Goal: Task Accomplishment & Management: Manage account settings

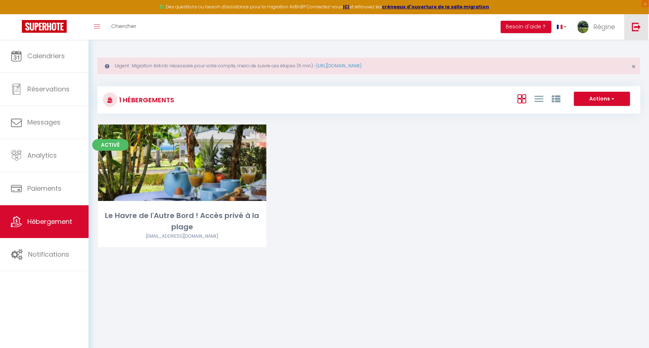
click at [640, 33] on link at bounding box center [636, 26] width 24 height 25
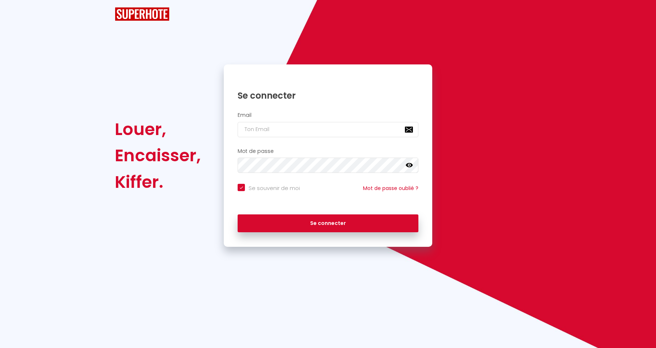
checkbox input "true"
type input "[EMAIL_ADDRESS][DOMAIN_NAME]"
checkbox input "true"
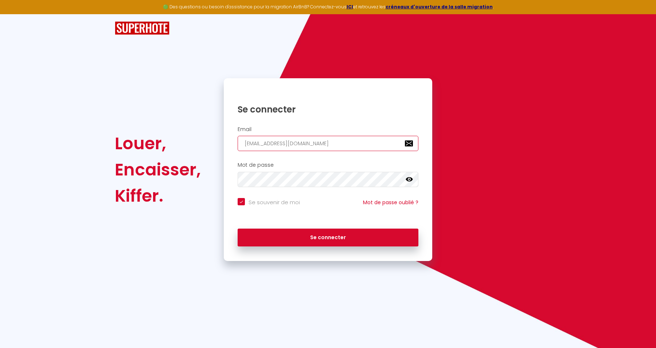
drag, startPoint x: 330, startPoint y: 141, endPoint x: 228, endPoint y: 150, distance: 102.4
click at [228, 150] on div "Email isaline.escande@gmail.com" at bounding box center [328, 138] width 208 height 25
paste input "bnbserenityfr"
type input "[EMAIL_ADDRESS][DOMAIN_NAME]"
checkbox input "true"
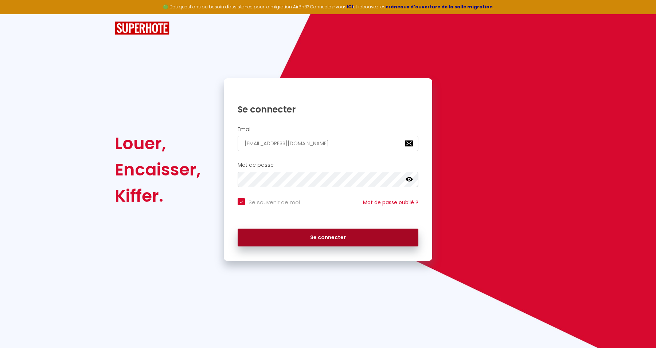
type input "[EMAIL_ADDRESS][DOMAIN_NAME]"
click at [301, 231] on button "Se connecter" at bounding box center [327, 238] width 181 height 18
checkbox input "true"
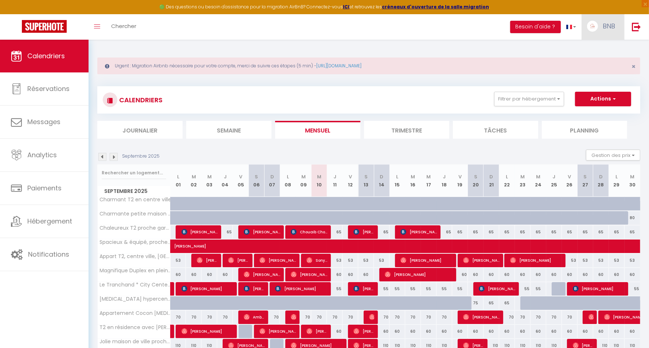
click at [608, 22] on span "BNB" at bounding box center [608, 25] width 12 height 9
click at [596, 44] on link "Paramètres" at bounding box center [595, 50] width 54 height 12
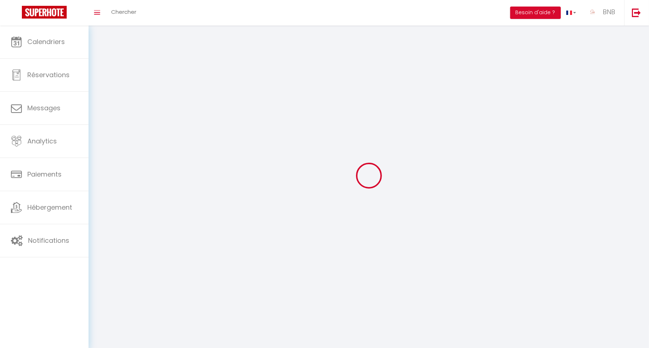
select select "28"
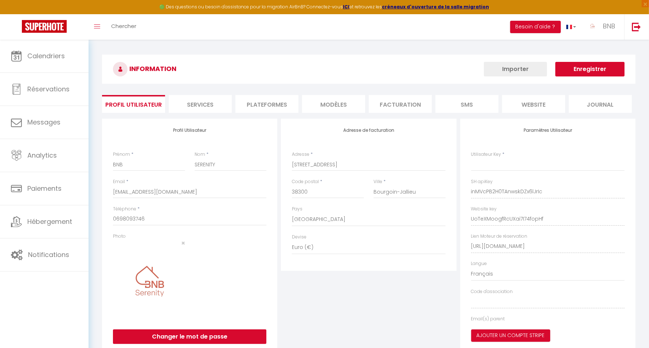
type input "inMVcPB2H0TAnwskDZx6lJrIc"
type input "UoTeXMoogfRcUXai7I74fopHf"
type input "https://app.superhote.com/#/get-available-rentals/UoTeXMoogfRcUXai7I74fopHf"
select select "fr"
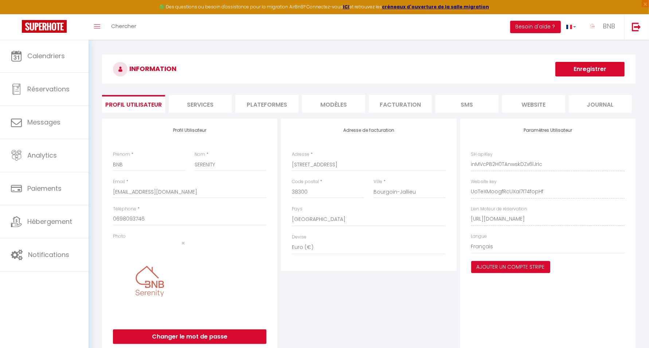
click at [266, 101] on li "Plateformes" at bounding box center [266, 104] width 63 height 18
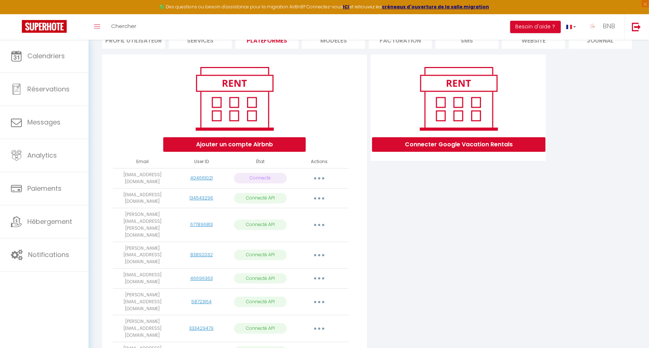
scroll to position [48, 0]
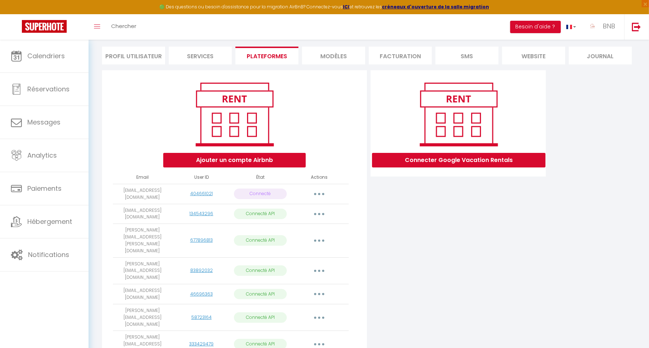
click at [321, 192] on button "button" at bounding box center [319, 194] width 20 height 12
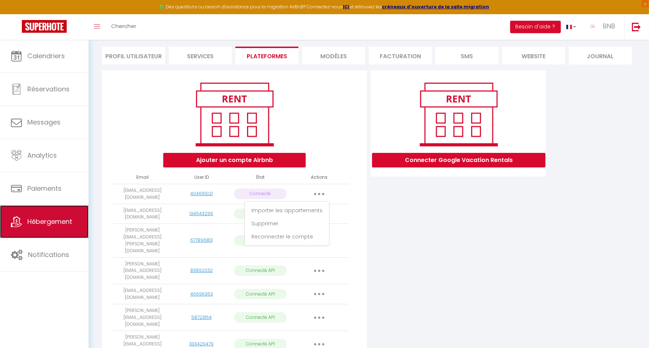
click at [40, 230] on link "Hébergement" at bounding box center [44, 221] width 89 height 33
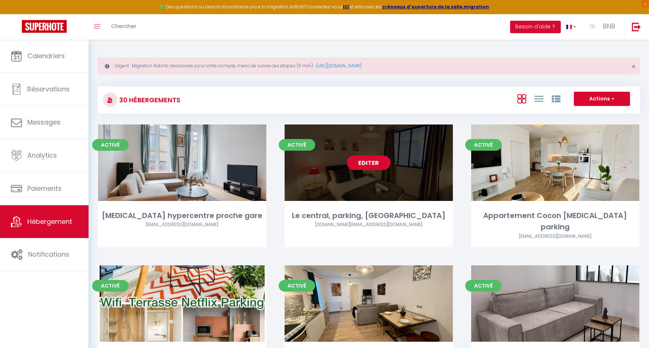
scroll to position [311, 0]
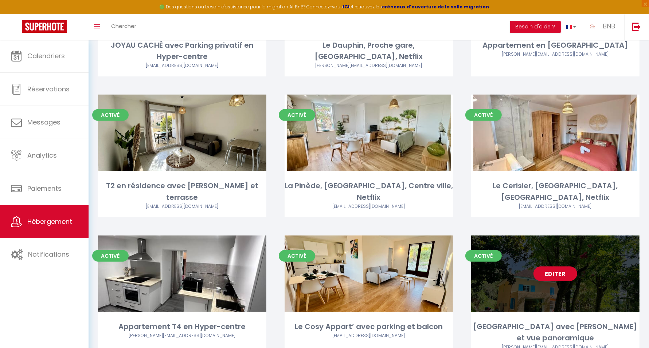
click at [562, 267] on link "Editer" at bounding box center [555, 274] width 44 height 15
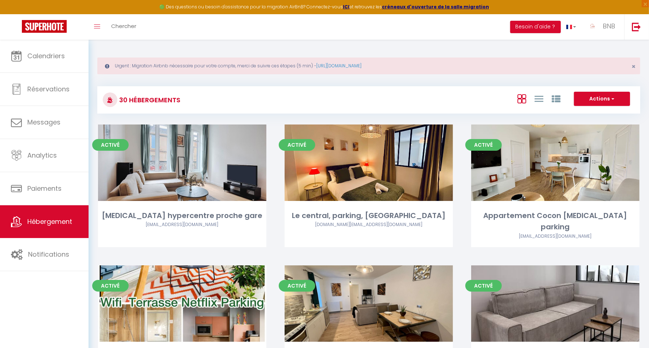
select select "3"
select select "2"
select select "1"
select select "28"
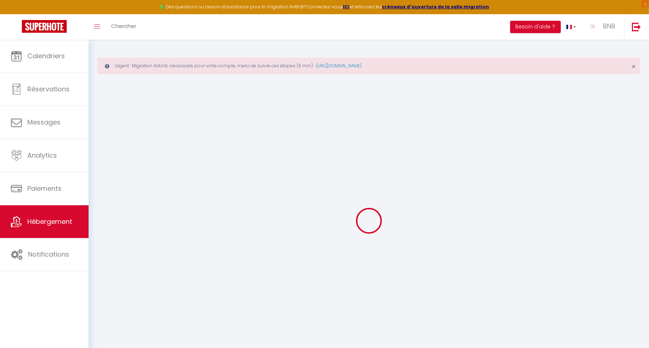
select select
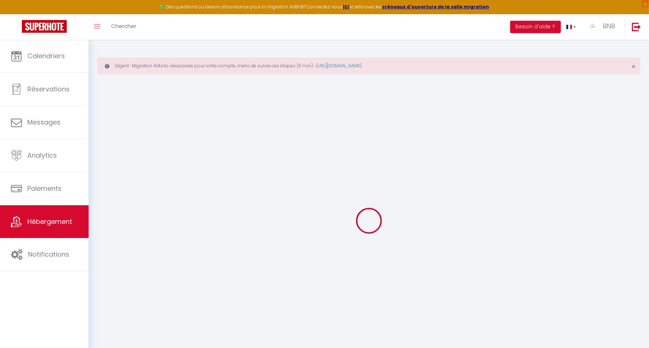
select select
checkbox input "false"
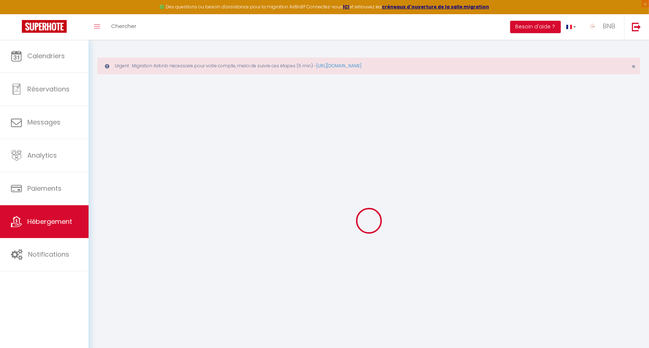
select select
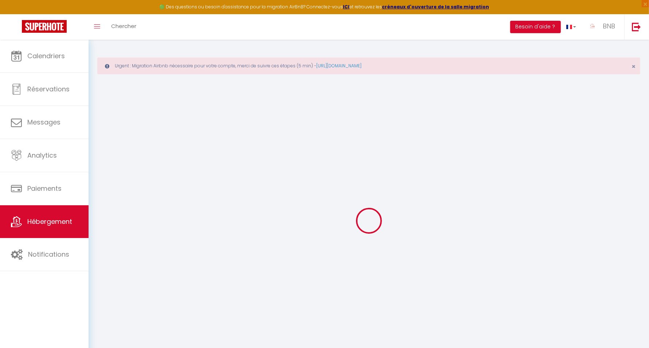
select select
checkbox input "false"
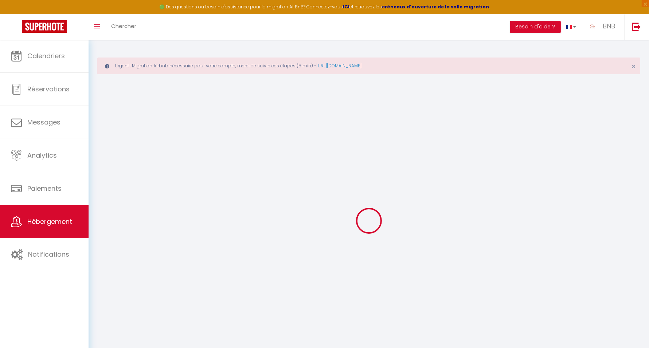
checkbox input "false"
select select
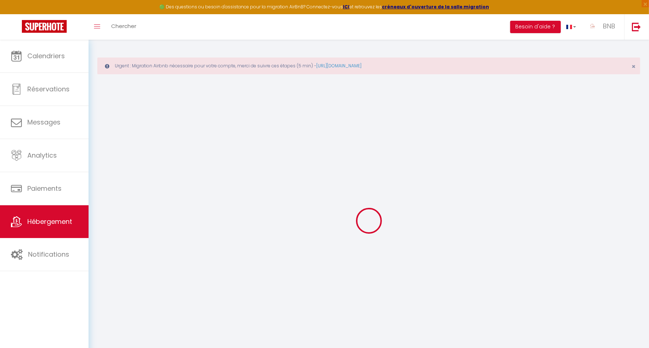
select select
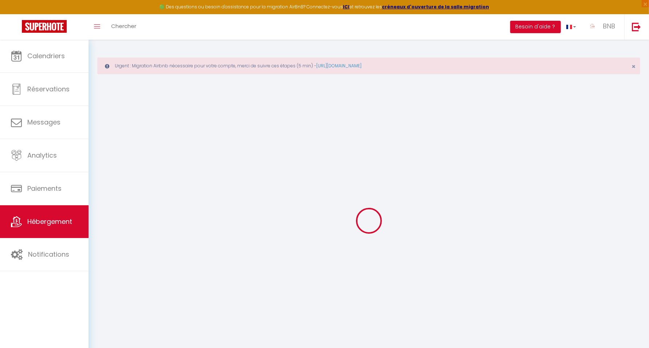
checkbox input "false"
select select
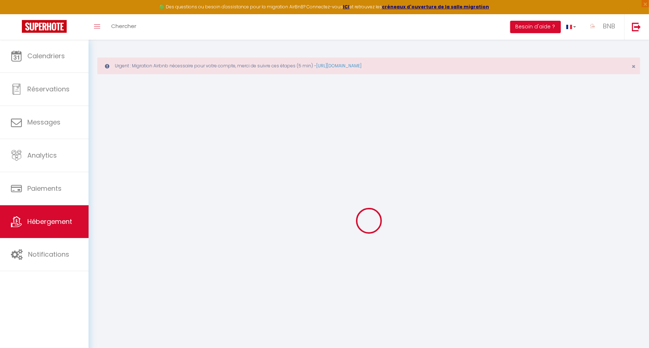
select select
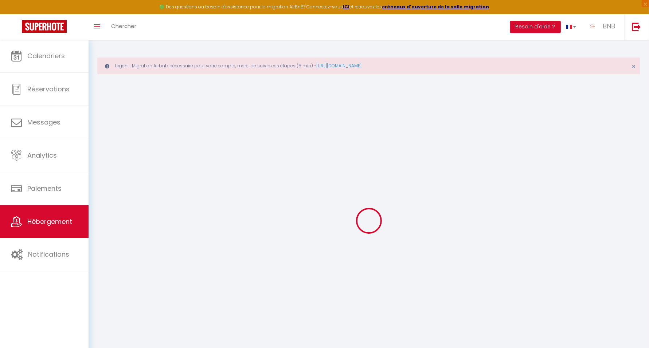
select select
checkbox input "false"
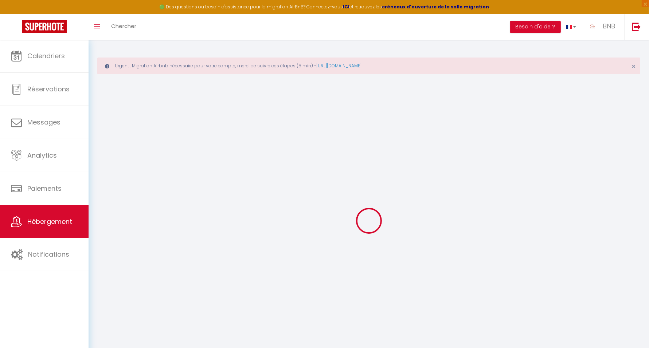
checkbox input "false"
select select
type input "[GEOGRAPHIC_DATA] avec [PERSON_NAME] et vue panoramique"
type input "Alain"
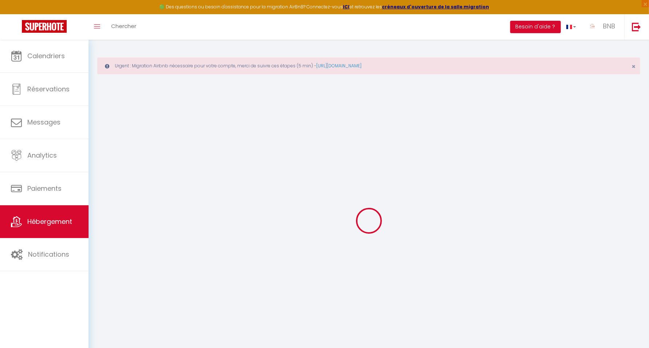
select select "houses"
select select "8"
select select "3"
select select "2"
type input "200"
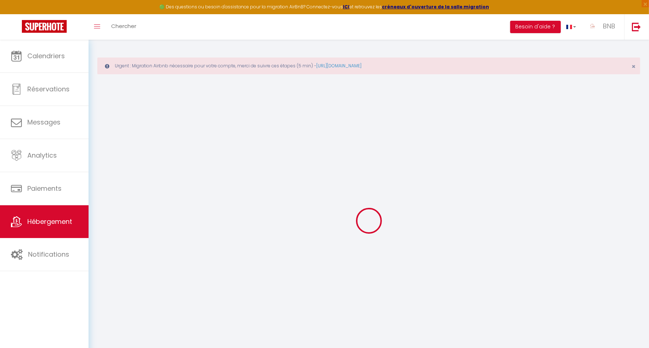
type input "20"
type input "170"
select select
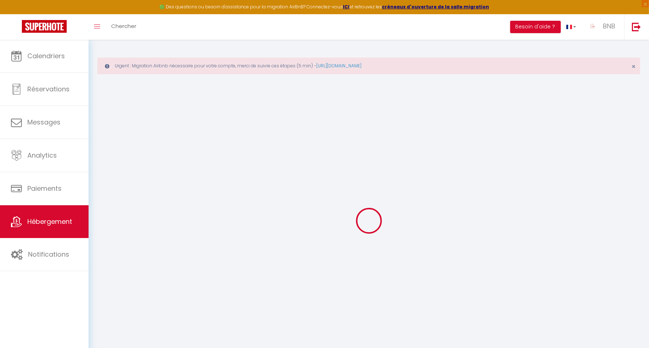
select select
type input "146 Chemin de Château Folliet"
type input "38890"
type input "Saint-Chef"
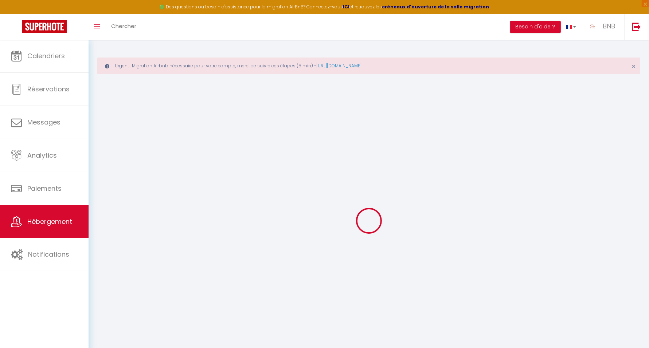
type input "[EMAIL_ADDRESS][DOMAIN_NAME]"
select select
checkbox input "false"
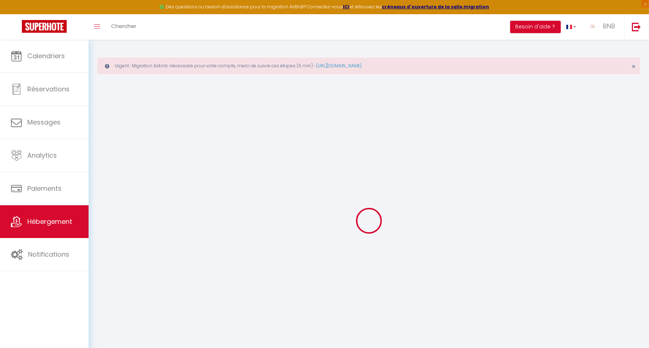
checkbox input "false"
type input "0"
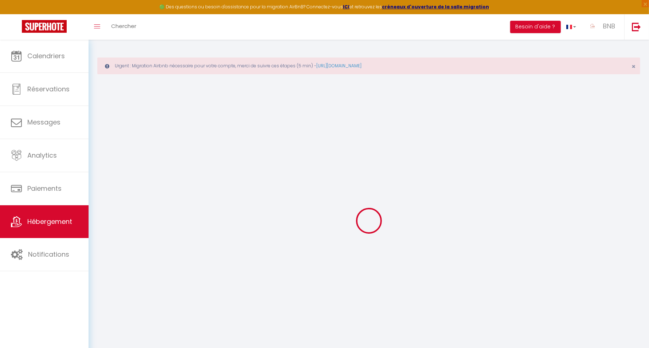
select select
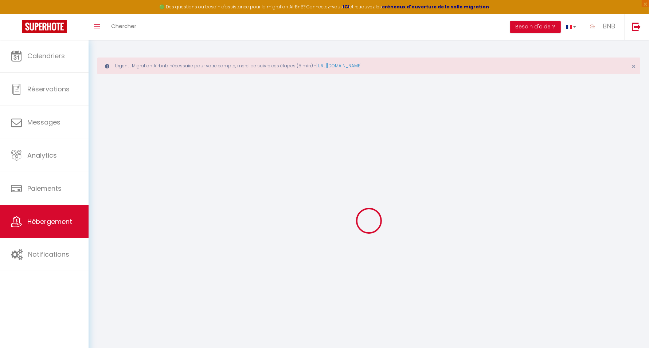
select select
checkbox input "false"
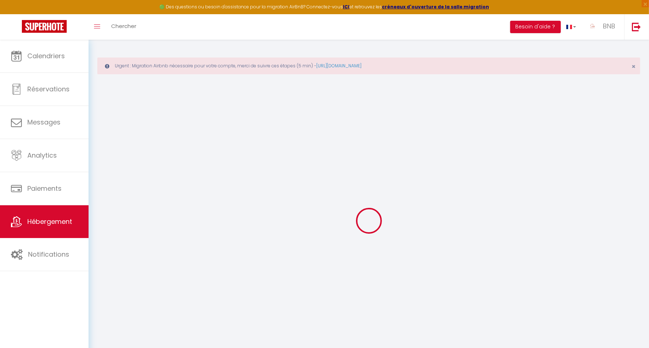
select select
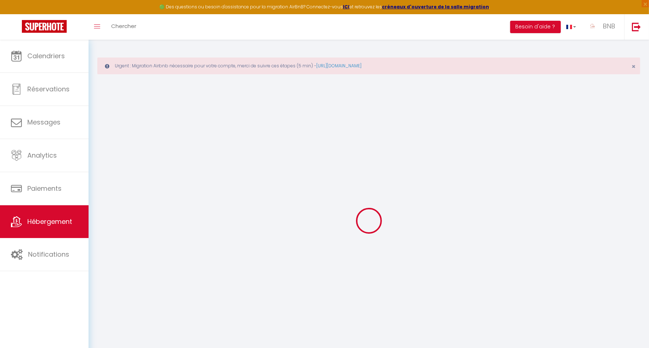
select select
checkbox input "false"
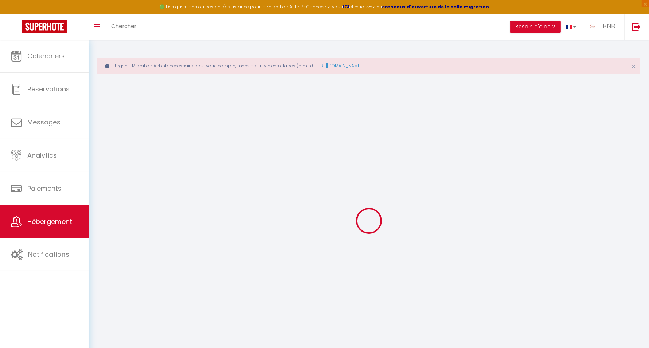
select select
checkbox input "false"
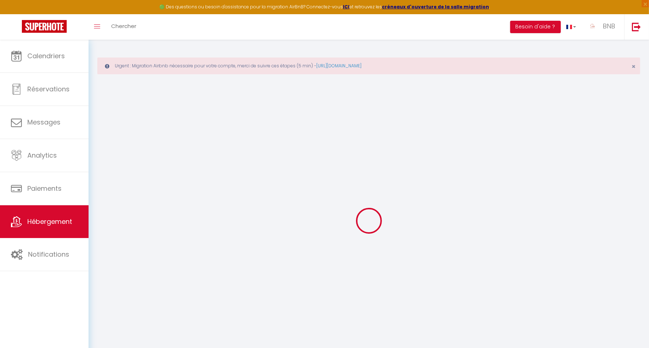
select select "17:00"
select select
select select "11:00"
select select "30"
select select "120"
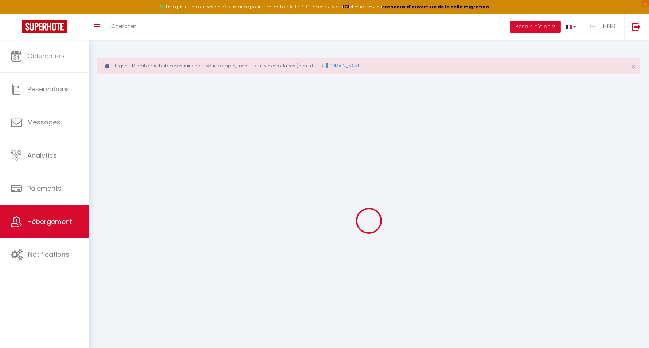
select select
checkbox input "false"
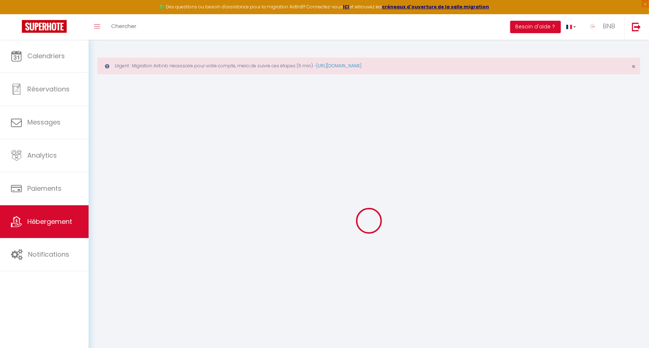
checkbox input "false"
select select
checkbox input "false"
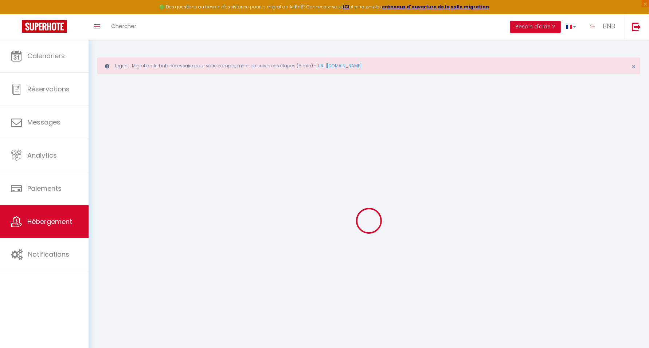
checkbox input "false"
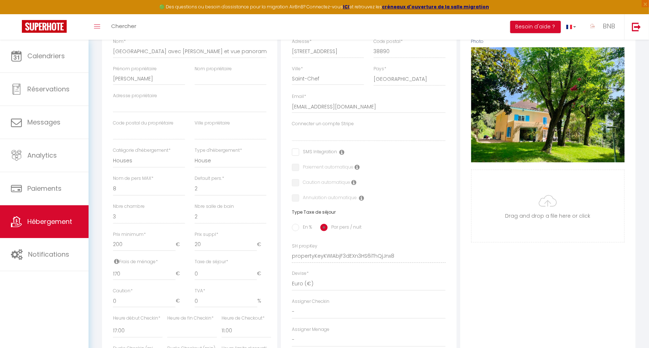
scroll to position [228, 0]
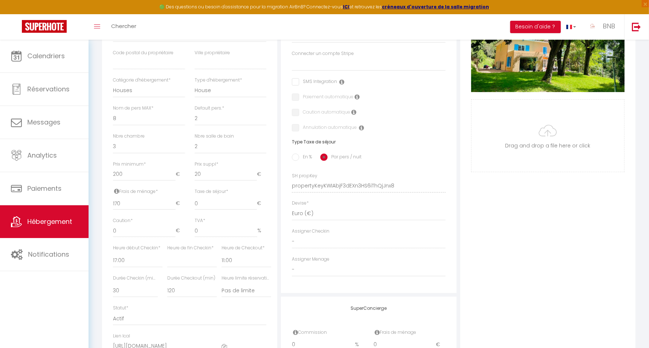
select select
checkbox input "false"
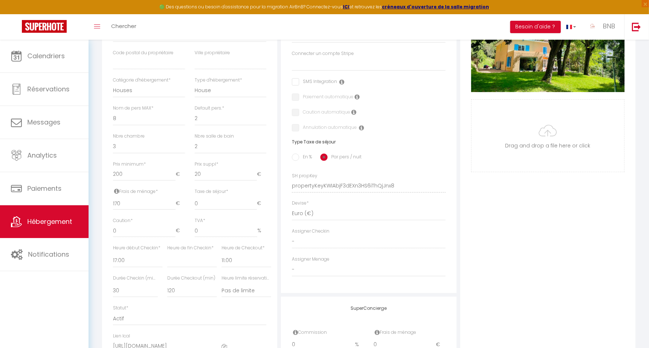
checkbox input "false"
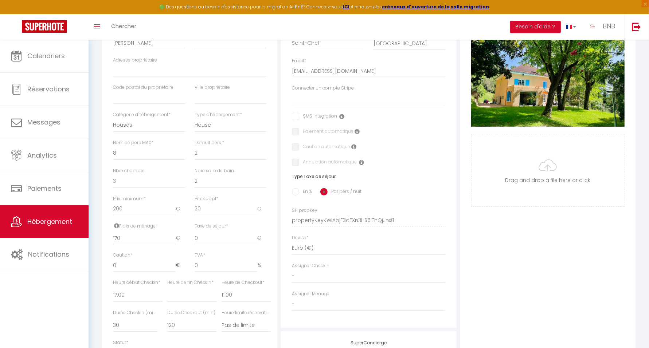
scroll to position [182, 0]
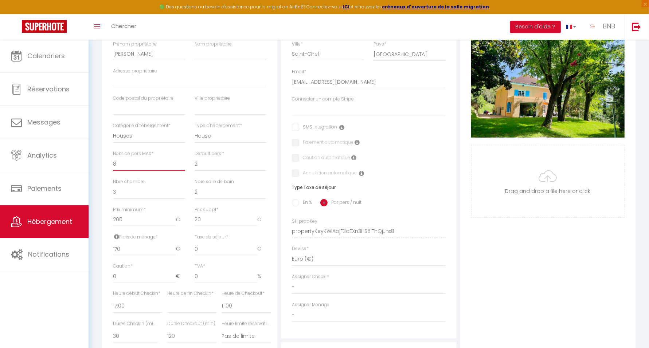
click at [130, 169] on select "1 2 3 4 5 6 7 8 9 10 11 12 13 14" at bounding box center [149, 164] width 72 height 14
select select "10"
click at [113, 164] on select "1 2 3 4 5 6 7 8 9 10 11 12 13 14" at bounding box center [149, 164] width 72 height 14
select select
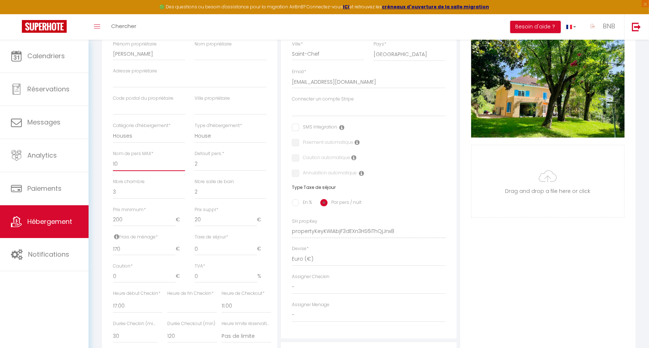
checkbox input "false"
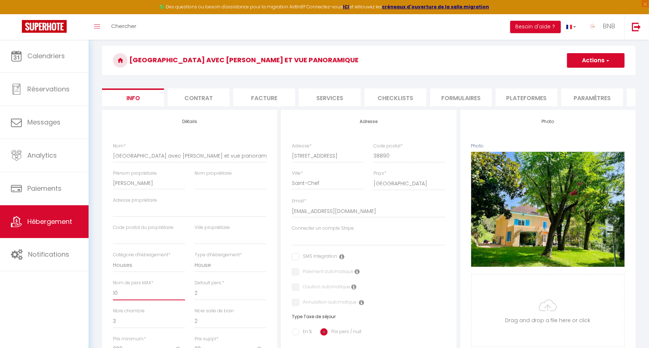
scroll to position [46, 0]
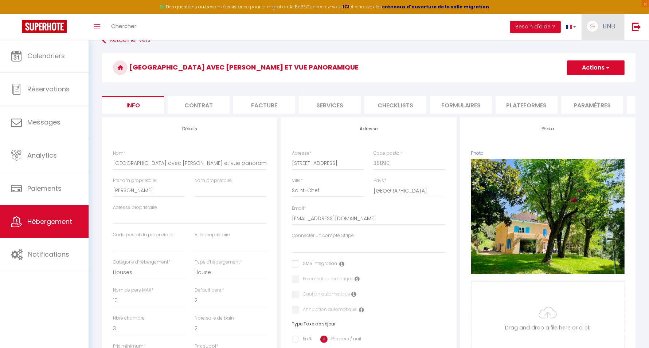
click at [608, 32] on link "BNB" at bounding box center [602, 26] width 43 height 25
click at [607, 50] on link "Paramètres" at bounding box center [595, 50] width 54 height 12
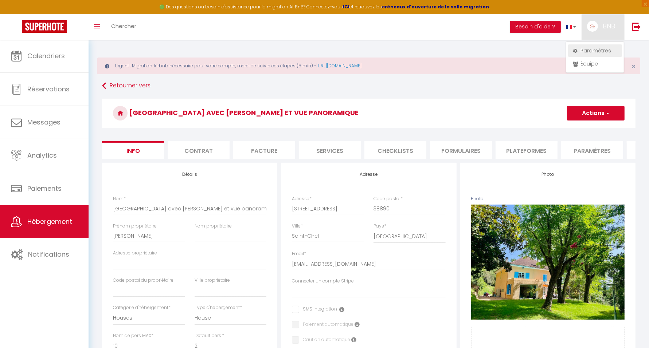
select select "28"
select select "fr"
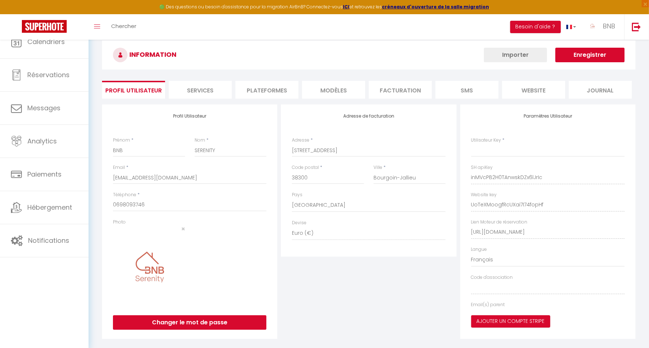
type input "inMVcPB2H0TAnwskDZx6lJrIc"
type input "UoTeXMoogfRcUXai7I74fopHf"
type input "https://app.superhote.com/#/get-available-rentals/UoTeXMoogfRcUXai7I74fopHf"
select select "fr"
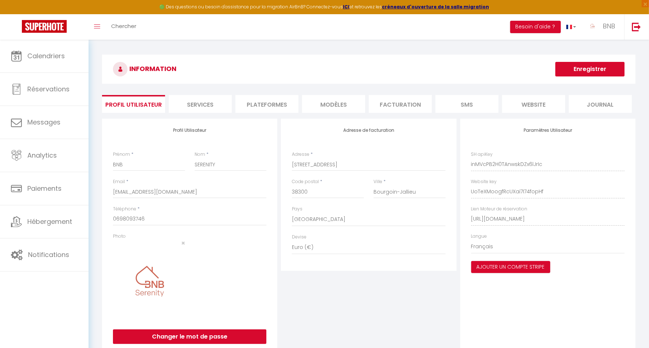
click at [282, 105] on li "Plateformes" at bounding box center [266, 104] width 63 height 18
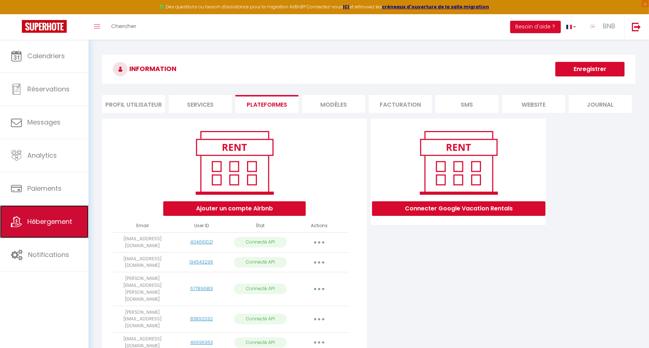
click at [37, 219] on span "Hébergement" at bounding box center [49, 221] width 45 height 9
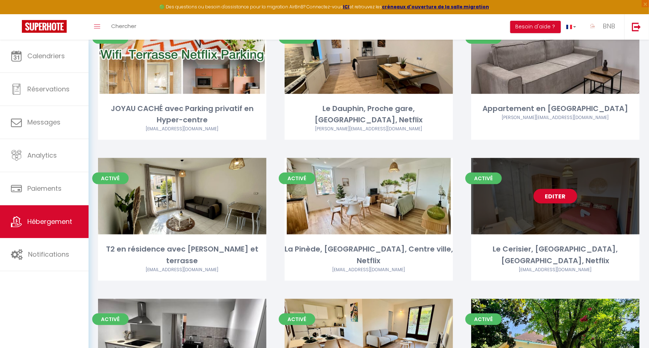
scroll to position [319, 0]
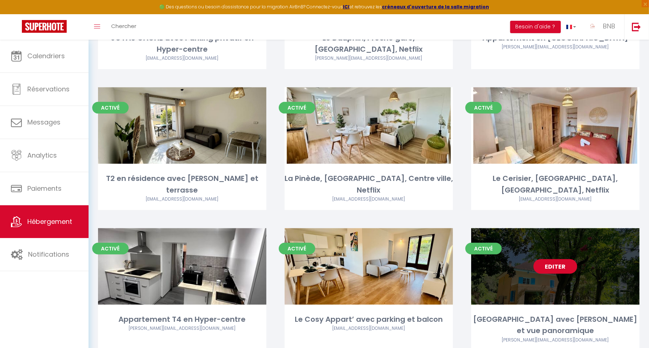
click at [552, 259] on link "Editer" at bounding box center [555, 266] width 44 height 15
select select "3"
select select "2"
select select "1"
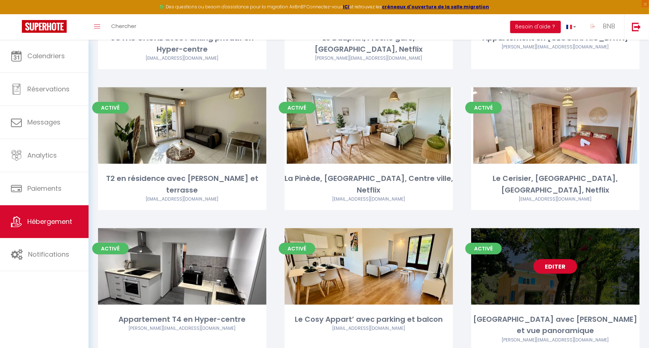
select select "28"
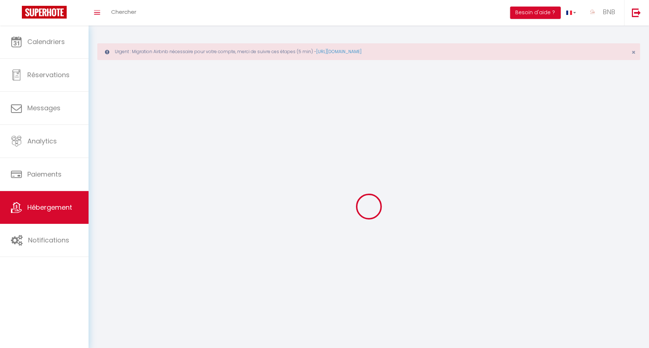
select select
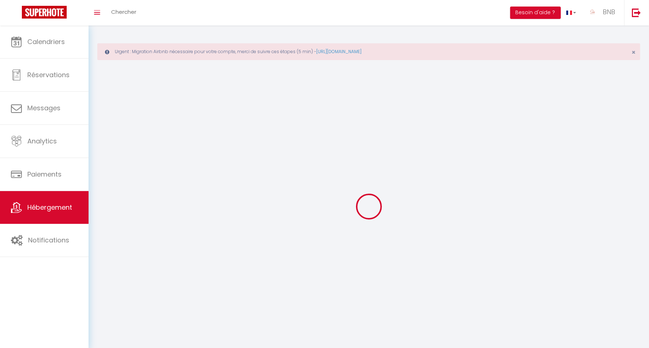
select select
checkbox input "false"
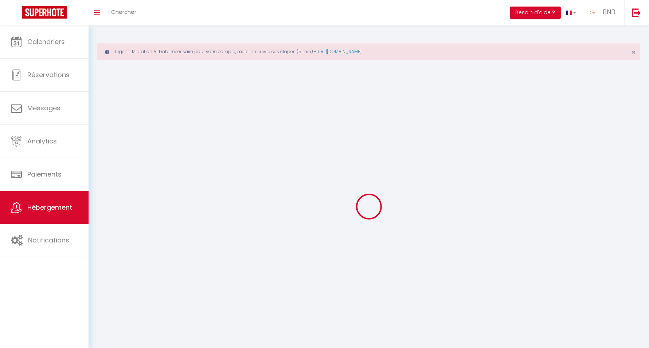
select select
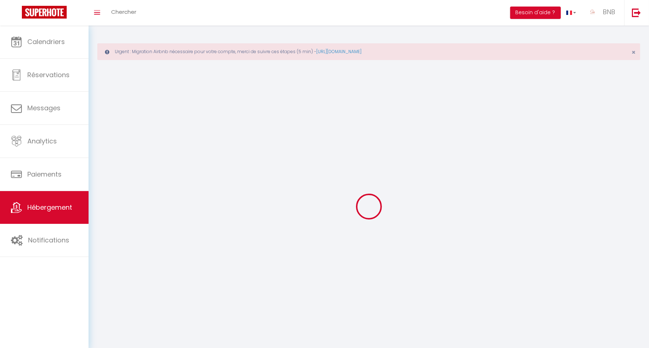
select select
checkbox input "false"
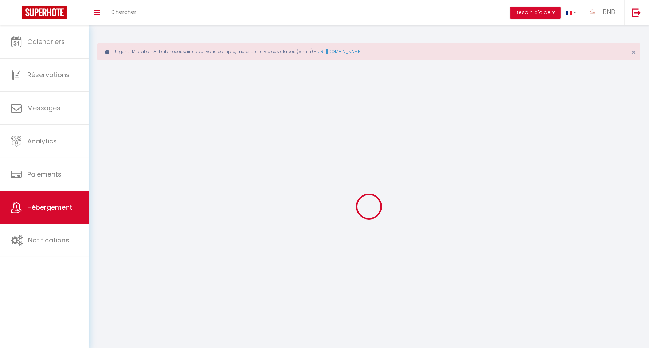
checkbox input "false"
select select
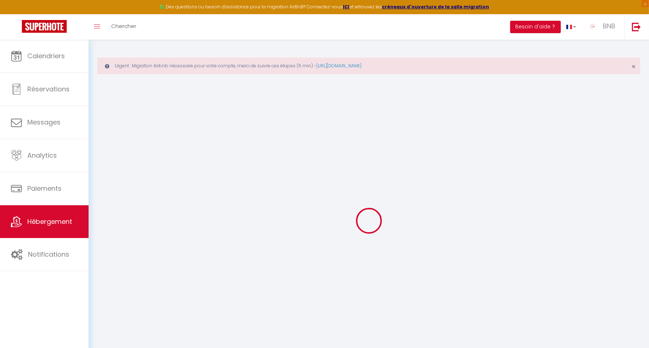
select select
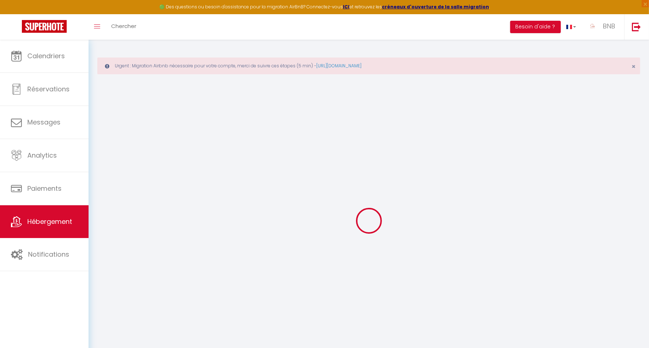
select select
checkbox input "false"
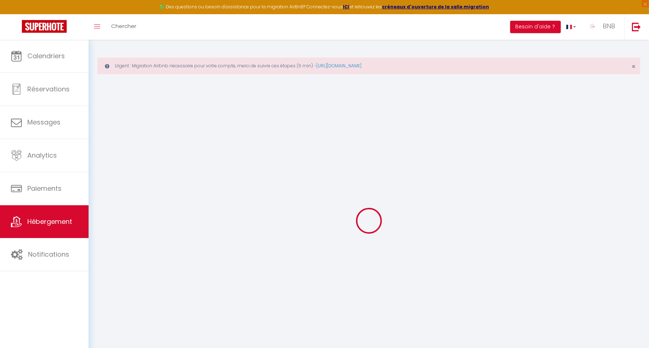
select select
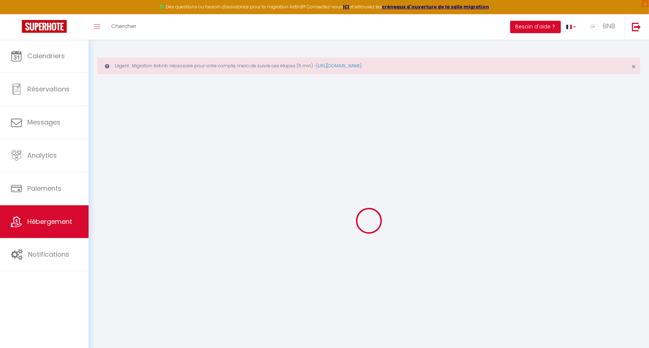
select select
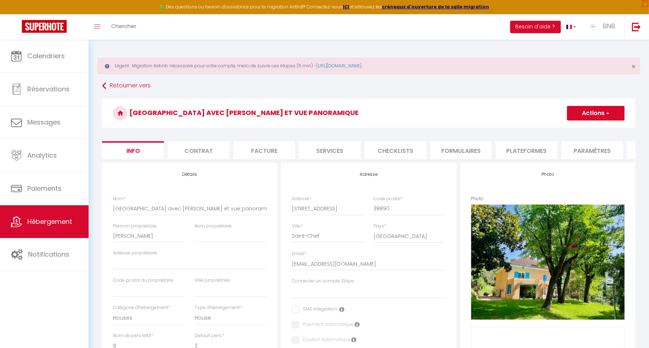
scroll to position [137, 0]
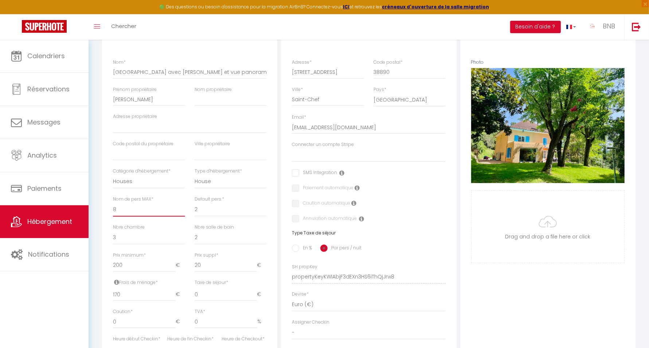
click at [150, 217] on select "1 2 3 4 5 6 7 8 9 10 11 12 13 14" at bounding box center [149, 210] width 72 height 14
click at [113, 209] on select "1 2 3 4 5 6 7 8 9 10 11 12 13 14" at bounding box center [149, 210] width 72 height 14
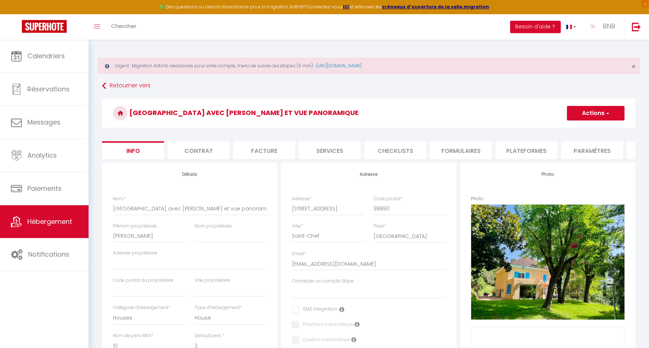
click at [581, 116] on button "Actions" at bounding box center [596, 113] width 58 height 15
click at [570, 127] on input "Enregistrer" at bounding box center [566, 129] width 27 height 7
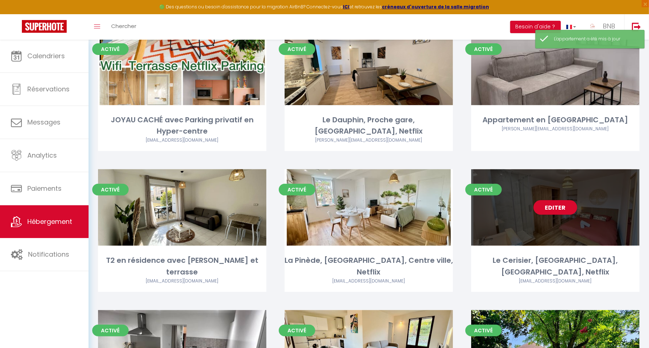
scroll to position [319, 0]
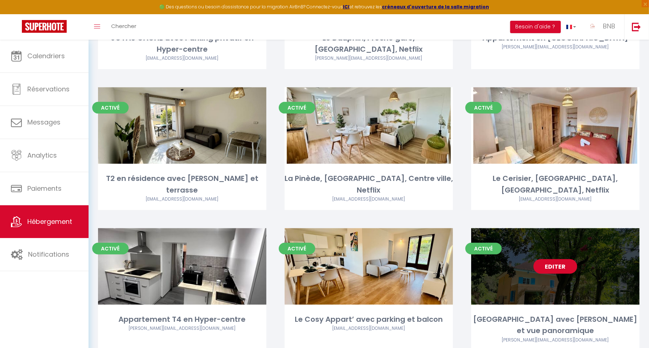
click at [560, 259] on link "Editer" at bounding box center [555, 266] width 44 height 15
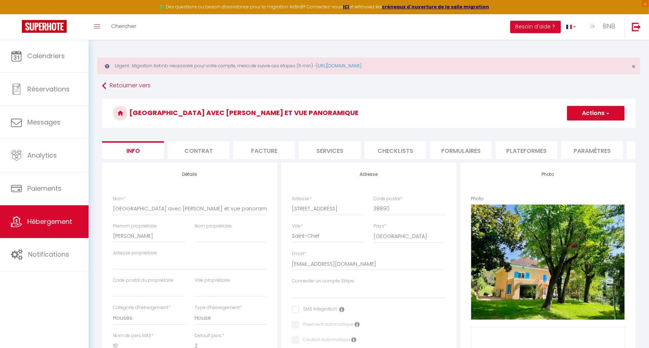
click at [523, 146] on li "Plateformes" at bounding box center [526, 150] width 62 height 18
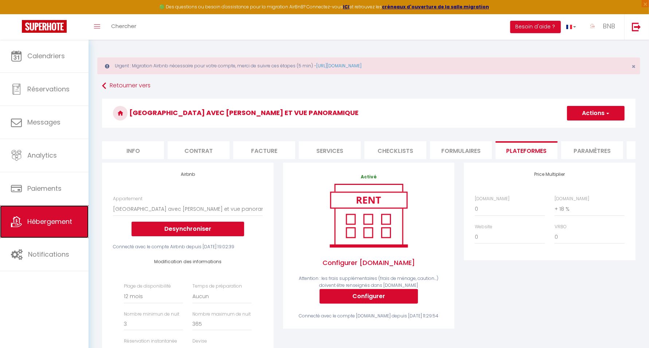
click at [67, 220] on span "Hébergement" at bounding box center [49, 221] width 45 height 9
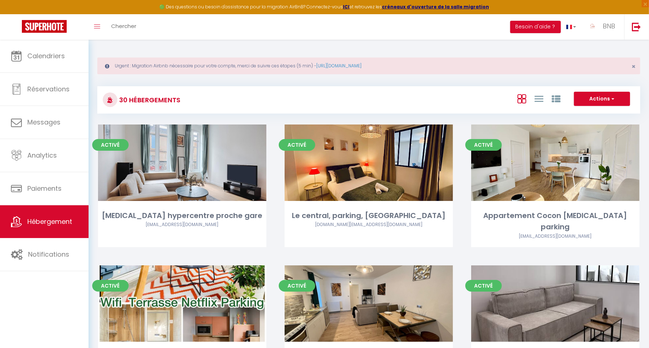
scroll to position [993, 0]
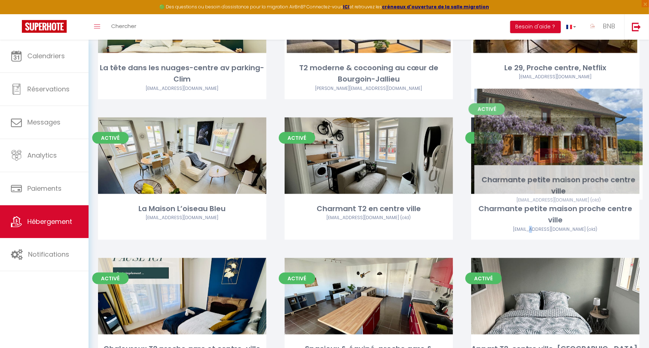
drag, startPoint x: 542, startPoint y: 182, endPoint x: 542, endPoint y: 169, distance: 13.5
click at [545, 203] on div "Charmante petite maison proche centre ville contact@bnbserenity.fr (old)" at bounding box center [555, 221] width 168 height 37
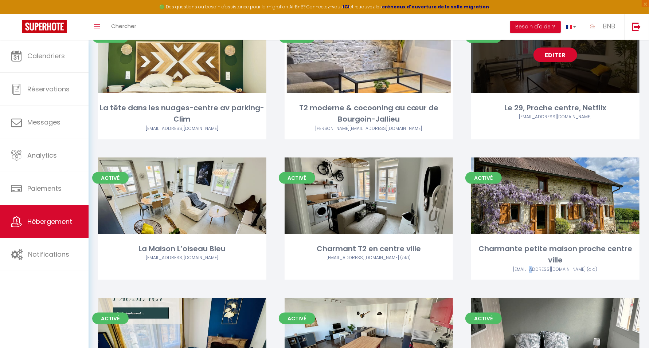
scroll to position [902, 0]
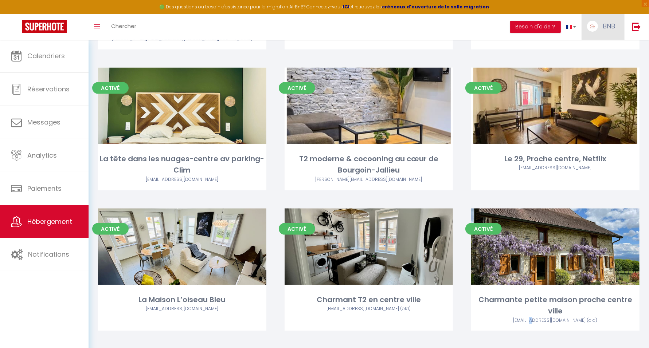
click at [605, 25] on span "BNB" at bounding box center [608, 25] width 12 height 9
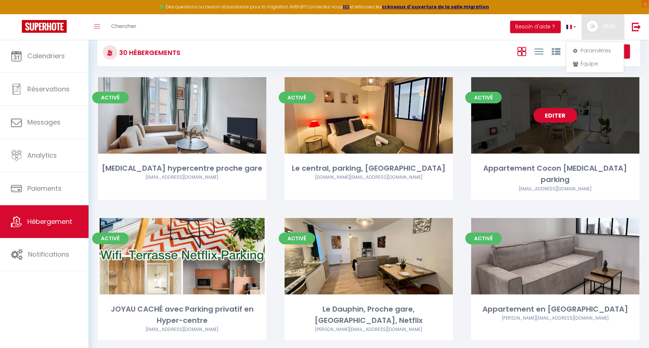
scroll to position [0, 0]
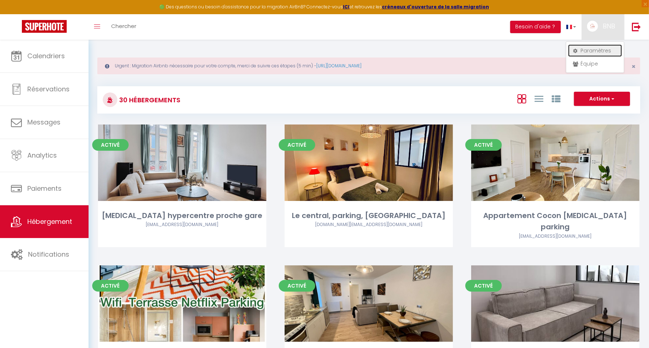
click at [602, 46] on link "Paramètres" at bounding box center [595, 50] width 54 height 12
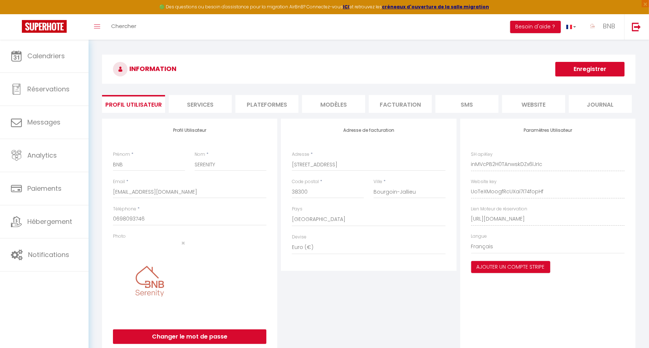
click at [279, 106] on li "Plateformes" at bounding box center [266, 104] width 63 height 18
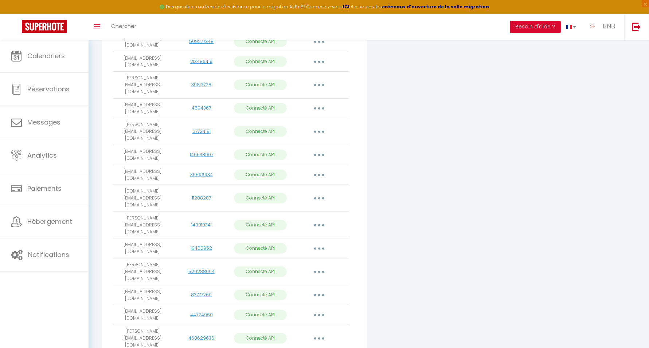
scroll to position [387, 0]
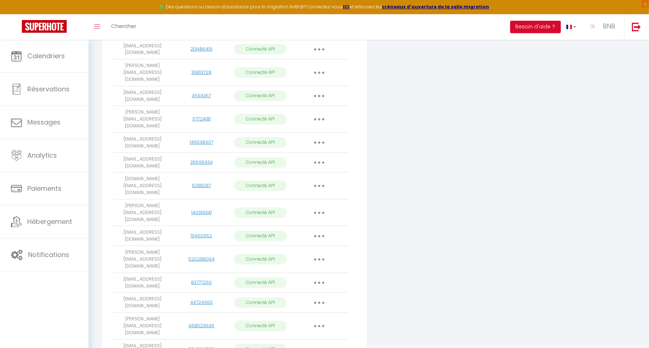
click at [323, 254] on button "button" at bounding box center [319, 260] width 20 height 12
click at [293, 270] on link "Importer les appartements" at bounding box center [287, 276] width 81 height 12
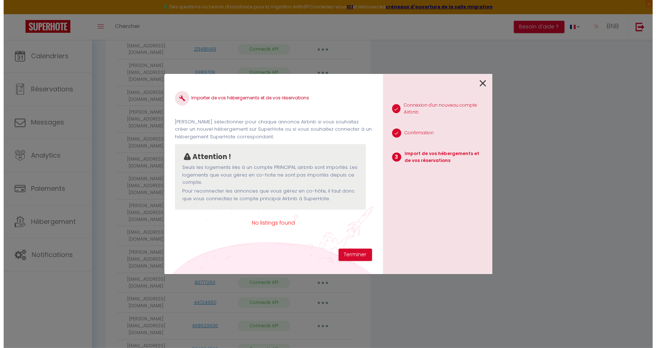
scroll to position [385, 0]
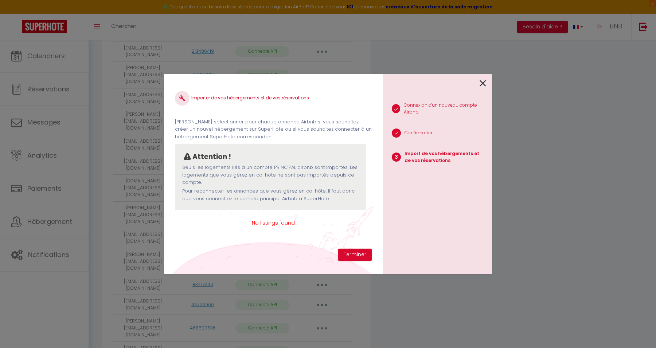
click at [485, 86] on icon at bounding box center [482, 83] width 7 height 11
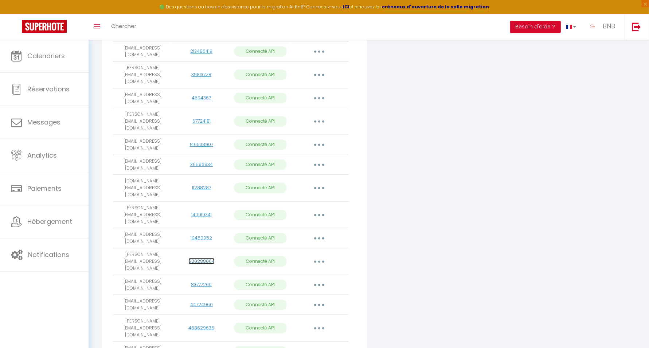
click at [206, 258] on link "520288064" at bounding box center [201, 261] width 26 height 6
drag, startPoint x: 153, startPoint y: 188, endPoint x: 112, endPoint y: 178, distance: 42.2
click at [112, 178] on div "Ajouter un compte Airbnb Email User ID État Actions contact@bnbserenity.fr 4046…" at bounding box center [234, 78] width 265 height 688
click at [144, 248] on td "[EMAIL_ADDRESS][DOMAIN_NAME]" at bounding box center [142, 261] width 59 height 27
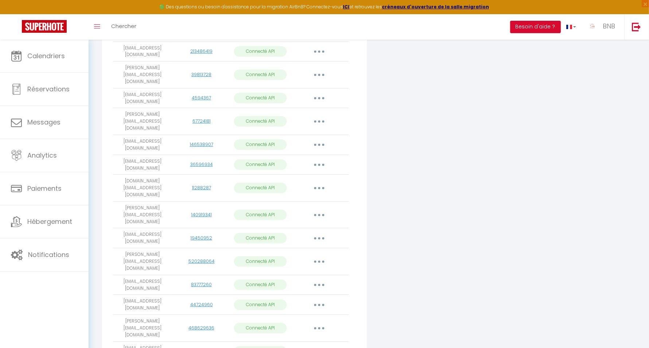
click at [150, 248] on td "[EMAIL_ADDRESS][DOMAIN_NAME]" at bounding box center [142, 261] width 59 height 27
drag, startPoint x: 152, startPoint y: 188, endPoint x: 115, endPoint y: 181, distance: 38.0
click at [115, 248] on td "[EMAIL_ADDRESS][DOMAIN_NAME]" at bounding box center [142, 261] width 59 height 27
copy td "[EMAIL_ADDRESS][DOMAIN_NAME]"
click at [320, 346] on button "button" at bounding box center [319, 352] width 20 height 12
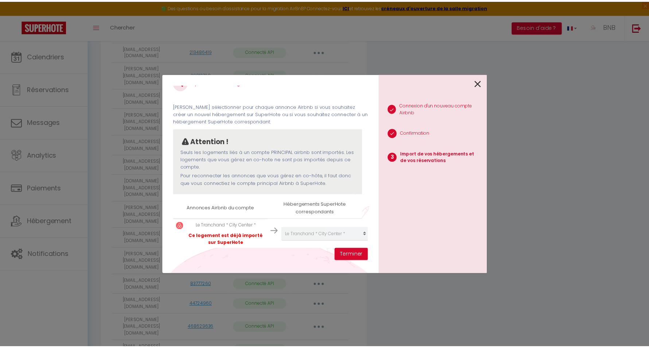
scroll to position [28, 0]
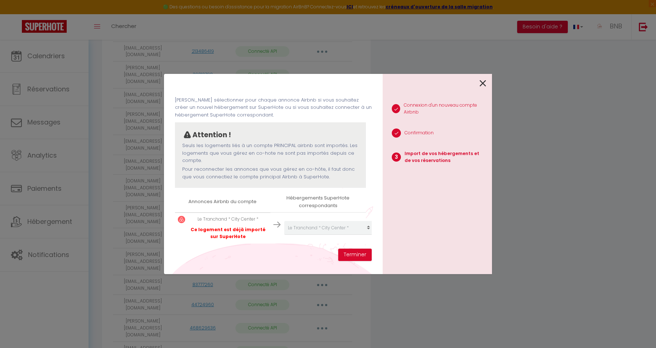
click at [482, 82] on icon at bounding box center [482, 83] width 7 height 11
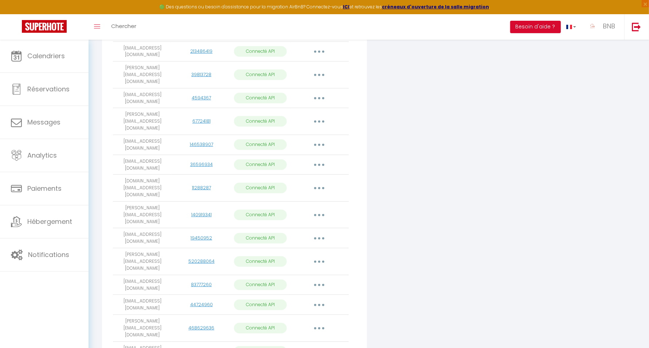
click at [119, 342] on td "[EMAIL_ADDRESS][DOMAIN_NAME]" at bounding box center [142, 352] width 59 height 20
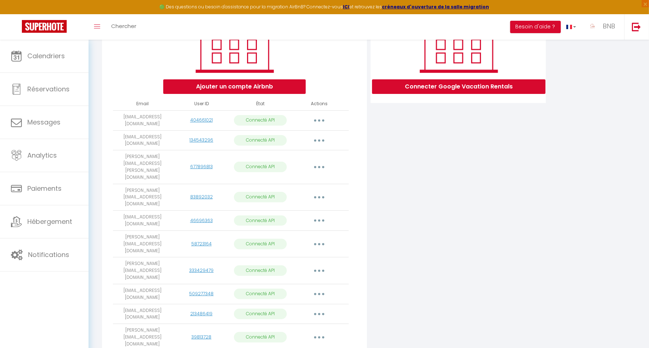
scroll to position [111, 0]
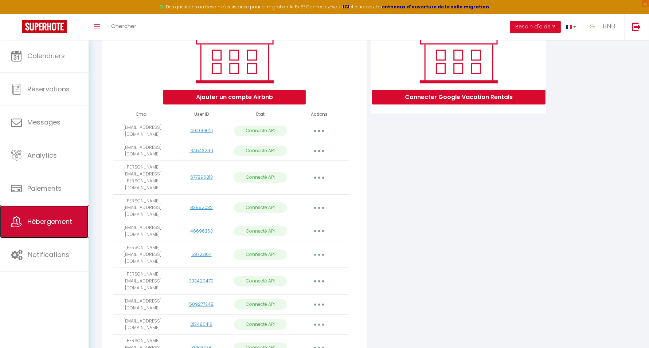
click at [60, 226] on link "Hébergement" at bounding box center [44, 221] width 89 height 33
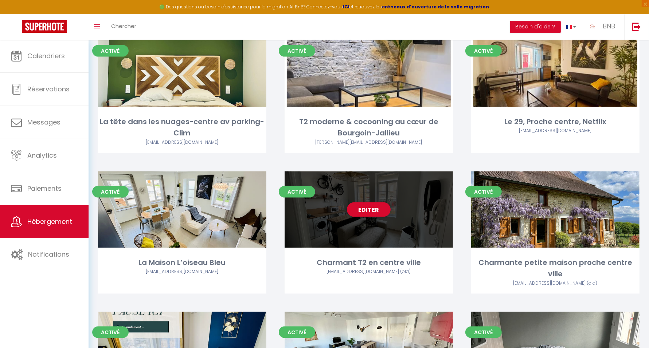
scroll to position [956, 0]
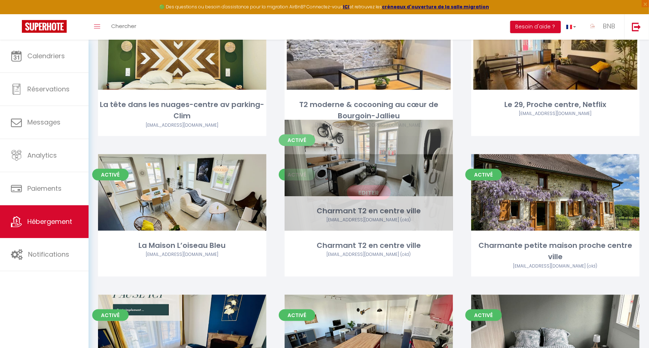
click at [365, 185] on link "Editer" at bounding box center [369, 192] width 44 height 15
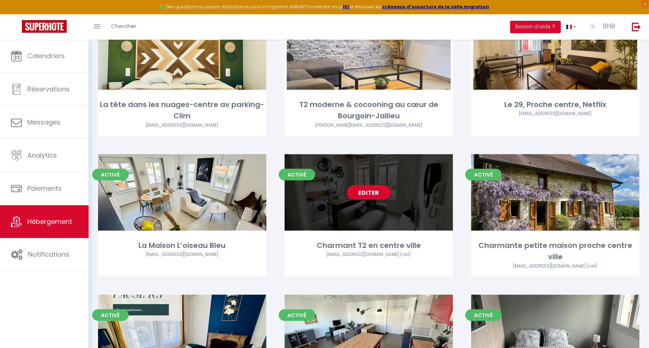
click at [365, 185] on link "Editer" at bounding box center [369, 192] width 44 height 15
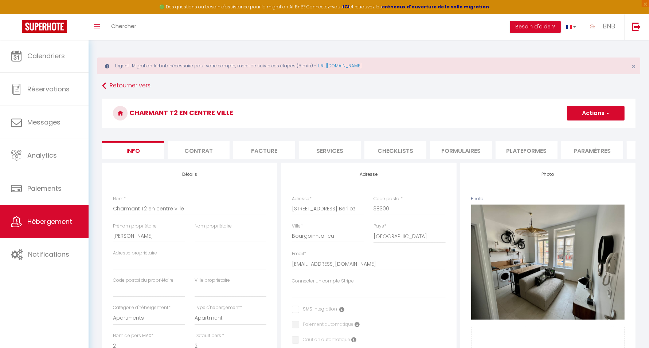
click at [536, 153] on li "Plateformes" at bounding box center [526, 150] width 62 height 18
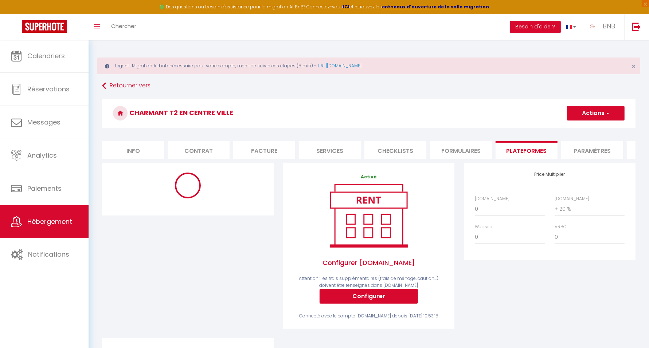
click at [130, 152] on li "Info" at bounding box center [133, 150] width 62 height 18
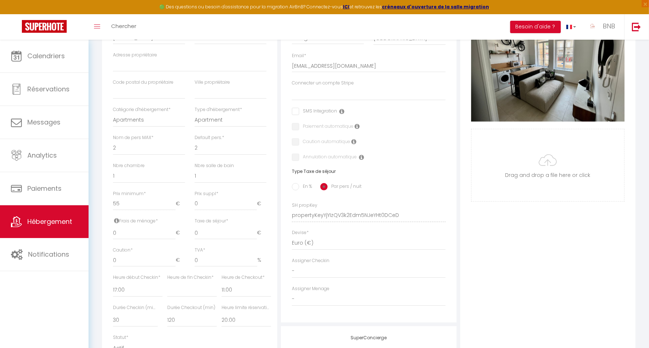
scroll to position [239, 0]
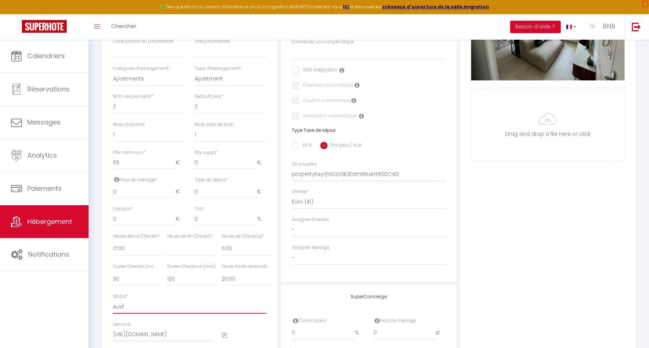
click at [145, 311] on select "Actif Pas actif" at bounding box center [189, 307] width 153 height 14
click at [113, 306] on select "Actif Pas actif" at bounding box center [189, 307] width 153 height 14
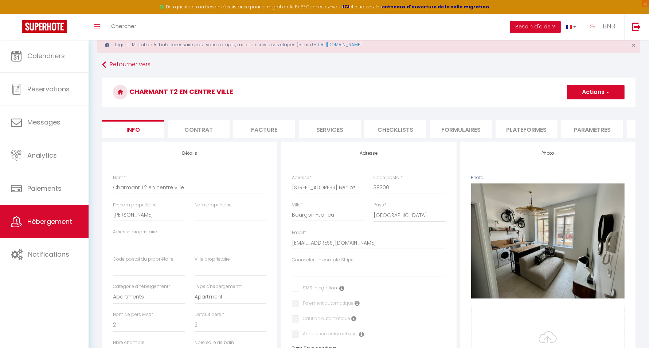
scroll to position [0, 0]
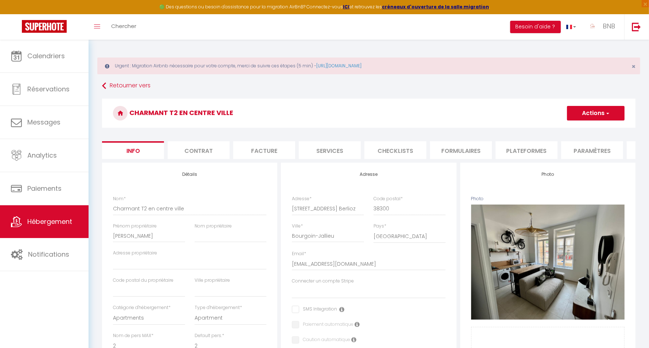
click at [589, 112] on button "Actions" at bounding box center [596, 113] width 58 height 15
click at [572, 129] on input "Enregistrer" at bounding box center [566, 129] width 27 height 7
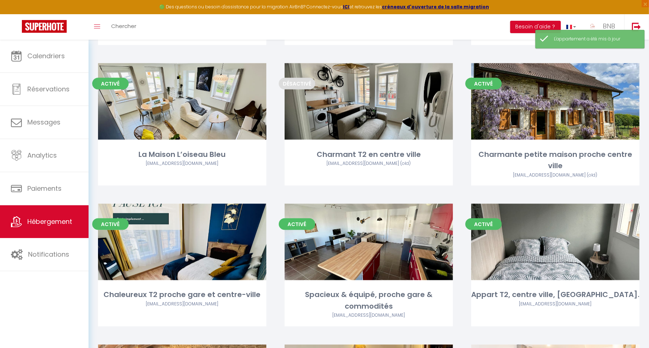
scroll to position [1147, 0]
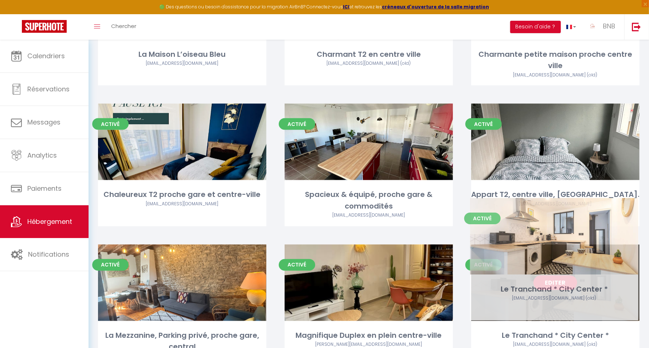
click at [588, 342] on div "[EMAIL_ADDRESS][DOMAIN_NAME] (old)" at bounding box center [555, 345] width 168 height 7
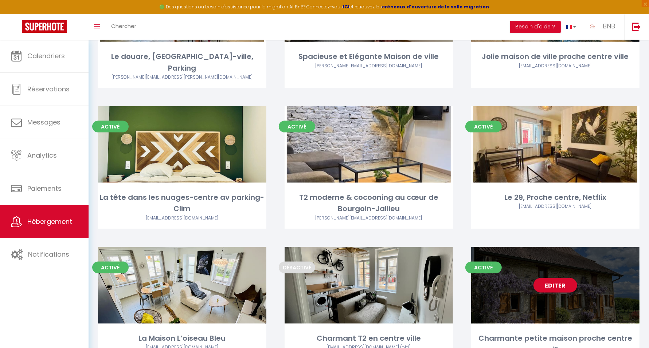
scroll to position [920, 0]
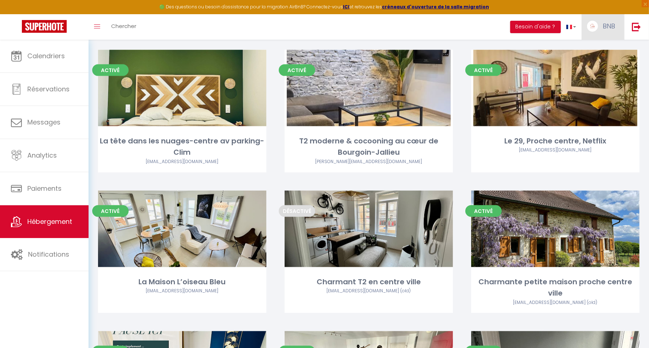
click at [611, 27] on span "BNB" at bounding box center [608, 25] width 12 height 9
click at [590, 48] on link "Paramètres" at bounding box center [595, 50] width 54 height 12
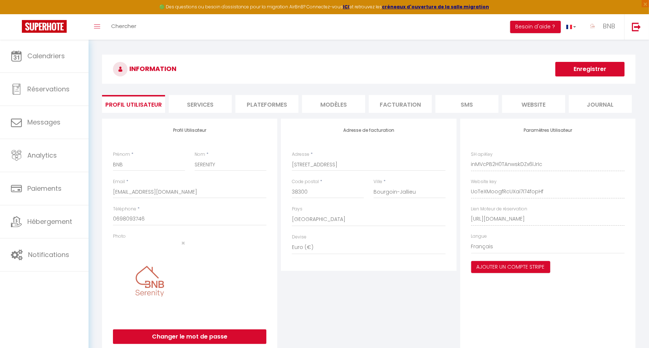
click at [268, 101] on li "Plateformes" at bounding box center [266, 104] width 63 height 18
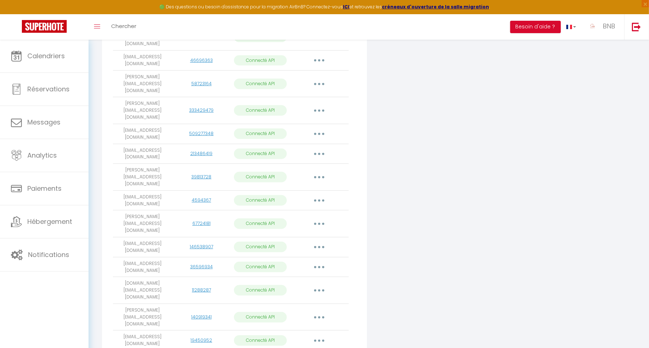
scroll to position [387, 0]
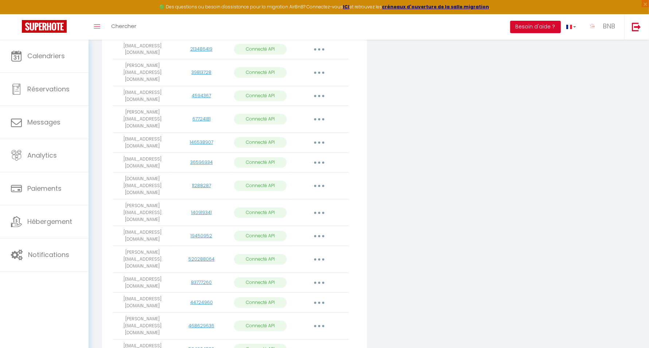
drag, startPoint x: 153, startPoint y: 184, endPoint x: 112, endPoint y: 178, distance: 41.6
click at [112, 178] on div "Ajouter un compte Airbnb Email User ID État Actions contact@bnbserenity.fr 4046…" at bounding box center [234, 76] width 265 height 688
click at [130, 246] on td "[EMAIL_ADDRESS][DOMAIN_NAME]" at bounding box center [142, 259] width 59 height 27
drag, startPoint x: 151, startPoint y: 186, endPoint x: 115, endPoint y: 178, distance: 36.9
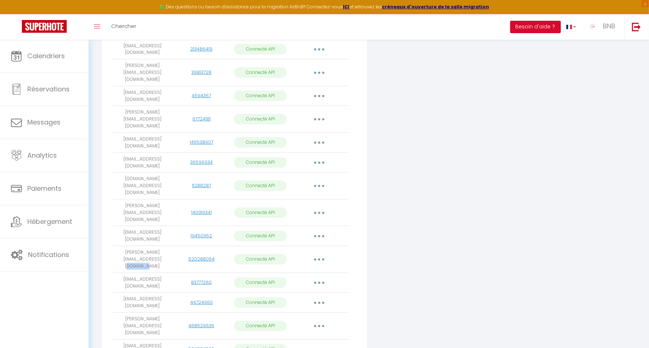
click at [115, 246] on td "[EMAIL_ADDRESS][DOMAIN_NAME]" at bounding box center [142, 259] width 59 height 27
copy td "[EMAIL_ADDRESS][DOMAIN_NAME]"
click at [318, 254] on button "button" at bounding box center [319, 260] width 20 height 12
click at [298, 283] on link "Supprimer" at bounding box center [287, 289] width 81 height 12
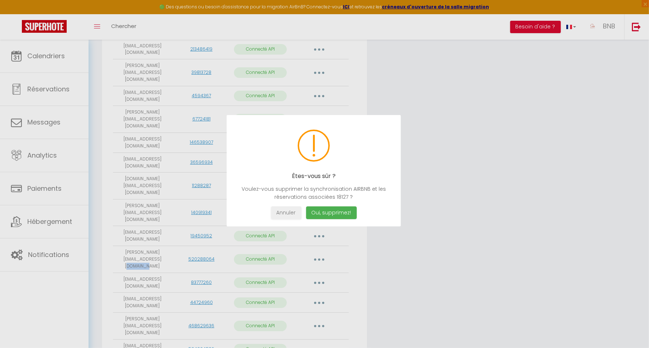
scroll to position [385, 0]
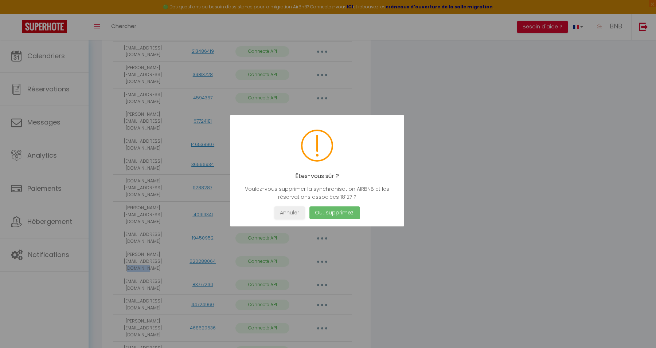
click at [323, 210] on button "Oui, supprimez!" at bounding box center [334, 213] width 51 height 13
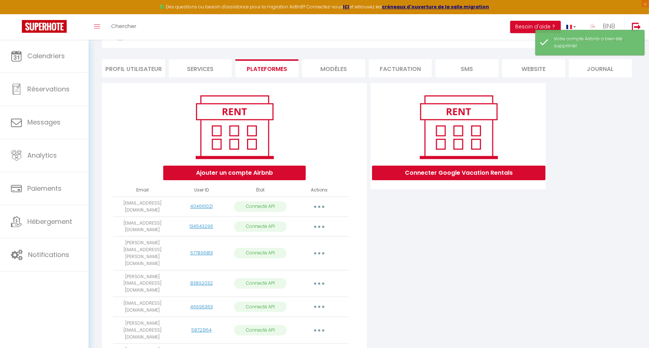
scroll to position [0, 0]
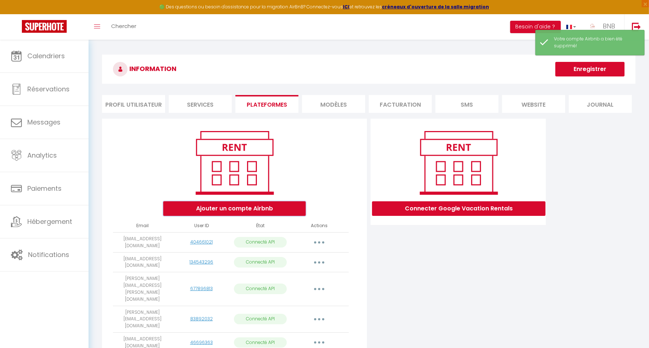
click at [241, 209] on button "Ajouter un compte Airbnb" at bounding box center [234, 208] width 142 height 15
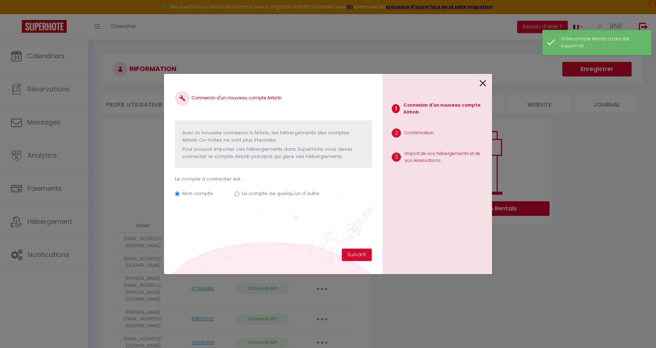
click at [242, 192] on label "Le compte de quelqu'un d'autre" at bounding box center [280, 193] width 77 height 7
click at [239, 192] on input "Le compte de quelqu'un d'autre" at bounding box center [237, 194] width 5 height 5
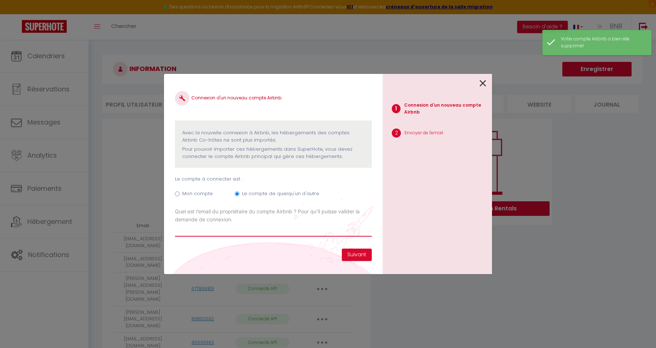
click at [243, 231] on input "Email connexion Airbnb" at bounding box center [273, 230] width 197 height 13
paste input "[EMAIL_ADDRESS][DOMAIN_NAME]"
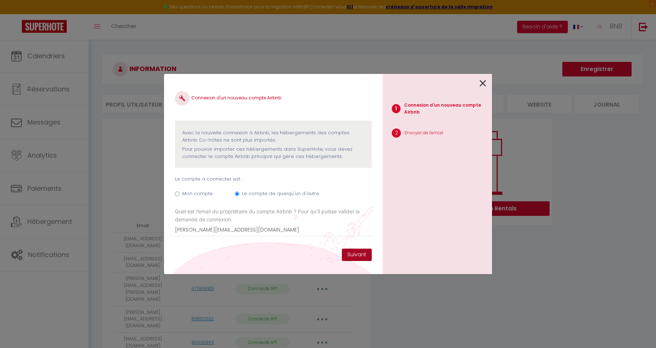
click at [353, 254] on button "Suivant" at bounding box center [357, 255] width 30 height 12
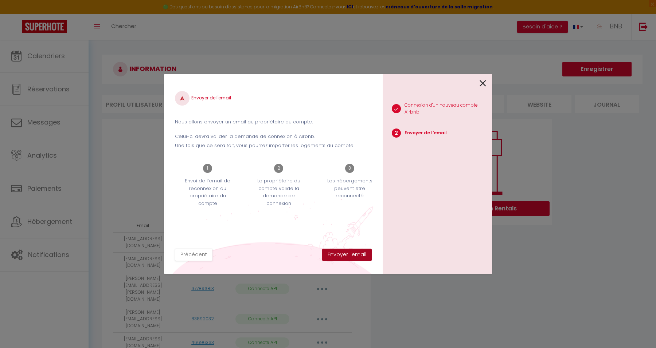
click at [342, 254] on button "Envoyer l'email" at bounding box center [347, 255] width 50 height 12
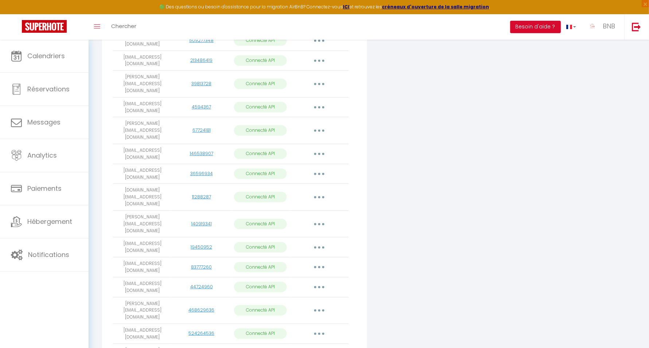
scroll to position [387, 0]
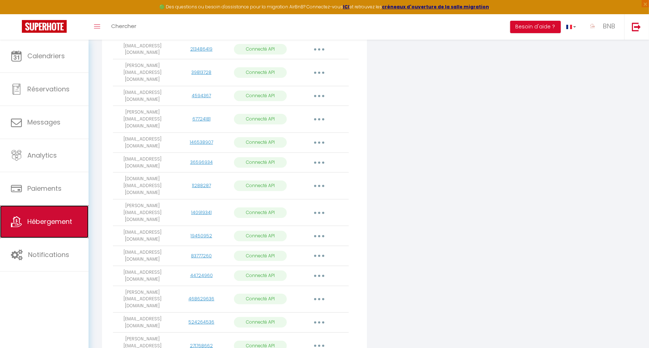
click at [61, 217] on span "Hébergement" at bounding box center [49, 221] width 45 height 9
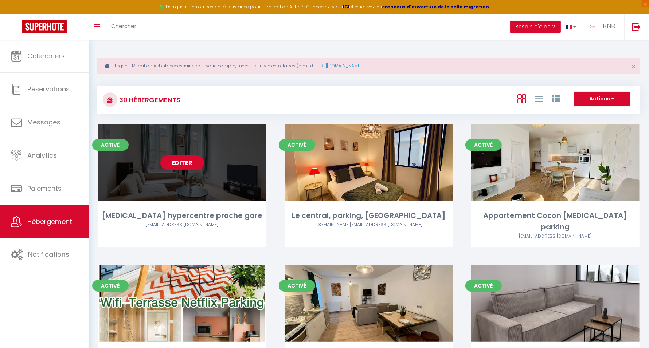
click at [186, 161] on link "Editer" at bounding box center [182, 163] width 44 height 15
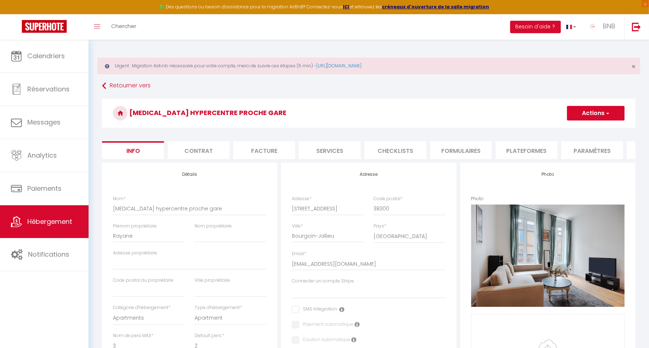
click at [526, 151] on li "Plateformes" at bounding box center [526, 150] width 62 height 18
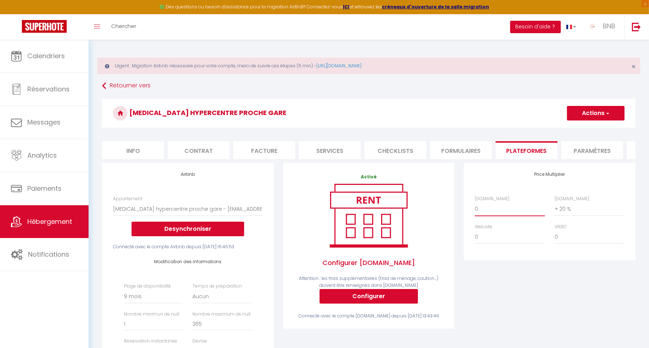
click at [510, 216] on select "0 + 1 % + 2 % + 3 % + 4 % + 5 % + 6 % + 7 % + 8 % + 9 %" at bounding box center [510, 209] width 70 height 14
click at [475, 208] on select "0 + 1 % + 2 % + 3 % + 4 % + 5 % + 6 % + 7 % + 8 % + 9 %" at bounding box center [510, 209] width 70 height 14
click at [598, 113] on button "Actions" at bounding box center [596, 113] width 58 height 15
click at [590, 127] on link "Enregistrer" at bounding box center [595, 129] width 58 height 9
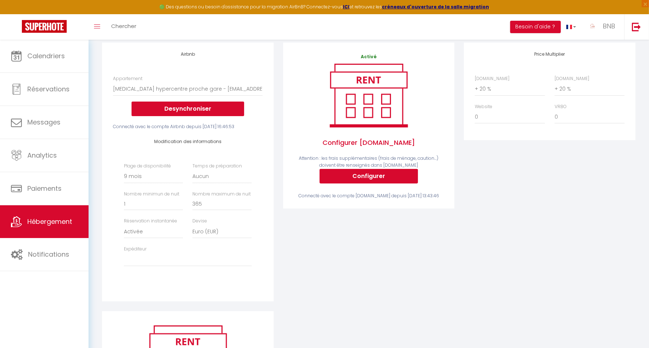
scroll to position [62, 0]
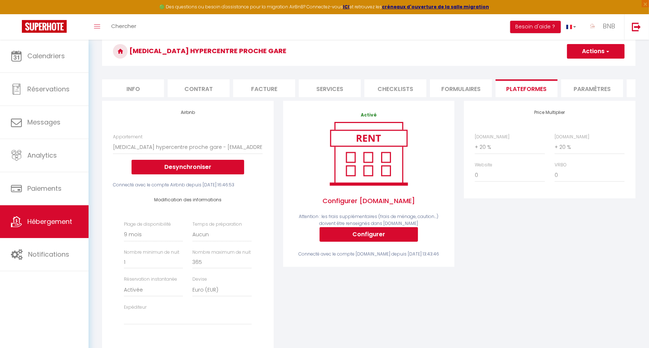
click at [127, 91] on li "Info" at bounding box center [133, 88] width 62 height 18
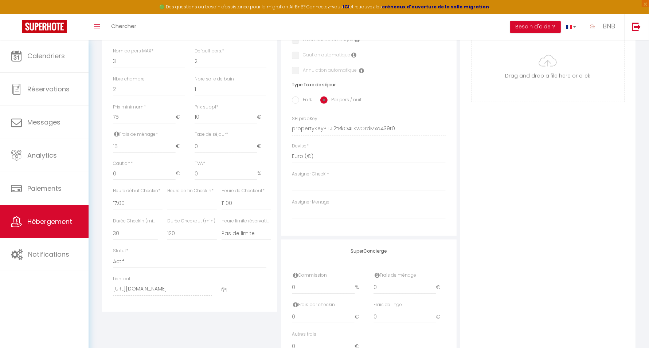
scroll to position [239, 0]
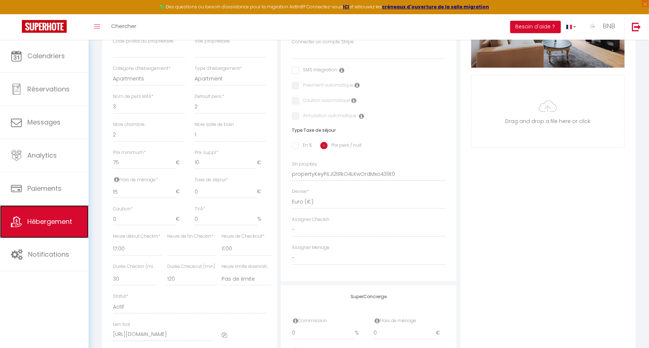
click at [57, 216] on link "Hébergement" at bounding box center [44, 221] width 89 height 33
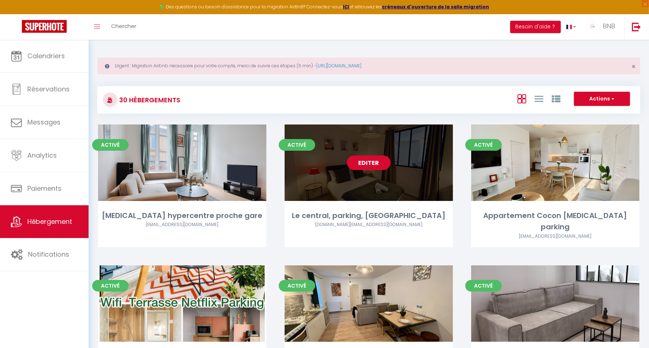
click at [370, 164] on link "Editer" at bounding box center [369, 163] width 44 height 15
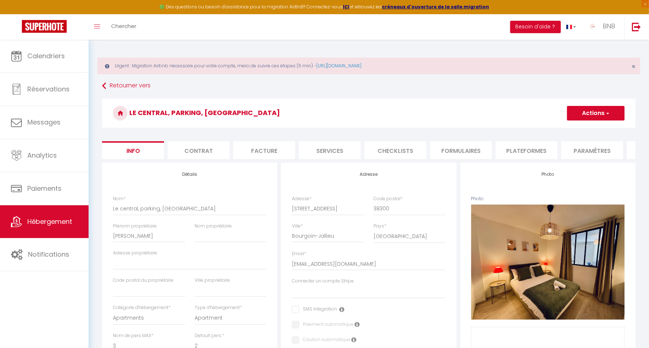
click at [525, 147] on li "Plateformes" at bounding box center [526, 150] width 62 height 18
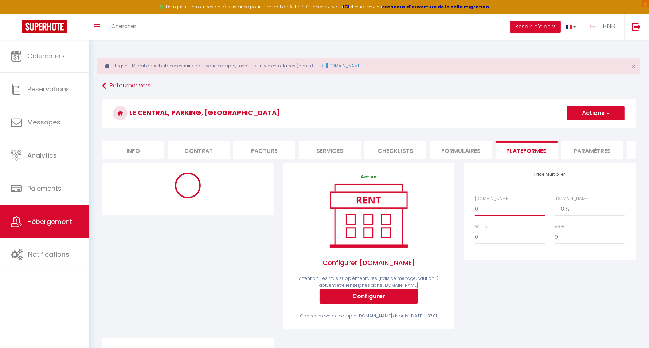
click at [500, 216] on select "0 + 1 % + 2 % + 3 % + 4 % + 5 % + 6 % + 7 % + 8 % + 9 %" at bounding box center [510, 209] width 70 height 14
click at [475, 208] on select "0 + 1 % + 2 % + 3 % + 4 % + 5 % + 6 % + 7 % + 8 % + 9 %" at bounding box center [510, 209] width 70 height 14
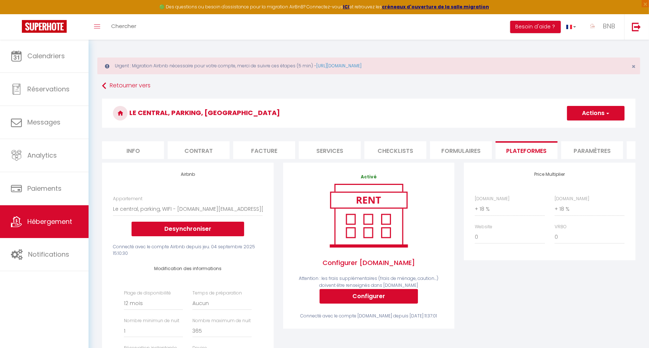
click at [589, 112] on button "Actions" at bounding box center [596, 113] width 58 height 15
click at [588, 127] on link "Enregistrer" at bounding box center [595, 129] width 58 height 9
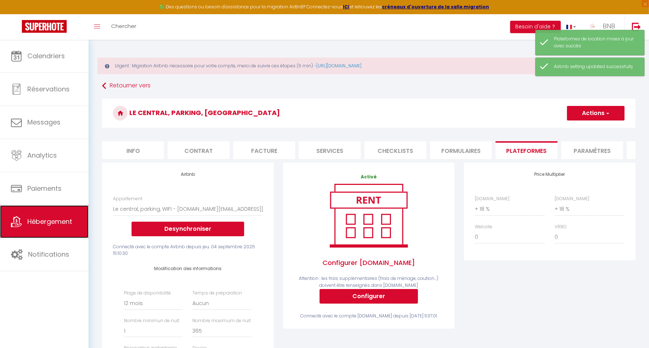
click at [31, 213] on link "Hébergement" at bounding box center [44, 221] width 89 height 33
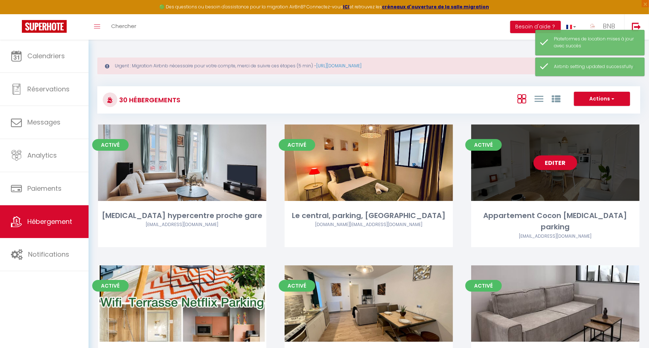
click at [566, 166] on link "Editer" at bounding box center [555, 163] width 44 height 15
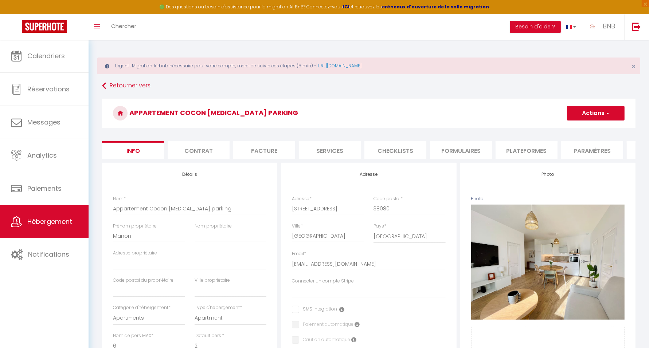
click at [525, 152] on li "Plateformes" at bounding box center [526, 150] width 62 height 18
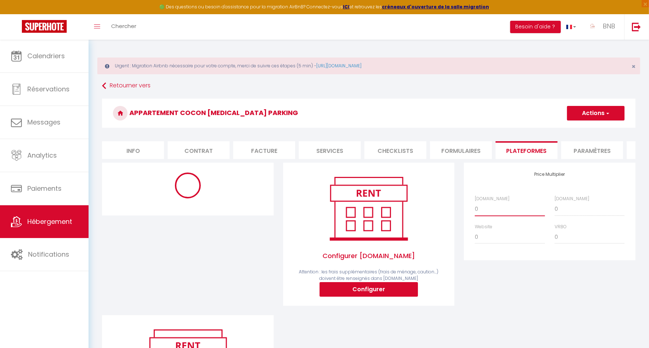
click at [502, 216] on select "0 + 1 % + 2 % + 3 % + 4 % + 5 % + 6 % + 7 % + 8 % + 9 %" at bounding box center [510, 209] width 70 height 14
click at [475, 208] on select "0 + 1 % + 2 % + 3 % + 4 % + 5 % + 6 % + 7 % + 8 % + 9 %" at bounding box center [510, 209] width 70 height 14
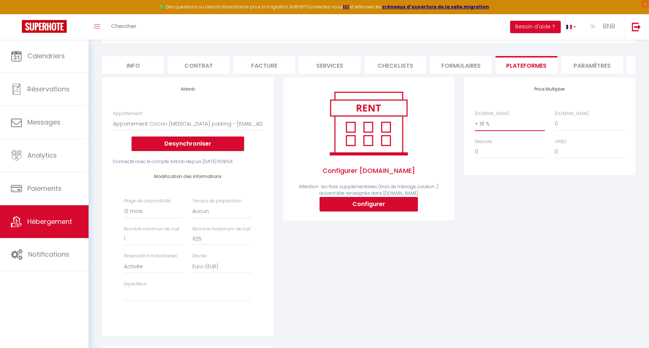
scroll to position [137, 0]
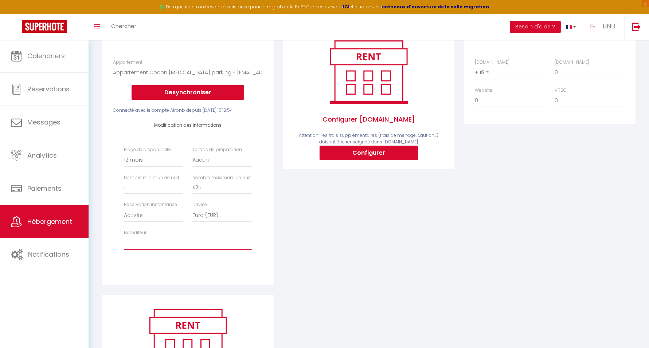
click at [170, 250] on select "[EMAIL_ADDRESS][DOMAIN_NAME] [EMAIL_ADDRESS][DOMAIN_NAME] [PERSON_NAME][EMAIL_A…" at bounding box center [187, 243] width 127 height 14
click at [124, 250] on select "[EMAIL_ADDRESS][DOMAIN_NAME] [EMAIL_ADDRESS][DOMAIN_NAME] [PERSON_NAME][EMAIL_A…" at bounding box center [187, 243] width 127 height 14
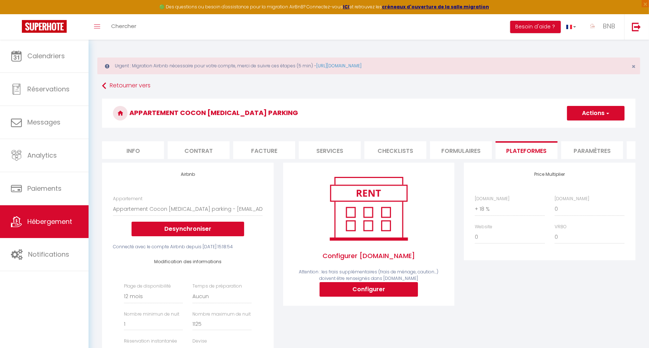
click at [606, 114] on span "button" at bounding box center [607, 113] width 5 height 7
click at [594, 127] on link "Enregistrer" at bounding box center [595, 129] width 58 height 9
click at [602, 28] on link "BNB" at bounding box center [602, 26] width 43 height 25
click at [598, 46] on link "Paramètres" at bounding box center [595, 50] width 54 height 12
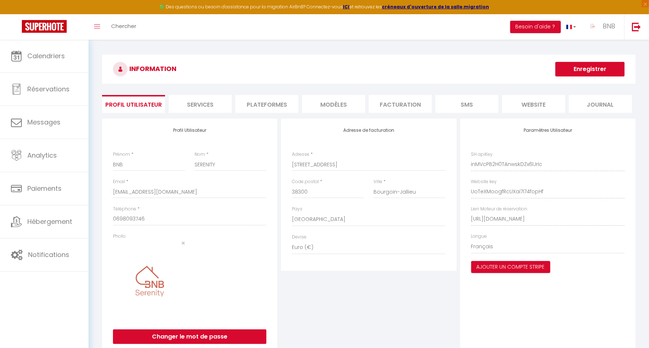
click at [252, 99] on li "Plateformes" at bounding box center [266, 104] width 63 height 18
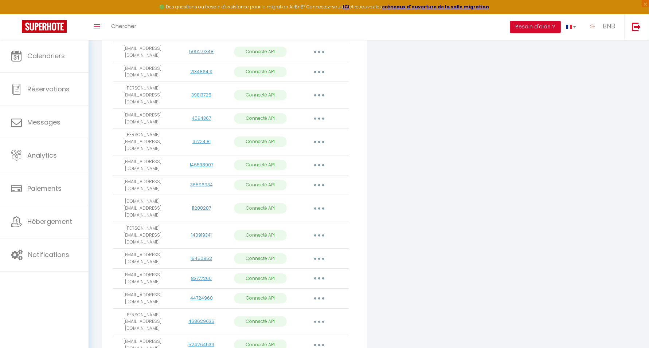
scroll to position [387, 0]
drag, startPoint x: 152, startPoint y: 302, endPoint x: 115, endPoint y: 291, distance: 38.5
click at [321, 317] on button "button" at bounding box center [319, 323] width 20 height 12
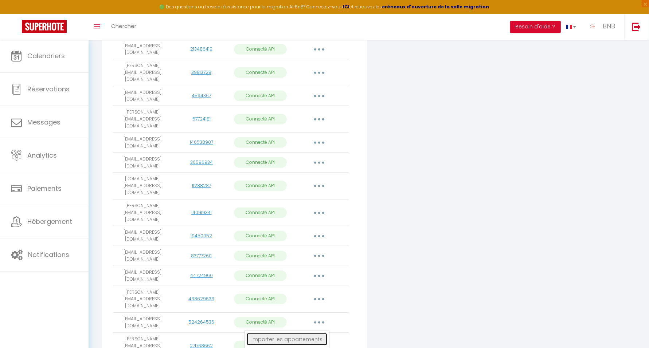
click at [315, 333] on link "Importer les appartements" at bounding box center [287, 339] width 81 height 12
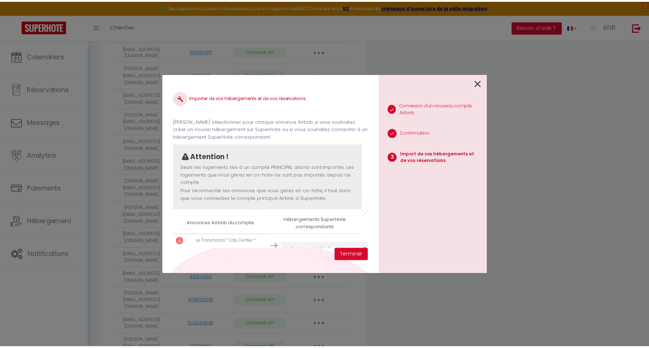
scroll to position [28, 0]
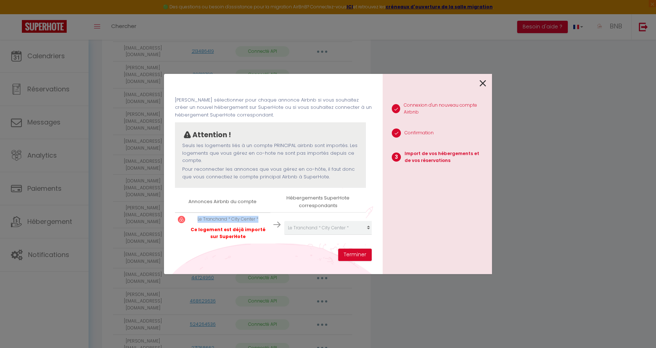
drag, startPoint x: 195, startPoint y: 212, endPoint x: 263, endPoint y: 217, distance: 67.9
click at [263, 217] on div "Le Tranchand * City Center * Ce logement est déjà importé sur SuperHote" at bounding box center [228, 228] width 79 height 24
click at [483, 83] on icon at bounding box center [482, 83] width 7 height 11
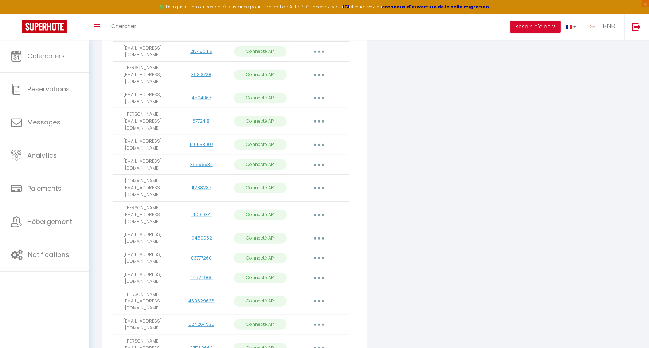
click at [318, 342] on button "button" at bounding box center [319, 348] width 20 height 12
click at [609, 29] on span "BNB" at bounding box center [608, 25] width 12 height 9
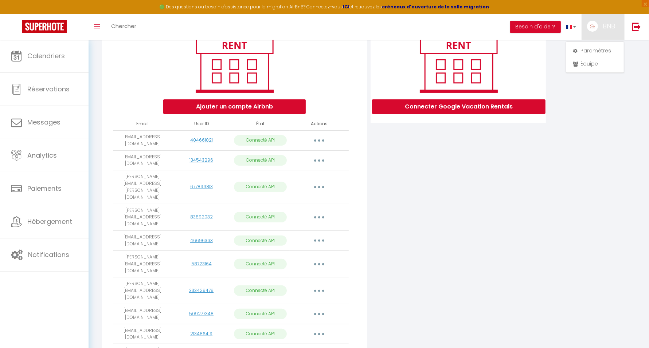
scroll to position [20, 0]
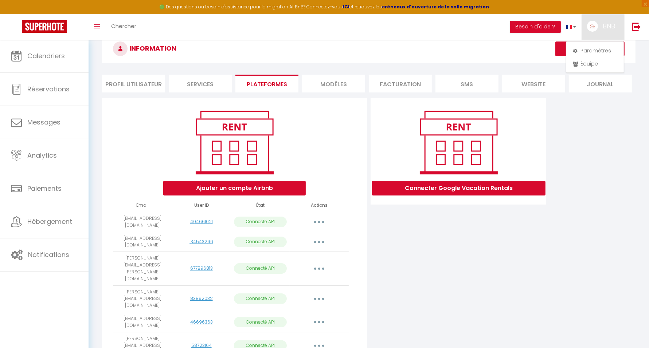
drag, startPoint x: 169, startPoint y: 220, endPoint x: 115, endPoint y: 217, distance: 53.6
click at [115, 217] on td "[EMAIL_ADDRESS][DOMAIN_NAME]" at bounding box center [142, 222] width 59 height 20
copy td "[EMAIL_ADDRESS][DOMAIN_NAME]"
click at [630, 30] on link at bounding box center [636, 26] width 24 height 25
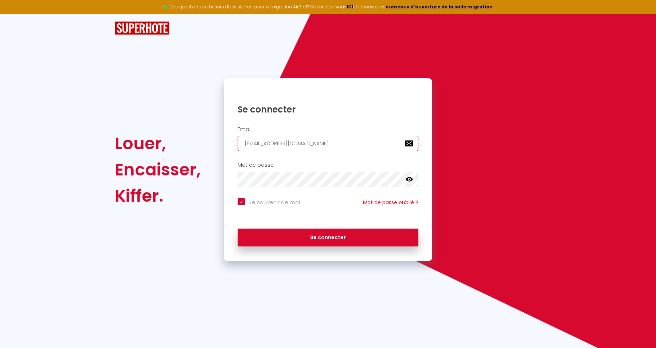
click at [299, 148] on input "[EMAIL_ADDRESS][DOMAIN_NAME]" at bounding box center [327, 143] width 181 height 15
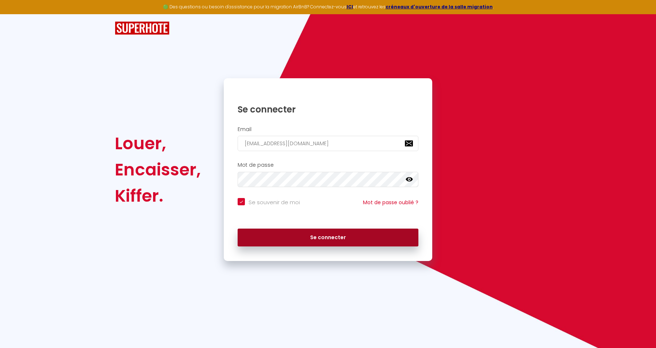
click at [328, 235] on button "Se connecter" at bounding box center [327, 238] width 181 height 18
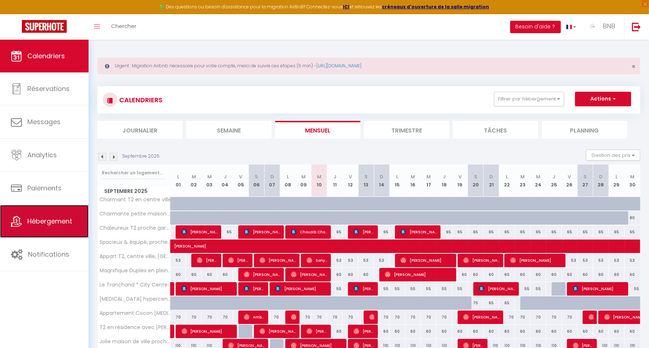
click at [67, 220] on span "Hébergement" at bounding box center [49, 221] width 45 height 9
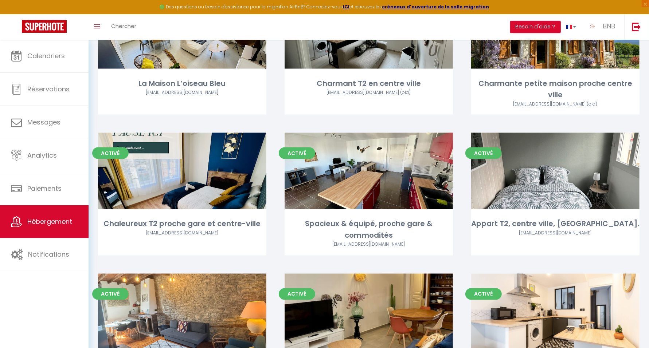
scroll to position [1147, 0]
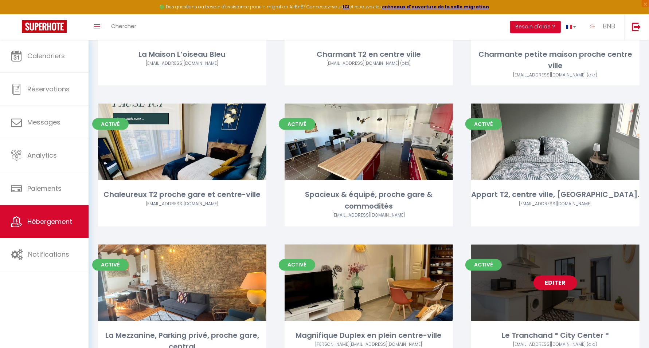
click at [545, 276] on link "Editer" at bounding box center [555, 283] width 44 height 15
click at [542, 276] on link "Editer" at bounding box center [555, 283] width 44 height 15
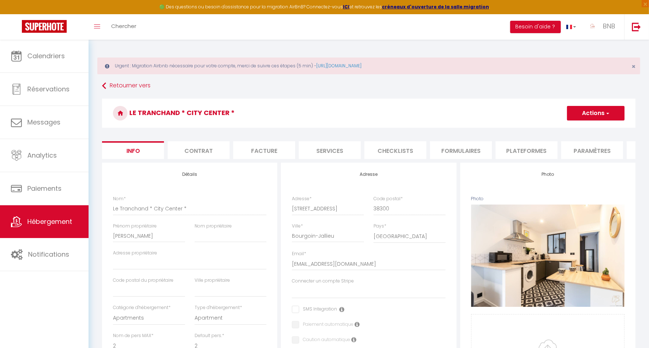
click at [525, 148] on li "Plateformes" at bounding box center [526, 150] width 62 height 18
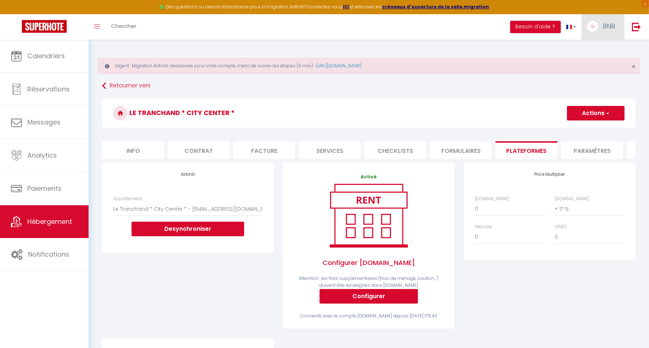
click at [609, 23] on span "BNB" at bounding box center [608, 25] width 12 height 9
click at [598, 49] on link "Paramètres" at bounding box center [595, 50] width 54 height 12
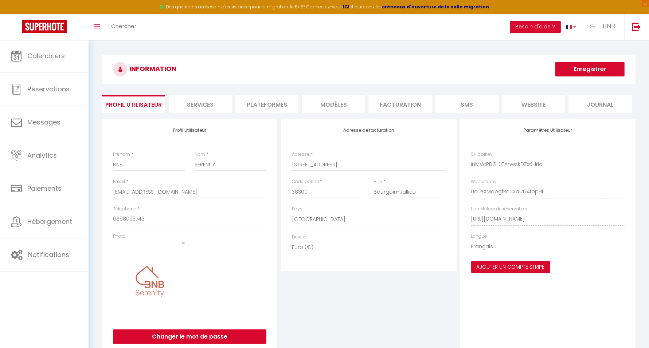
click at [268, 106] on li "Plateformes" at bounding box center [266, 104] width 63 height 18
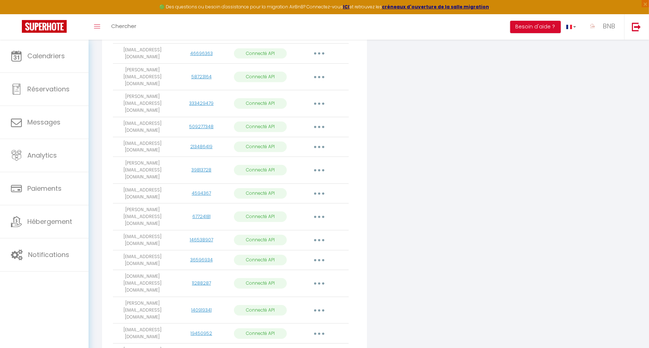
scroll to position [387, 0]
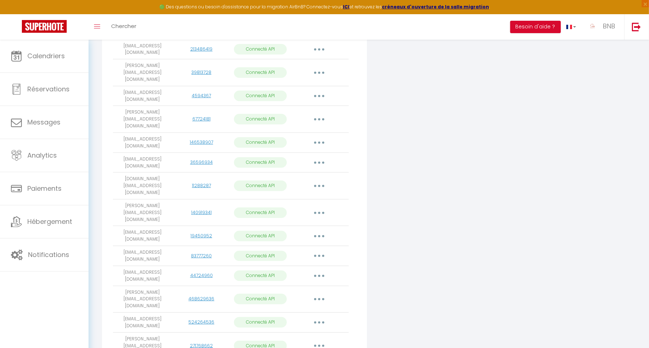
click at [321, 317] on button "button" at bounding box center [319, 323] width 20 height 12
click at [305, 333] on link "Importer les appartements" at bounding box center [287, 339] width 81 height 12
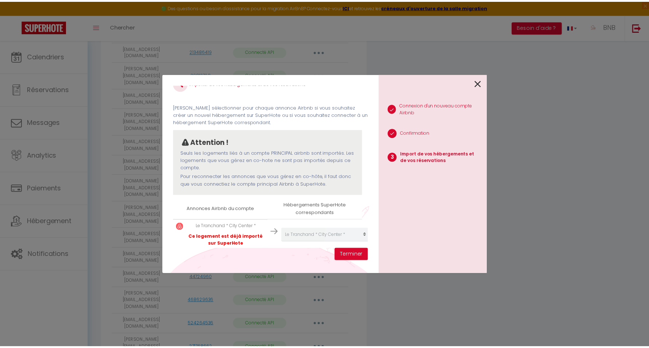
scroll to position [28, 0]
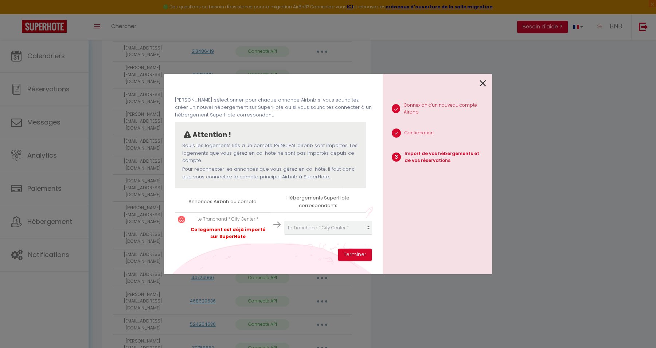
click at [482, 82] on icon at bounding box center [482, 83] width 7 height 11
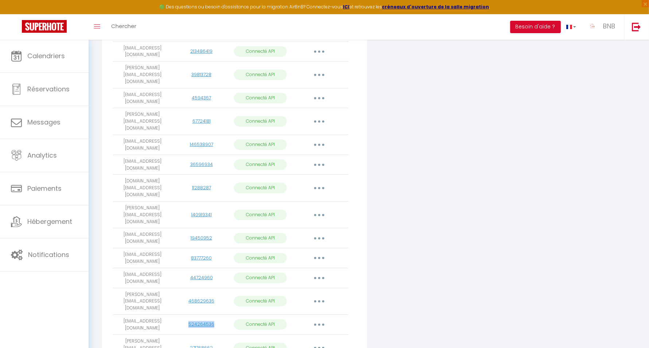
drag, startPoint x: 214, startPoint y: 240, endPoint x: 188, endPoint y: 241, distance: 25.9
click at [188, 321] on div "524264536" at bounding box center [201, 324] width 53 height 7
copy link "524264536"
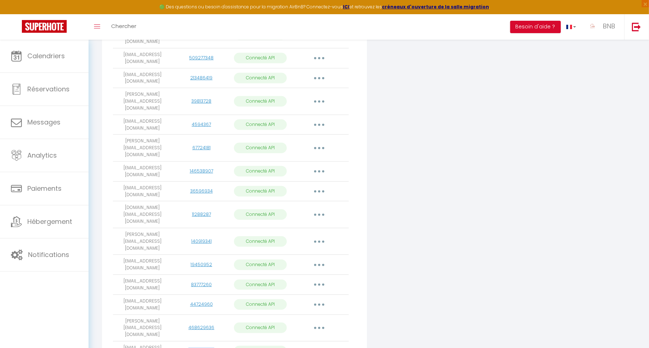
scroll to position [387, 0]
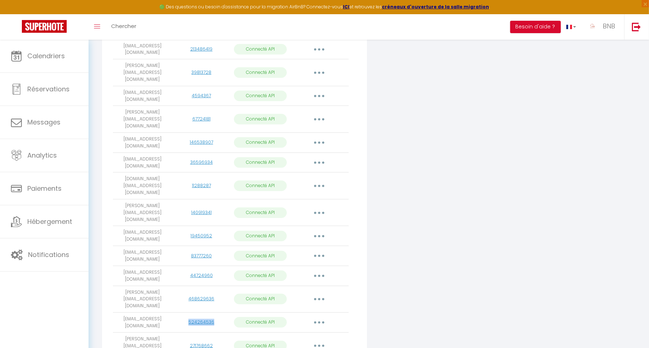
drag, startPoint x: 116, startPoint y: 236, endPoint x: 161, endPoint y: 242, distance: 45.2
click at [161, 313] on td "[EMAIL_ADDRESS][DOMAIN_NAME]" at bounding box center [142, 323] width 59 height 20
copy td "[EMAIL_ADDRESS][DOMAIN_NAME]"
click at [317, 317] on button "button" at bounding box center [319, 323] width 20 height 12
click at [294, 333] on link "Importer les appartements" at bounding box center [287, 339] width 81 height 12
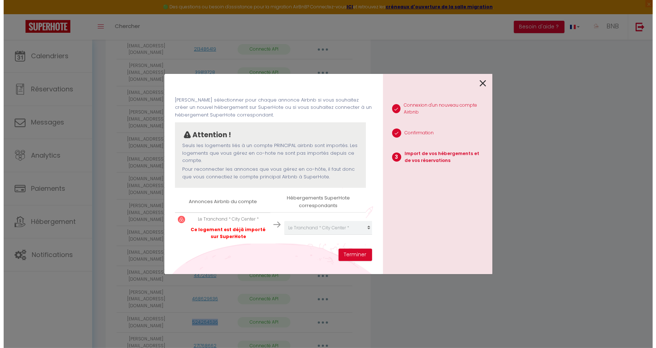
scroll to position [385, 0]
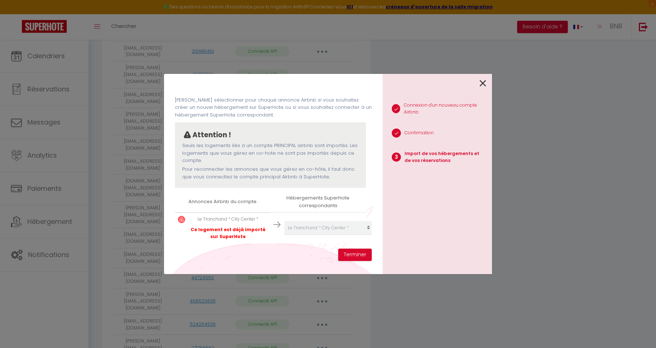
click at [479, 83] on div at bounding box center [433, 82] width 103 height 17
click at [483, 82] on icon at bounding box center [482, 83] width 7 height 11
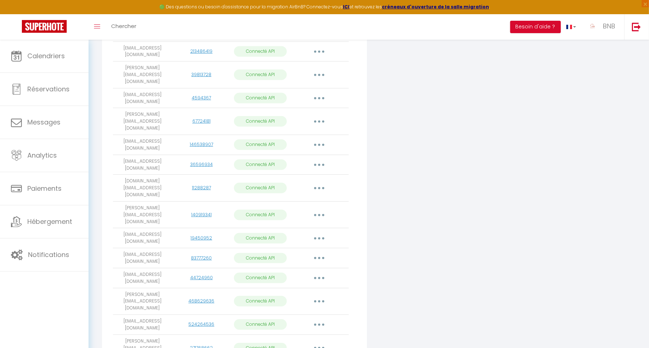
click at [320, 324] on icon "button" at bounding box center [319, 325] width 2 height 2
click at [301, 335] on link "Importer les appartements" at bounding box center [287, 341] width 81 height 12
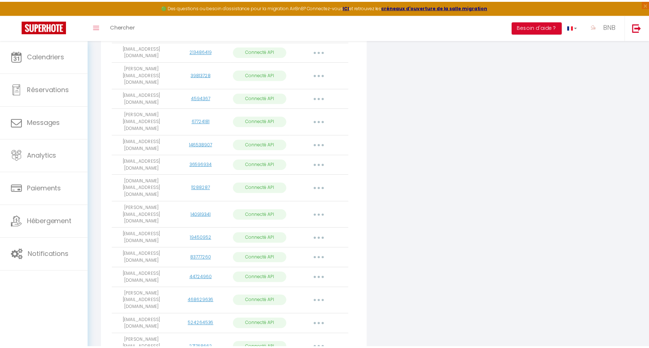
scroll to position [17, 0]
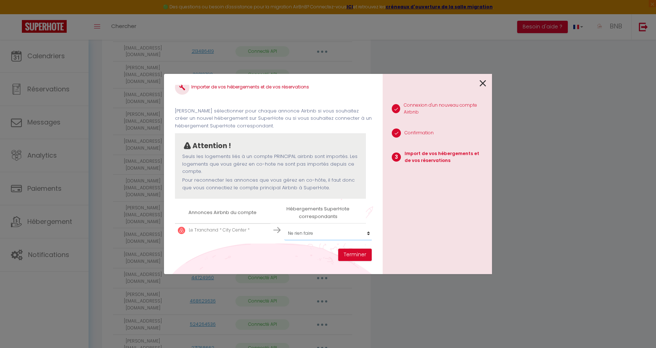
click at [321, 227] on select "Créer un nouvel hébergement Ne rien faire T3 hypercentre proche gare Le central…" at bounding box center [329, 234] width 90 height 14
click at [284, 227] on select "Créer un nouvel hébergement Ne rien faire T3 hypercentre proche gare Le central…" at bounding box center [329, 234] width 90 height 14
click at [354, 256] on button "Terminer" at bounding box center [355, 255] width 34 height 12
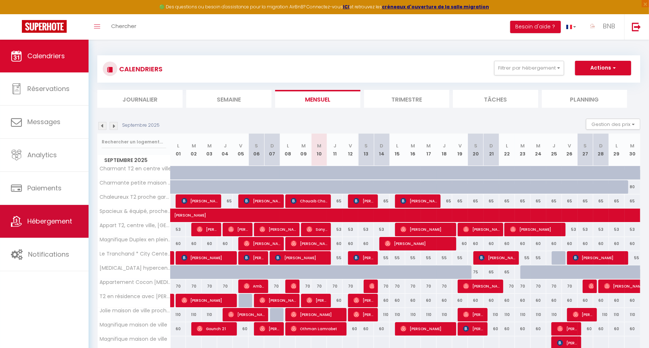
click at [14, 221] on icon at bounding box center [16, 221] width 11 height 11
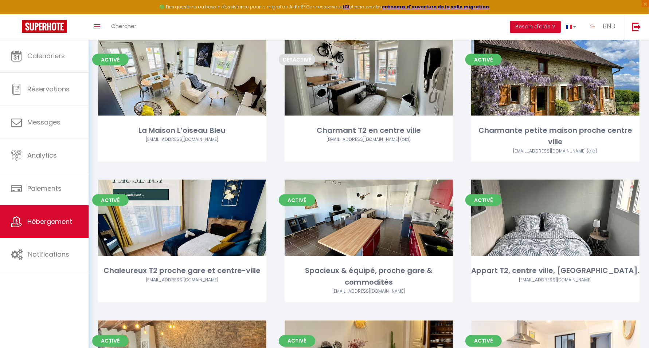
scroll to position [1147, 0]
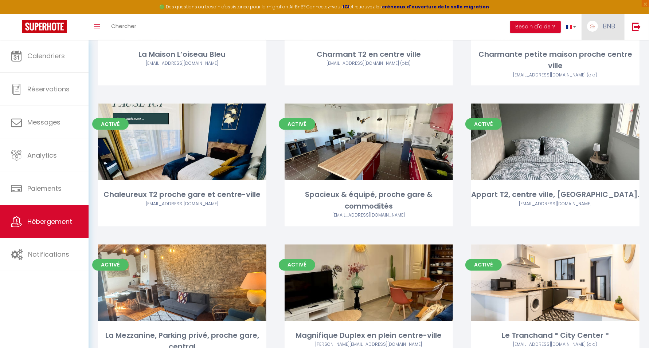
click at [610, 24] on span "BNB" at bounding box center [608, 25] width 12 height 9
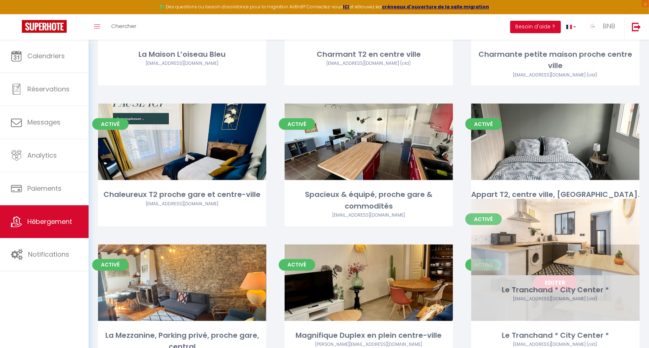
click at [560, 276] on link "Editer" at bounding box center [555, 283] width 44 height 15
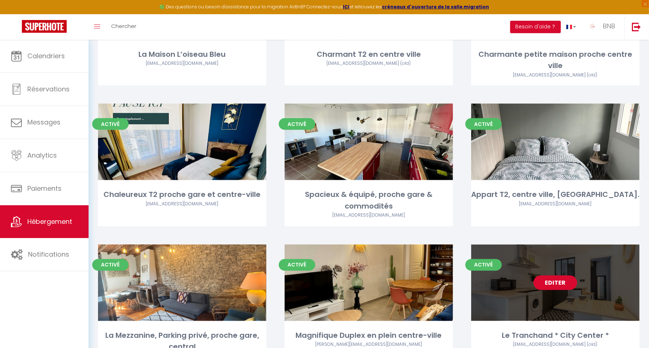
click at [560, 276] on link "Editer" at bounding box center [555, 283] width 44 height 15
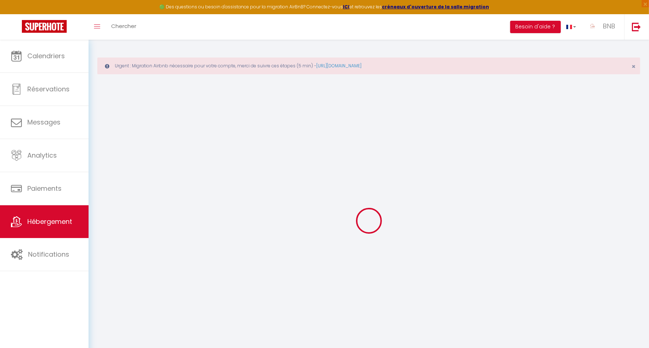
select select "+ 17 %"
select select
checkbox input "false"
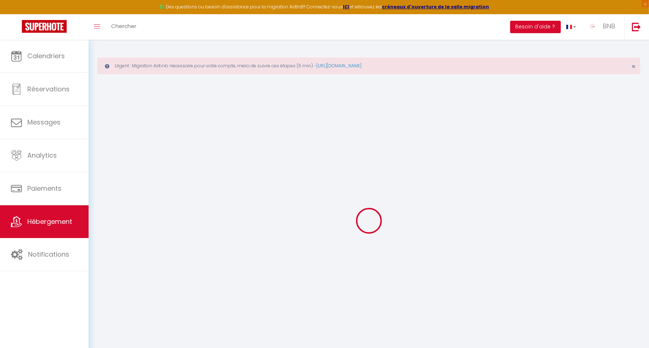
checkbox input "false"
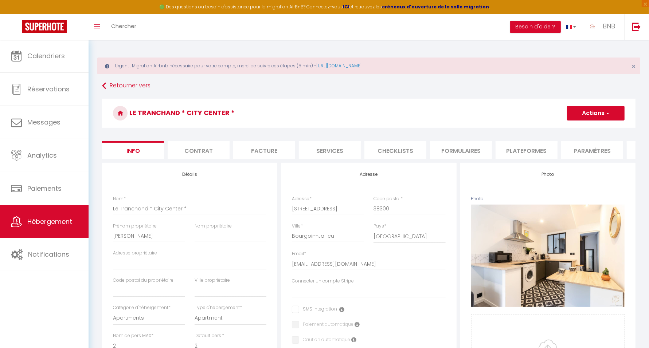
click at [515, 150] on li "Plateformes" at bounding box center [526, 150] width 62 height 18
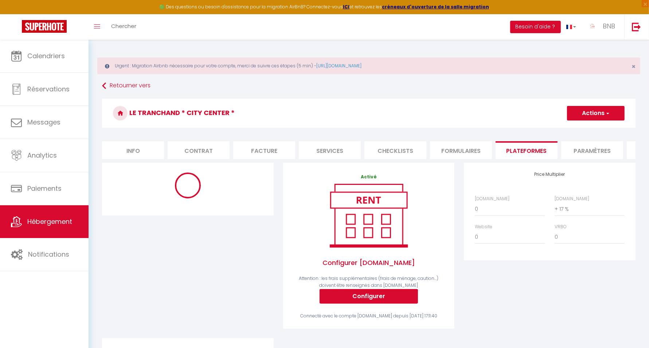
select select "19228-1087021484052891158"
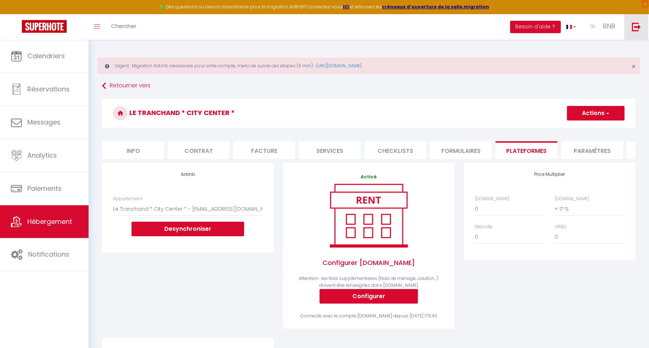
click at [640, 27] on img at bounding box center [636, 26] width 9 height 9
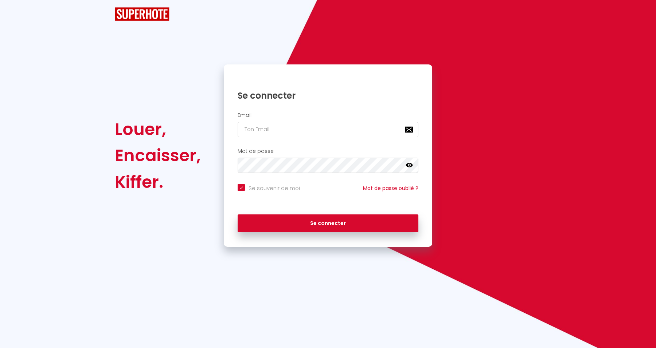
checkbox input "true"
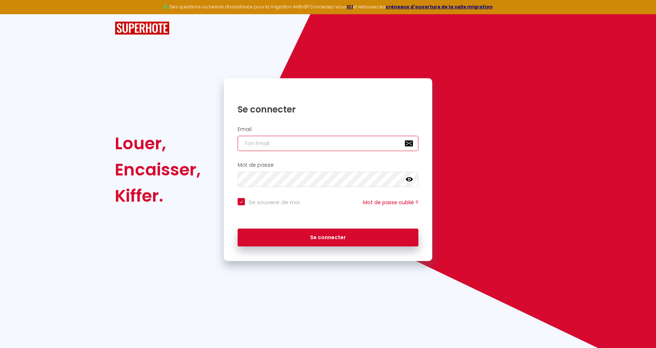
type input "[EMAIL_ADDRESS][DOMAIN_NAME]"
checkbox input "true"
drag, startPoint x: 333, startPoint y: 140, endPoint x: 192, endPoint y: 144, distance: 141.0
click at [192, 144] on div "Louer, Encaisser, Kiffer. Se connecter Email bnbserenityfr@gmail.com Mot de pas…" at bounding box center [328, 169] width 436 height 183
paste input "ertrandlcd42"
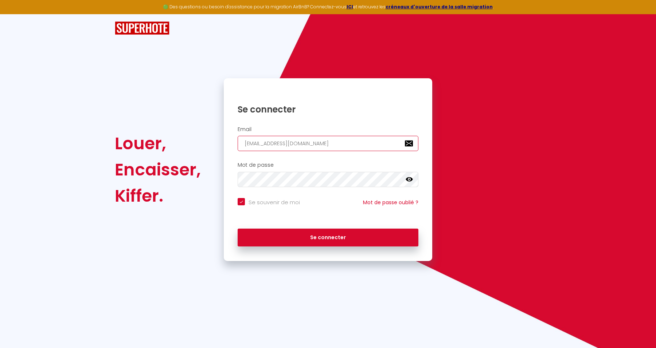
type input "bertrandlcd42@gmail.com"
checkbox input "true"
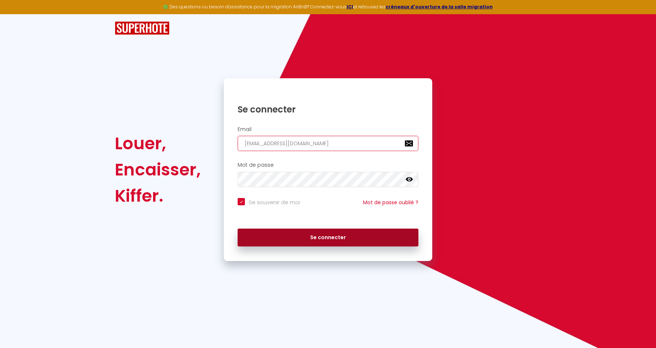
type input "bertrandlcd42@gmail.com"
click at [314, 240] on button "Se connecter" at bounding box center [327, 238] width 181 height 18
checkbox input "true"
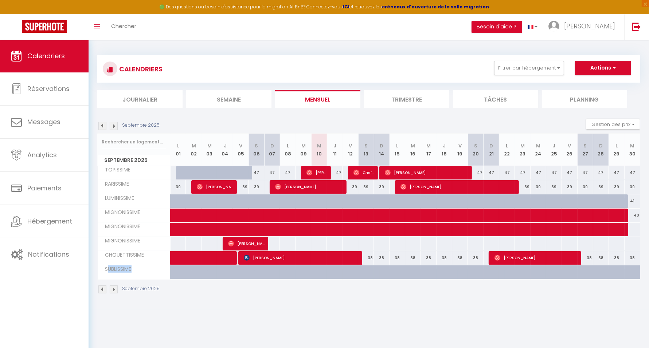
drag, startPoint x: 109, startPoint y: 268, endPoint x: 136, endPoint y: 269, distance: 27.3
click at [136, 269] on div "SUBLISSIME" at bounding box center [135, 270] width 73 height 8
click at [121, 267] on span "SUBLISSIME" at bounding box center [116, 270] width 35 height 8
click at [260, 240] on span "Jérôme Lollier" at bounding box center [246, 244] width 36 height 14
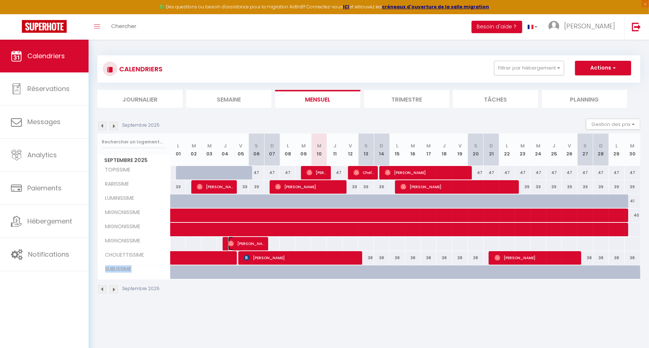
select select "OK"
select select "0"
select select "1"
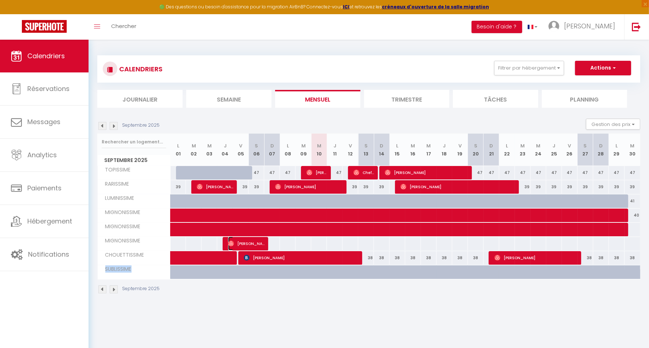
select select
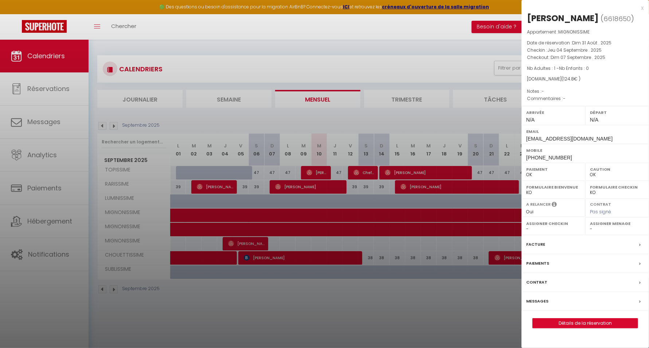
click at [253, 239] on div at bounding box center [324, 174] width 649 height 348
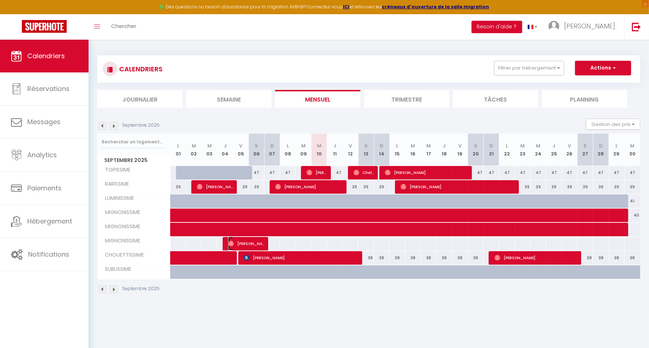
click at [253, 239] on span "Jérôme Lollier" at bounding box center [246, 244] width 36 height 14
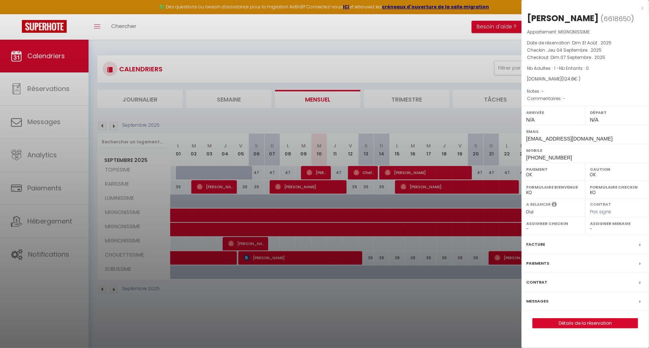
click at [253, 239] on div at bounding box center [324, 174] width 649 height 348
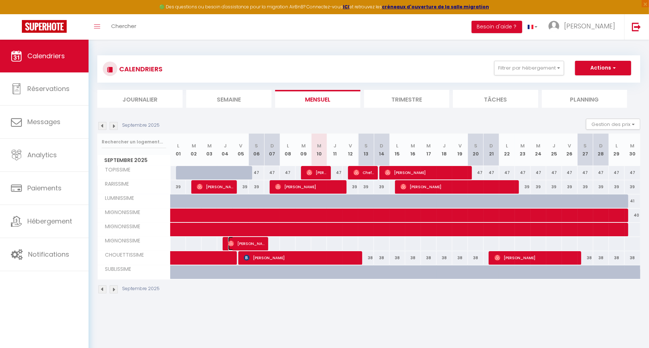
click at [253, 239] on span "Jérôme Lollier" at bounding box center [246, 244] width 36 height 14
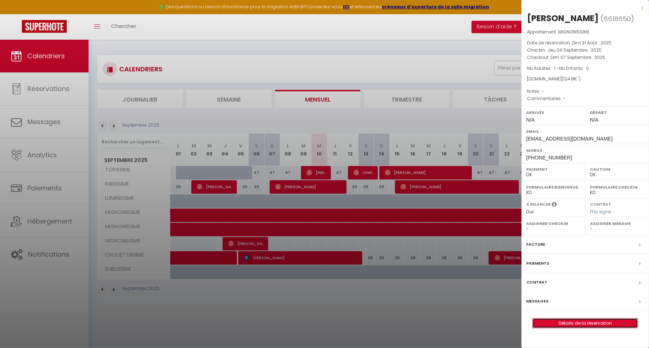
click at [555, 323] on link "Détails de la réservation" at bounding box center [585, 323] width 105 height 9
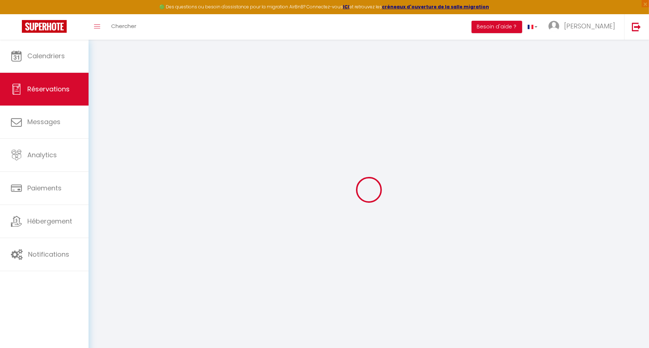
type input "Jérôme"
type input "Lollier"
type input "4ggkguacwddx1dfpvfscslovglxh@reply.superhote.com"
type input "+33687477400"
select select
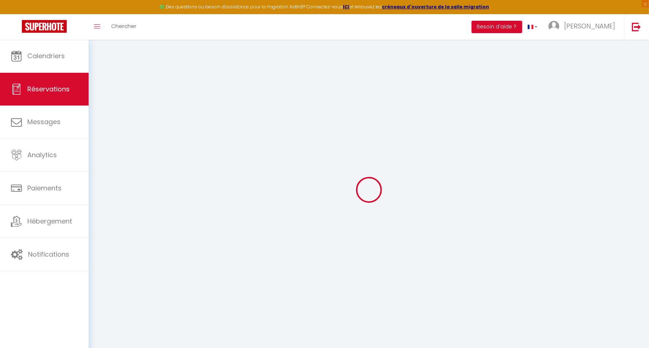
type input "4.32"
select select "25637"
select select "1"
select select
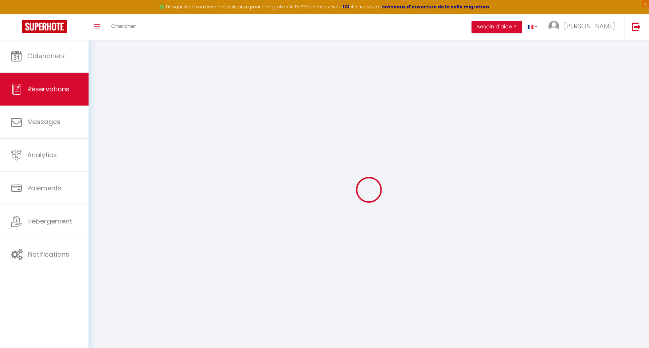
type input "1"
select select "12"
select select
type input "120"
checkbox input "false"
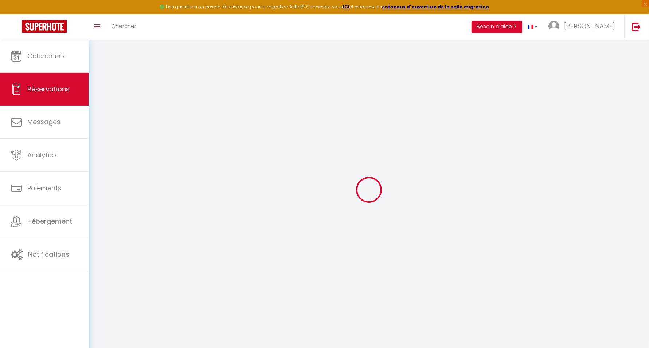
type input "0"
select select "1"
type input "0"
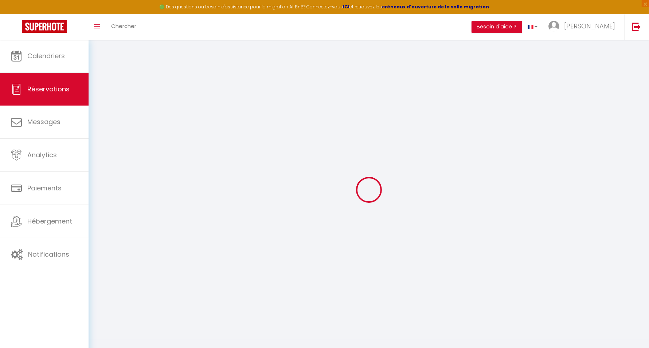
select select
select select "15"
checkbox input "false"
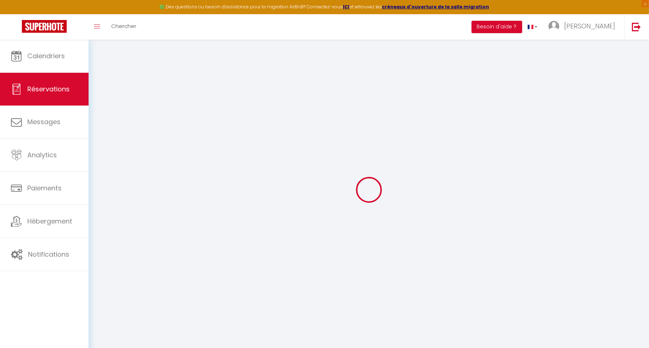
select select
checkbox input "false"
type textarea "isAutoTranslationEnabled=true user=[object Object] viewer=[object Object] heade…"
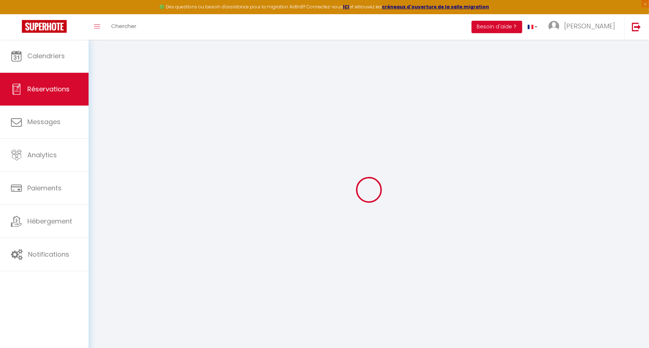
select select
checkbox input "false"
type textarea "isAutoTranslationEnabled=true user=[object Object] viewer=[object Object] heade…"
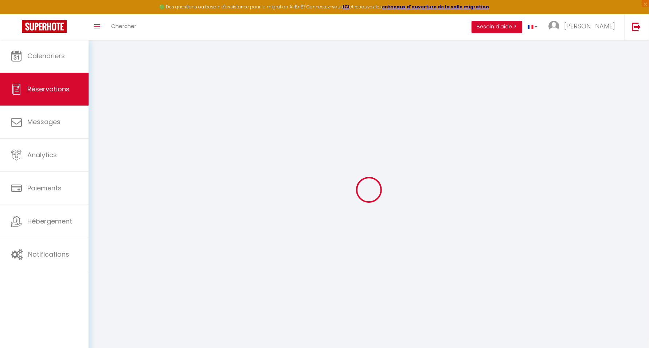
select select
type input "4.8"
select select
checkbox input "false"
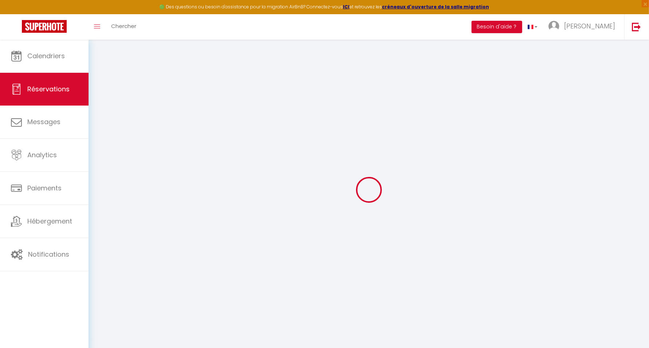
type textarea "isAutoTranslationEnabled=true user=[object Object] viewer=[object Object] heade…"
select select
checkbox input "false"
type textarea "isAutoTranslationEnabled=true user=[object Object] viewer=[object Object] heade…"
select select
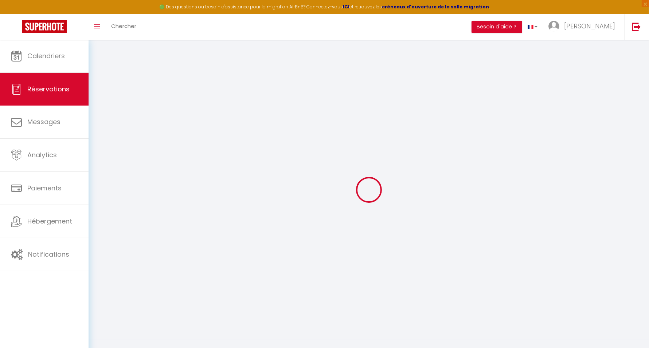
select select
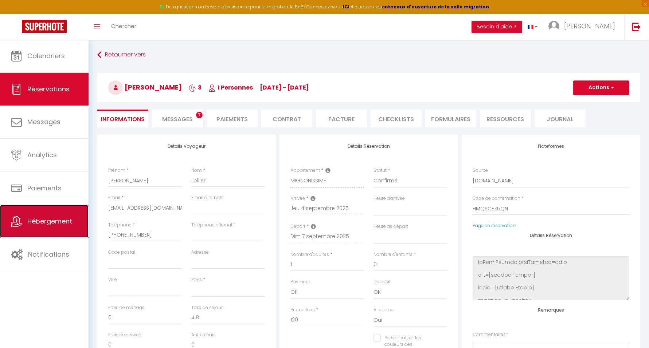
click at [67, 215] on link "Hébergement" at bounding box center [44, 221] width 89 height 33
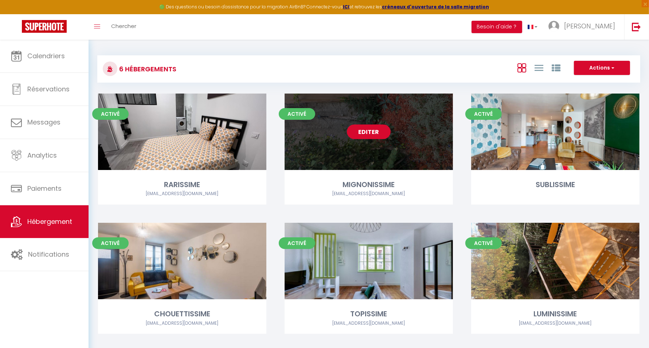
click at [377, 133] on link "Editer" at bounding box center [369, 132] width 44 height 15
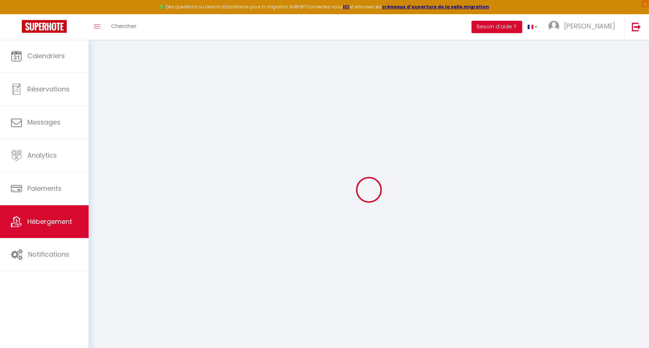
select select "117-988397423756355381"
select select "+ 18 %"
checkbox input "false"
checkbox input "true"
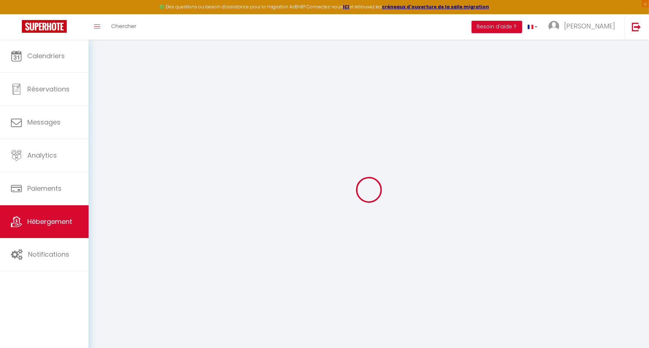
checkbox input "false"
select select "180"
select select "EUR"
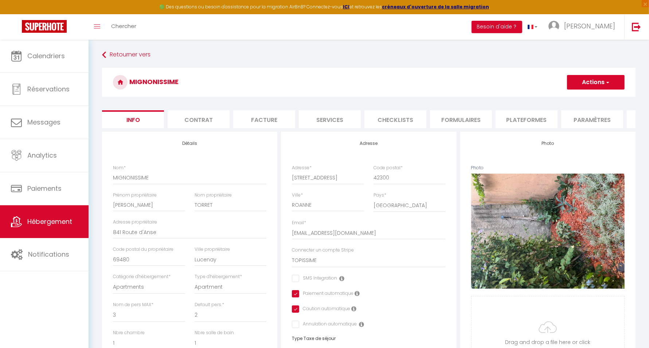
click at [534, 117] on li "Plateformes" at bounding box center [526, 119] width 62 height 18
select select
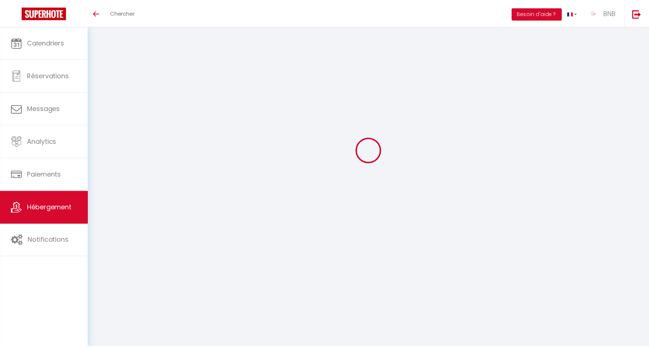
scroll to position [39, 0]
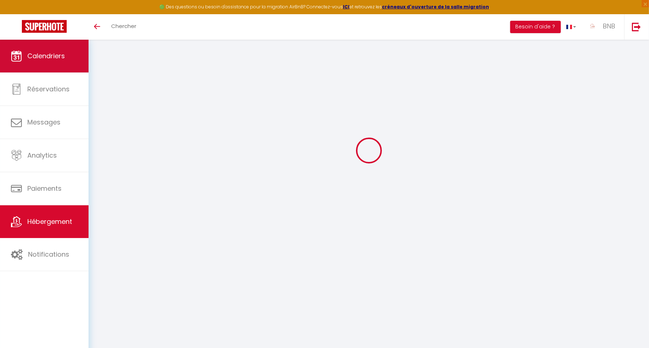
click at [66, 54] on link "Calendriers" at bounding box center [44, 56] width 89 height 33
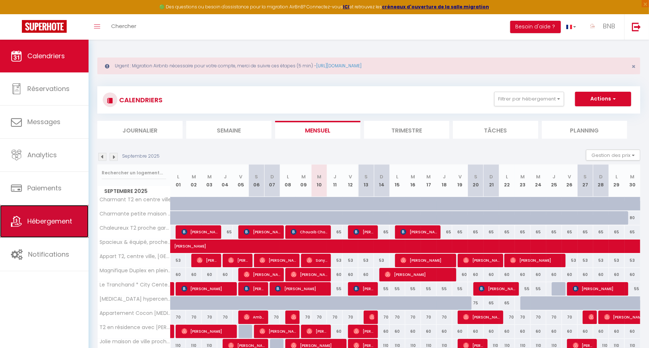
click at [58, 219] on span "Hébergement" at bounding box center [49, 221] width 45 height 9
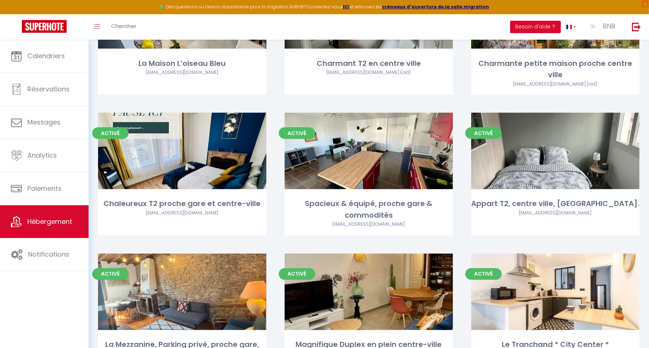
scroll to position [1147, 0]
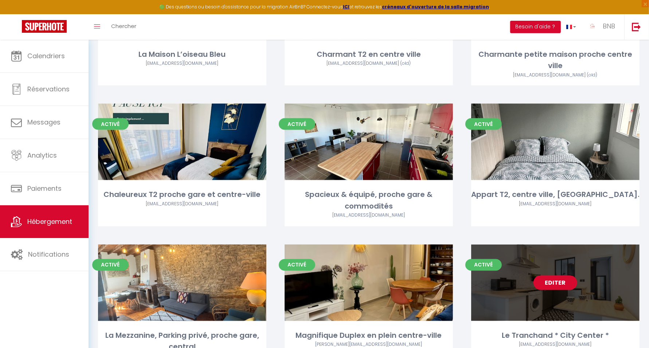
click at [562, 276] on link "Editer" at bounding box center [555, 283] width 44 height 15
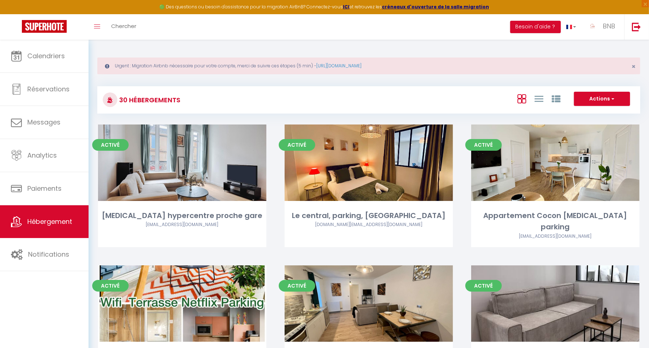
select select "3"
select select "2"
select select "1"
select select "28"
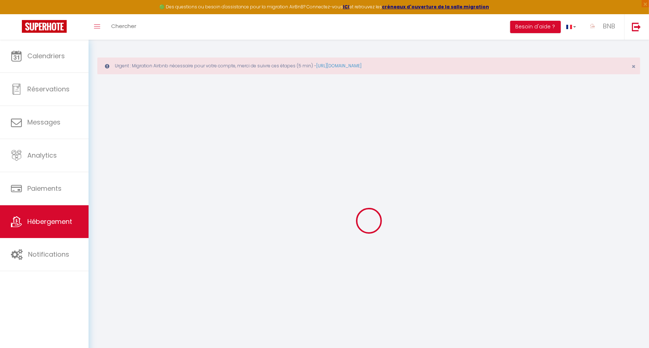
select select
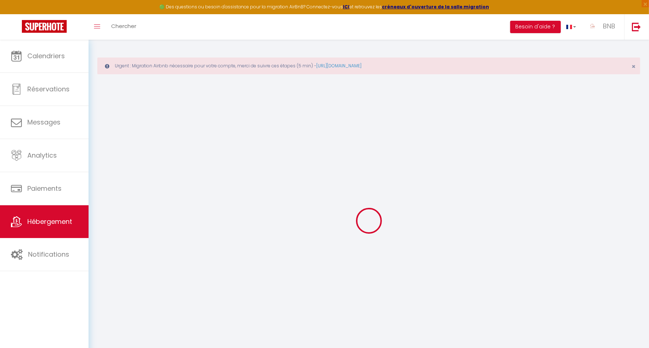
select select
checkbox input "false"
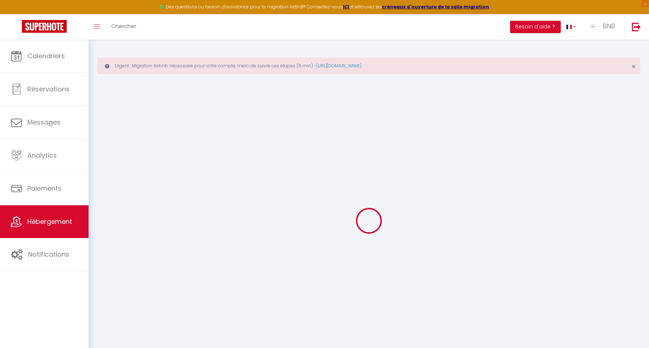
select select
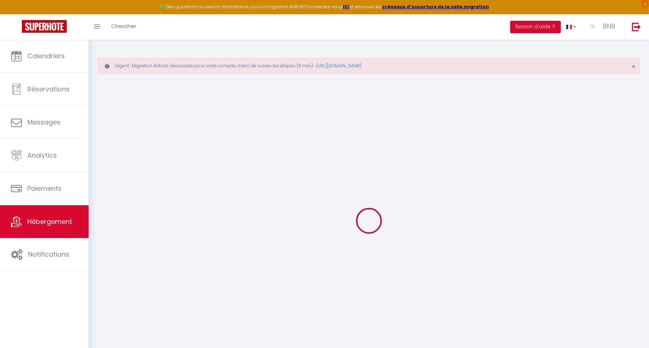
select select
checkbox input "false"
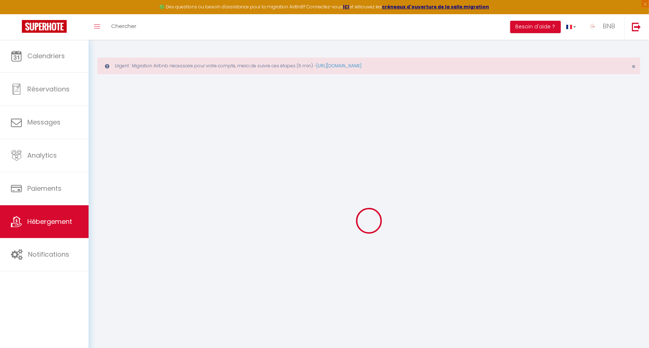
checkbox input "false"
select select
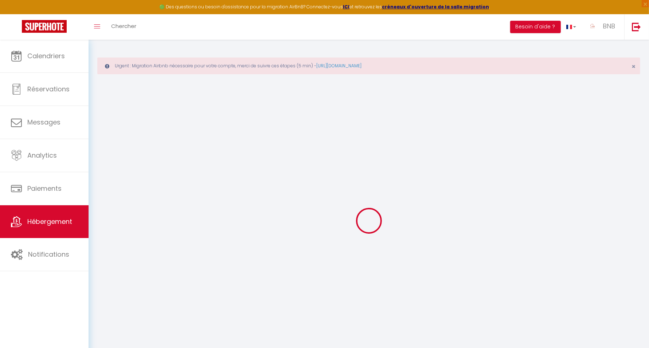
select select
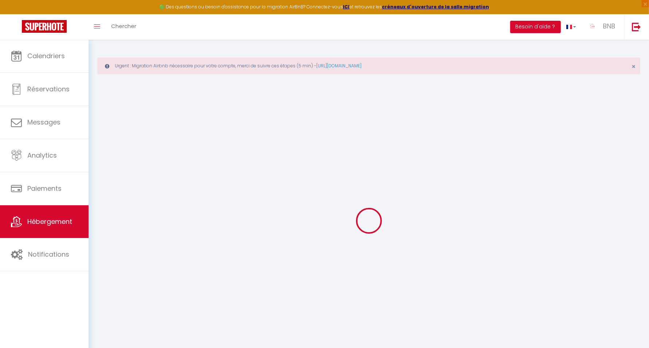
checkbox input "false"
select select
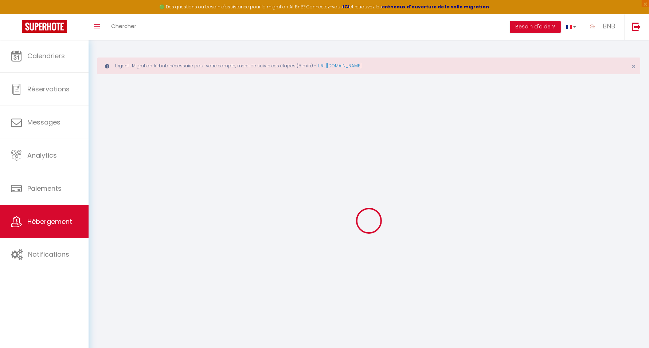
select select
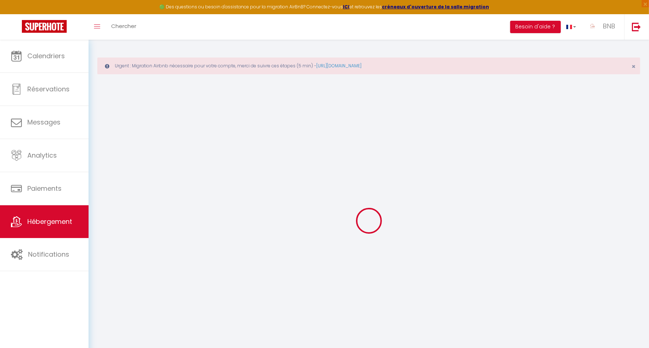
select select
checkbox input "false"
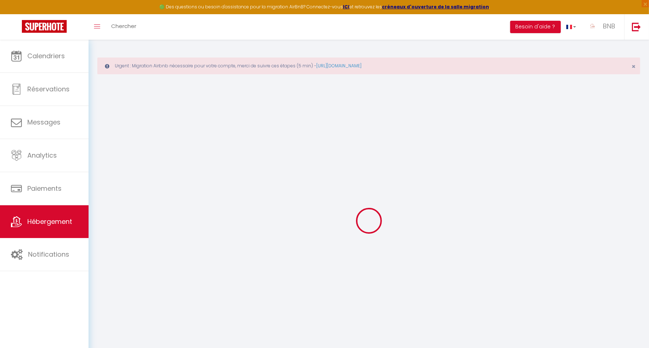
checkbox input "false"
select select
select select "18192-1087021484052891158"
select select "+ 17 %"
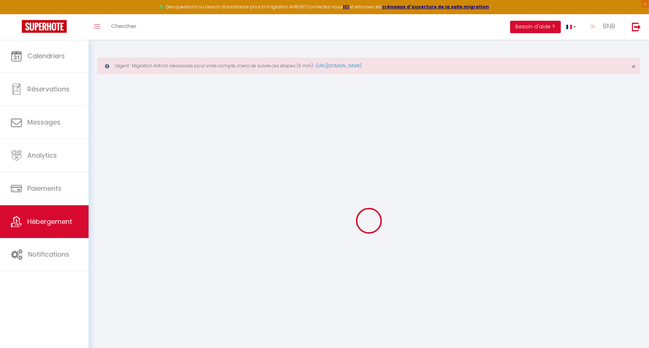
select select
checkbox input "false"
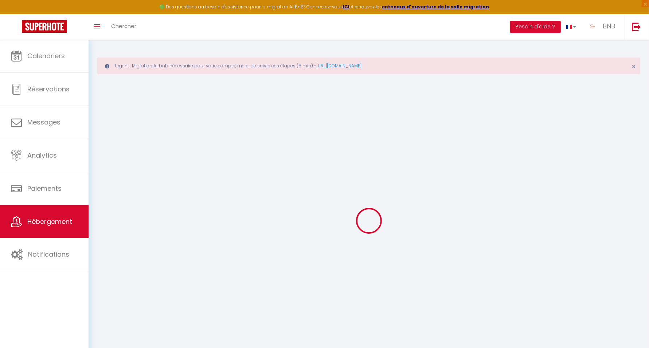
checkbox input "false"
select select
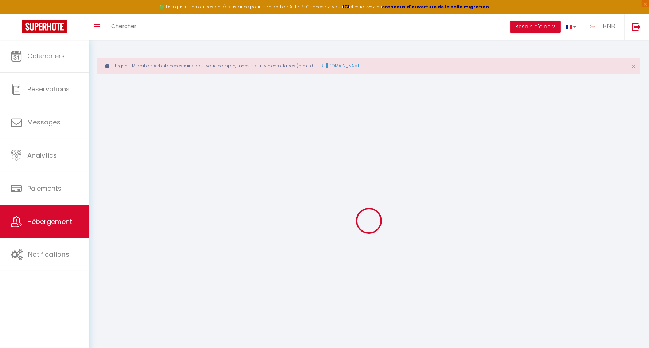
select select
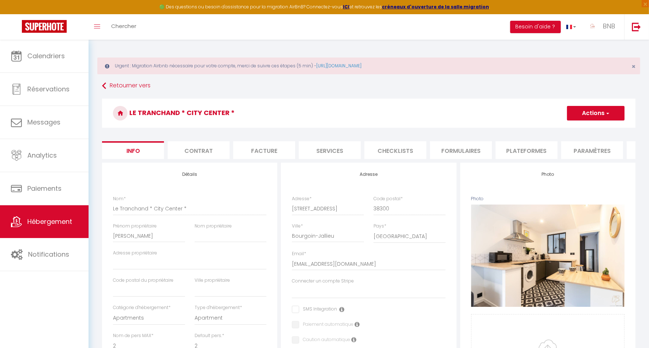
click at [535, 147] on li "Plateformes" at bounding box center [526, 150] width 62 height 18
select select
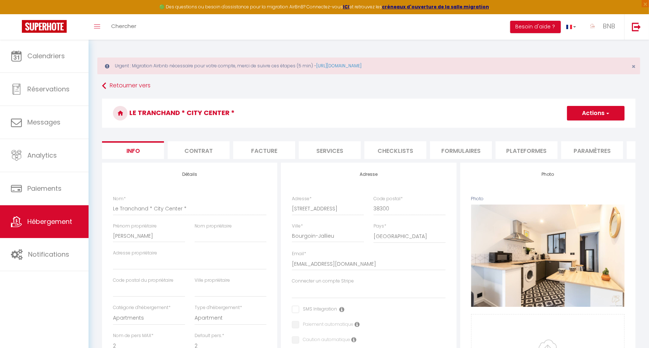
select select
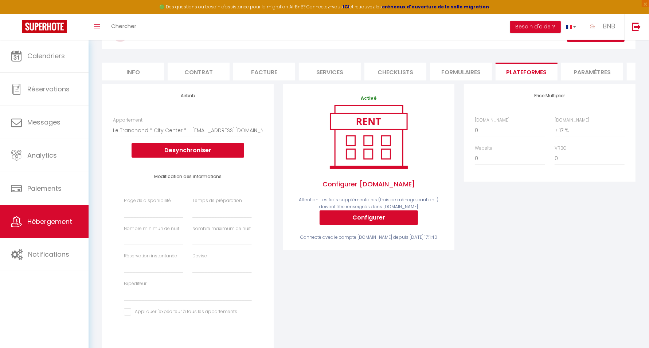
scroll to position [46, 0]
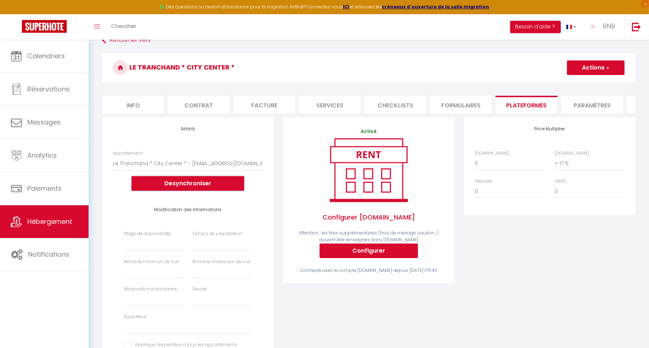
click at [193, 189] on button "Desynchroniser" at bounding box center [187, 183] width 113 height 15
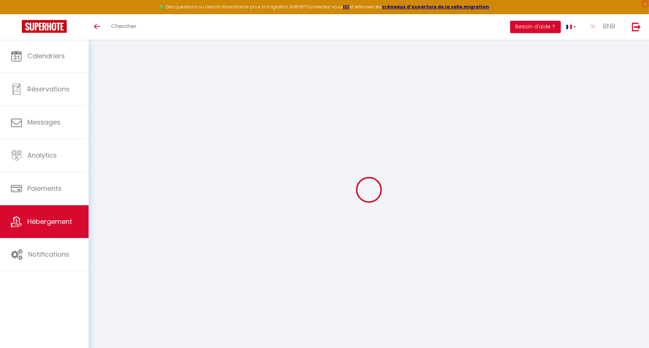
select select "+ 17 %"
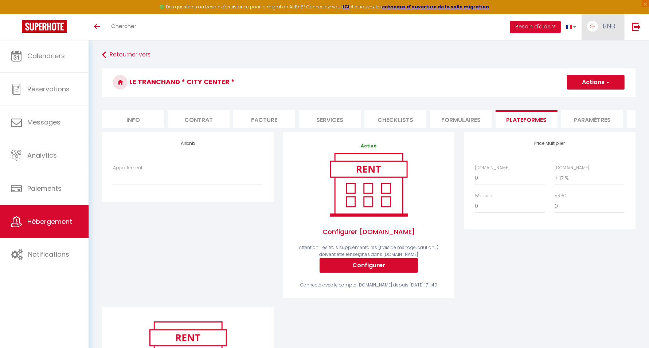
scroll to position [46, 0]
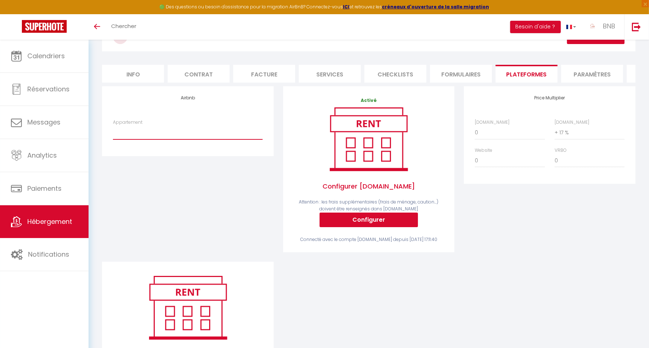
click at [173, 134] on select "La Pinède, [GEOGRAPHIC_DATA], Centre ville, Netflix - [EMAIL_ADDRESS][DOMAIN_NA…" at bounding box center [187, 133] width 149 height 14
select select "19228-1087021484052891158"
click at [113, 132] on select "La Pinède, [GEOGRAPHIC_DATA], Centre ville, Netflix - [EMAIL_ADDRESS][DOMAIN_NA…" at bounding box center [187, 133] width 149 height 14
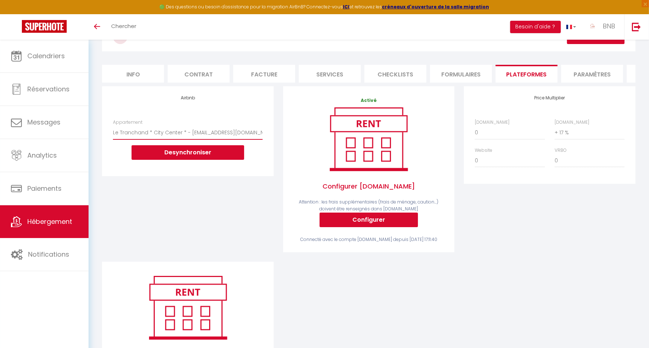
click at [233, 137] on select "La Pinède, [GEOGRAPHIC_DATA], Centre ville, Netflix - [EMAIL_ADDRESS][DOMAIN_NA…" at bounding box center [187, 133] width 149 height 14
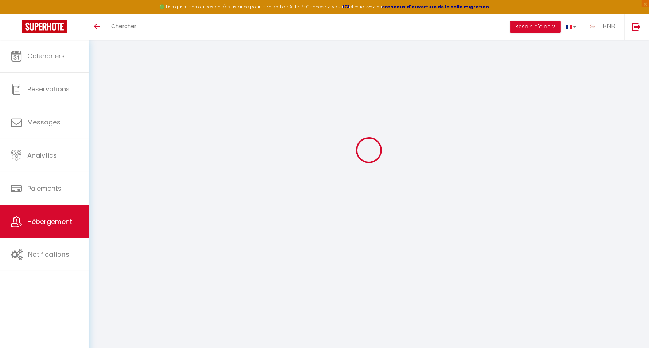
scroll to position [39, 0]
select select "+ 17 %"
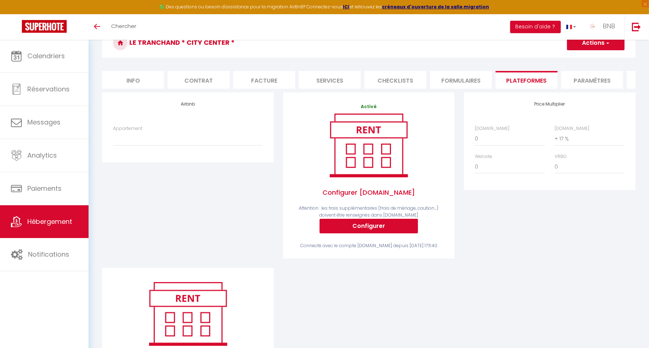
scroll to position [46, 0]
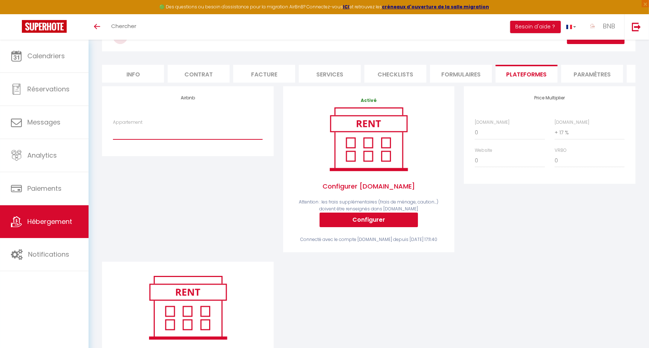
click at [227, 140] on select "La Pinède, [GEOGRAPHIC_DATA], Centre ville, Netflix - [EMAIL_ADDRESS][DOMAIN_NA…" at bounding box center [187, 133] width 149 height 14
select select "18192-1087021484052891158"
click at [113, 132] on select "La Pinède, [GEOGRAPHIC_DATA], Centre ville, Netflix - [EMAIL_ADDRESS][DOMAIN_NA…" at bounding box center [187, 133] width 149 height 14
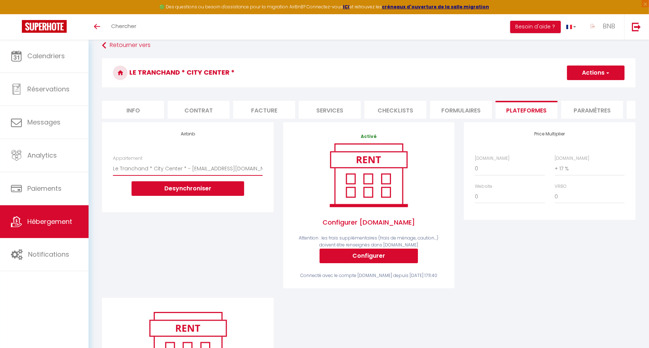
scroll to position [0, 0]
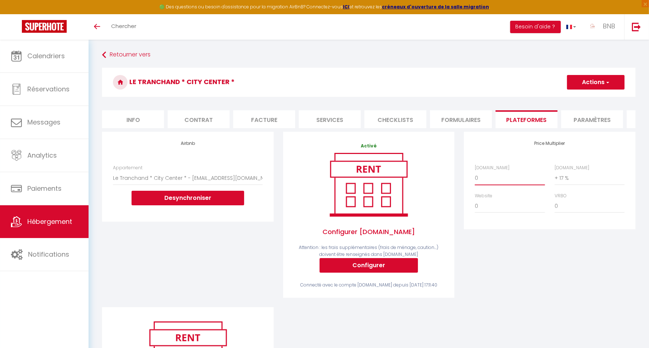
click at [513, 185] on select "0 + 1 % + 2 % + 3 % + 4 % + 5 % + 6 % + 7 % + 8 % + 9 %" at bounding box center [510, 178] width 70 height 14
select select "+ 18 %"
click at [475, 178] on select "0 + 1 % + 2 % + 3 % + 4 % + 5 % + 6 % + 7 % + 8 % + 9 %" at bounding box center [510, 178] width 70 height 14
click at [497, 163] on div "Price Multiplier [DOMAIN_NAME] 0 + 1 % + 2 % + 3 % + 4 % + 5 % + 6 % + 7 %" at bounding box center [549, 181] width 171 height 98
click at [581, 81] on button "Actions" at bounding box center [596, 82] width 58 height 15
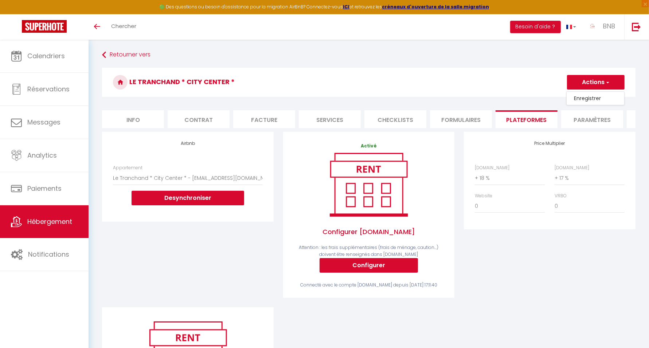
click at [584, 97] on link "Enregistrer" at bounding box center [595, 98] width 58 height 9
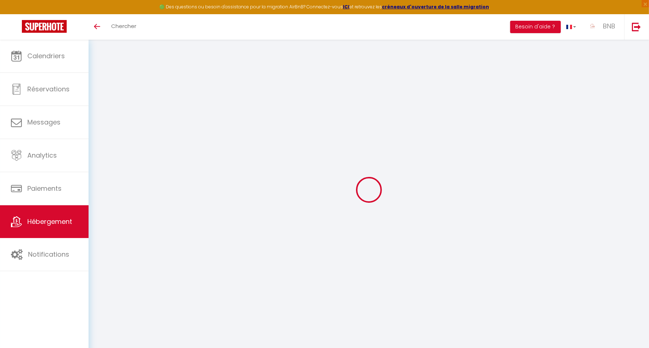
select select "18192-1087021484052891158"
select select "+ 17 %"
select select
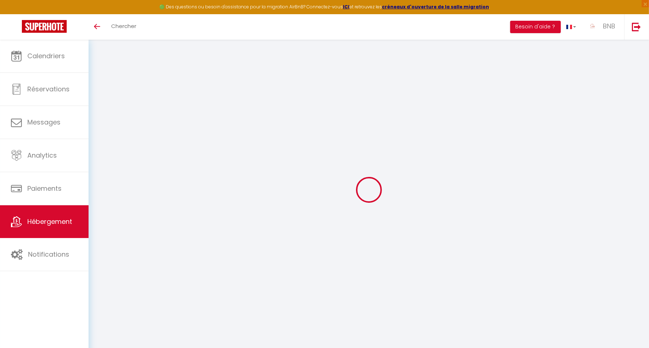
select select
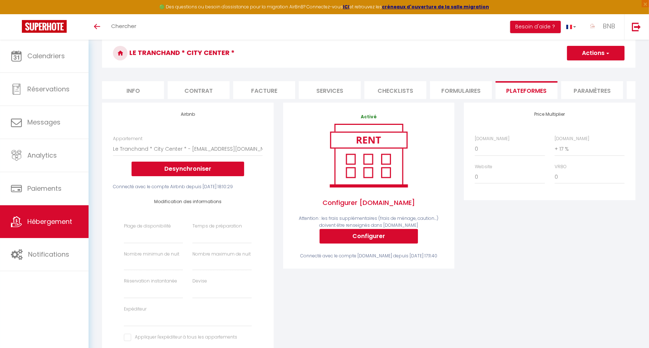
scroll to position [46, 0]
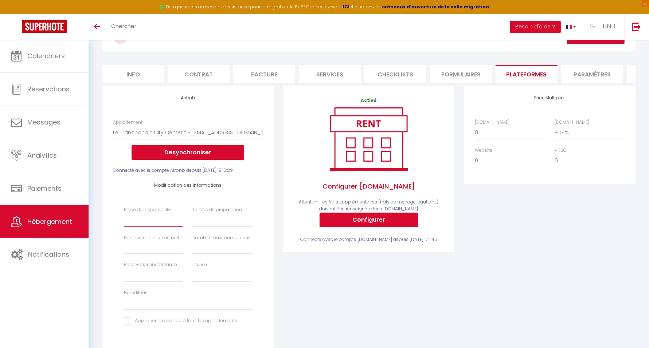
click at [159, 227] on select "Date indisponible par defaut 1 mois 3 mois 6 mois 9 mois 12 mois 24 mois" at bounding box center [153, 220] width 59 height 14
click at [172, 227] on select "Date indisponible par defaut 1 mois 3 mois 6 mois 9 mois 12 mois 24 mois" at bounding box center [153, 220] width 59 height 14
click at [210, 227] on select "Aucun 1 nuit avant et après chaque réservation 2 nuits avant et après chaque ré…" at bounding box center [221, 220] width 59 height 14
drag, startPoint x: 363, startPoint y: 290, endPoint x: 352, endPoint y: 274, distance: 19.4
click at [363, 290] on div "Activé Configurer Booking.com Attention : les frais supplémentaires (frais de m…" at bounding box center [368, 228] width 181 height 284
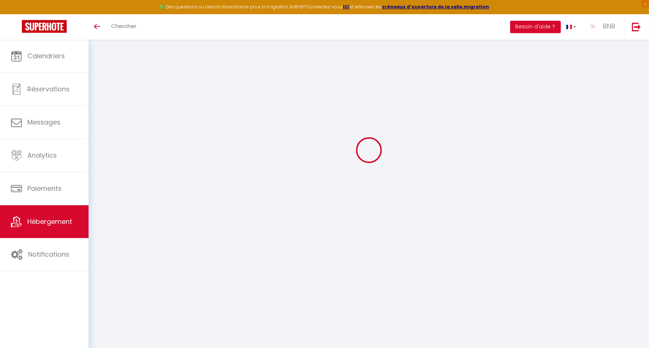
select select "18192-1087021484052891158"
select select "+ 17 %"
select select
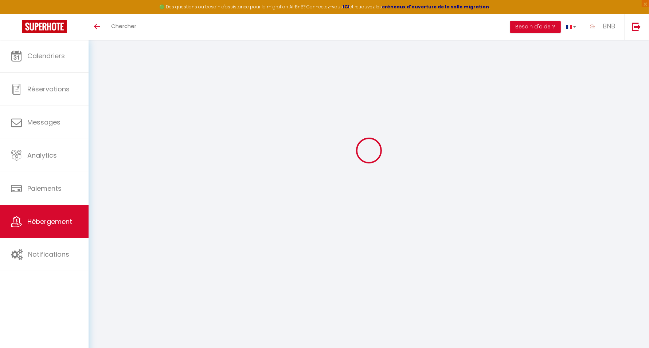
select select
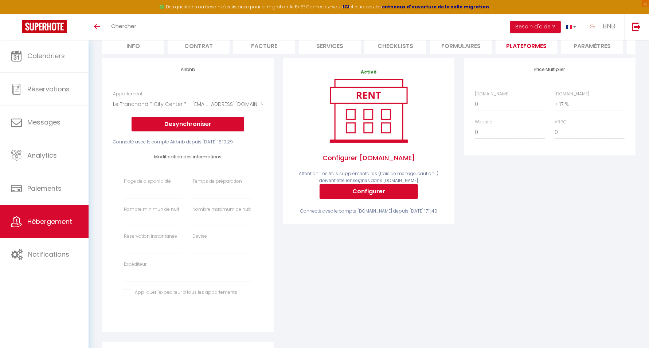
scroll to position [91, 0]
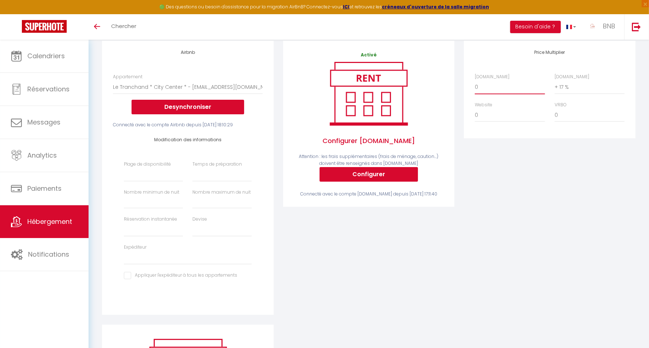
click at [482, 91] on select "0 + 1 % + 2 % + 3 % + 4 % + 5 % + 6 % + 7 % + 8 % + 9 %" at bounding box center [510, 87] width 70 height 14
select select "+ 18 %"
click at [475, 87] on select "0 + 1 % + 2 % + 3 % + 4 % + 5 % + 6 % + 7 % + 8 % + 9 %" at bounding box center [510, 87] width 70 height 14
select select
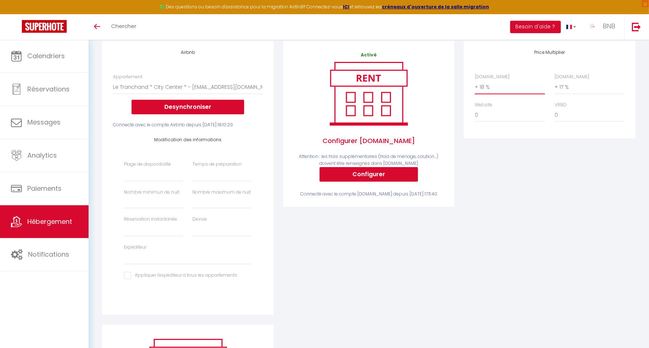
select select
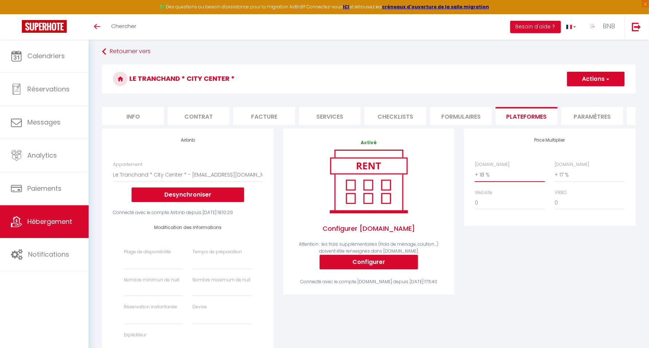
scroll to position [0, 0]
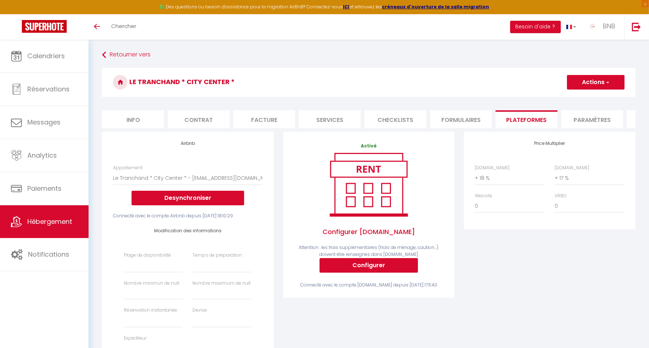
click at [595, 85] on button "Actions" at bounding box center [596, 82] width 58 height 15
click at [592, 99] on link "Enregistrer" at bounding box center [595, 98] width 58 height 9
select select
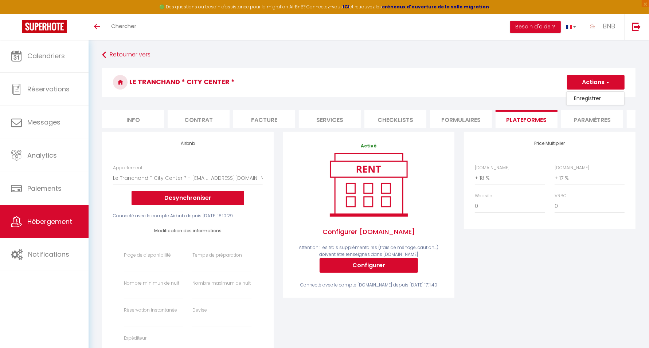
select select
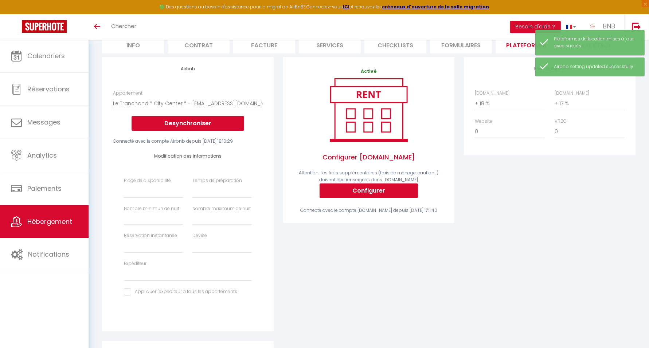
scroll to position [91, 0]
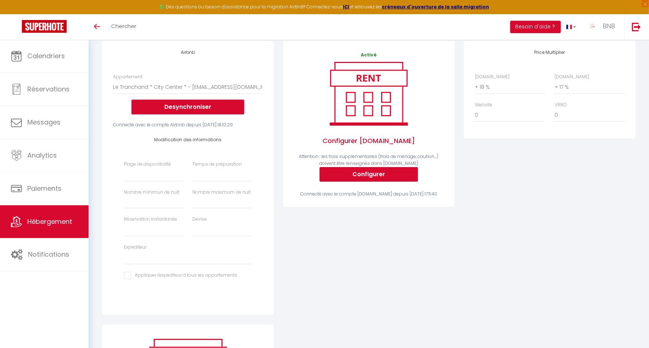
click at [177, 110] on button "Desynchroniser" at bounding box center [187, 107] width 113 height 15
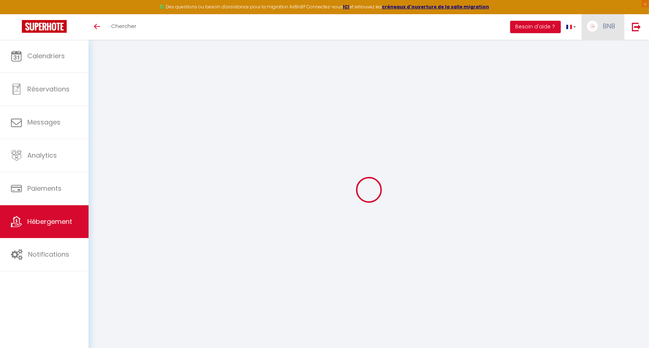
click at [608, 25] on span "BNB" at bounding box center [608, 25] width 12 height 9
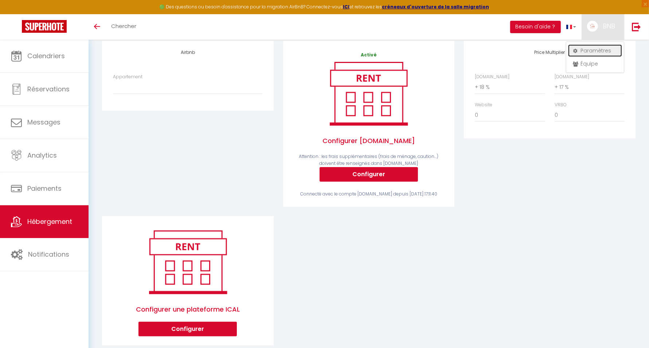
click at [594, 53] on link "Paramètres" at bounding box center [595, 50] width 54 height 12
select select "fr"
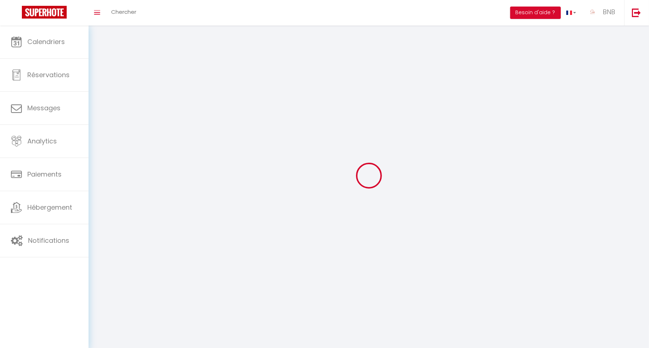
type input "BNB"
type input "SERENITY"
type input "0698093746"
type input "34 rue de la liberté"
type input "38300"
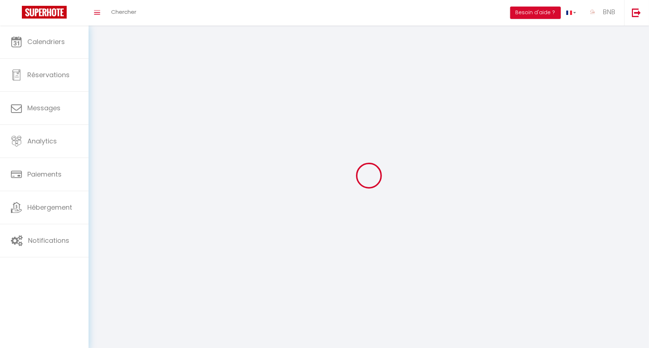
type input "Bourgoin-Jallieu"
type input "inMVcPB2H0TAnwskDZx6lJrIc"
type input "UoTeXMoogfRcUXai7I74fopHf"
type input "https://app.superhote.com/#/get-available-rentals/UoTeXMoogfRcUXai7I74fopHf"
select select "28"
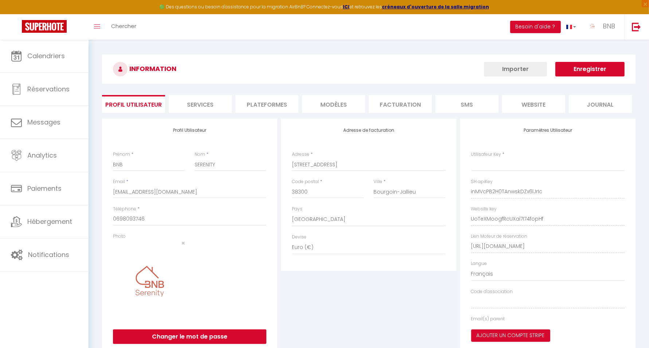
type input "inMVcPB2H0TAnwskDZx6lJrIc"
type input "UoTeXMoogfRcUXai7I74fopHf"
type input "https://app.superhote.com/#/get-available-rentals/UoTeXMoogfRcUXai7I74fopHf"
select select "fr"
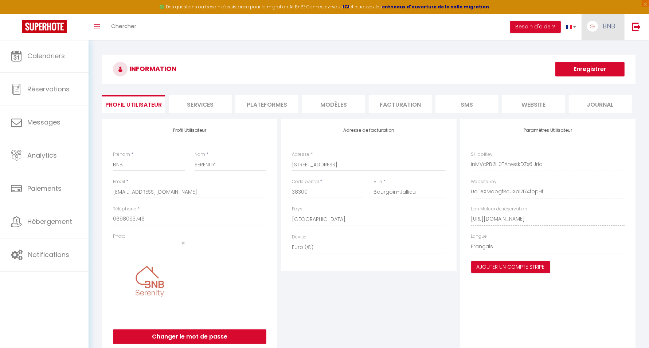
click at [605, 26] on span "BNB" at bounding box center [608, 25] width 12 height 9
click at [592, 51] on link "Paramètres" at bounding box center [595, 50] width 54 height 12
click at [262, 104] on li "Plateformes" at bounding box center [266, 104] width 63 height 18
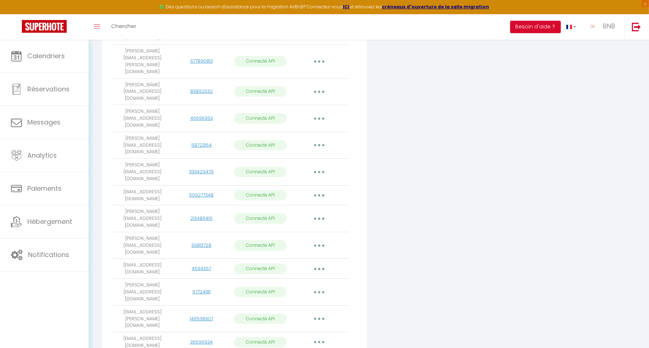
scroll to position [364, 0]
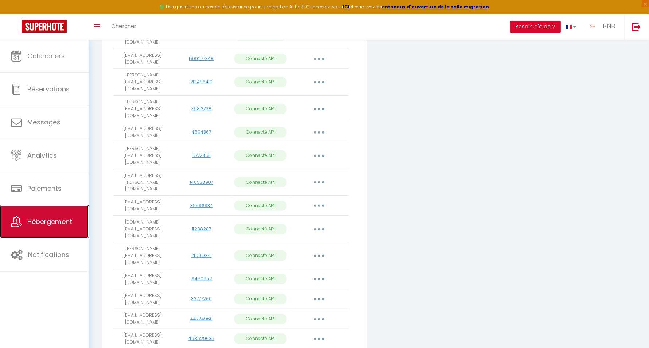
click at [44, 218] on span "Hébergement" at bounding box center [49, 221] width 45 height 9
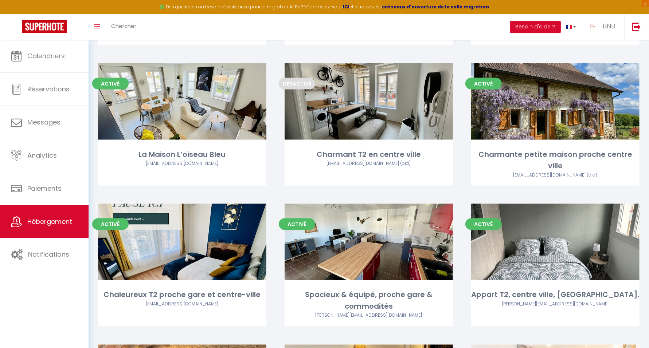
scroll to position [1147, 0]
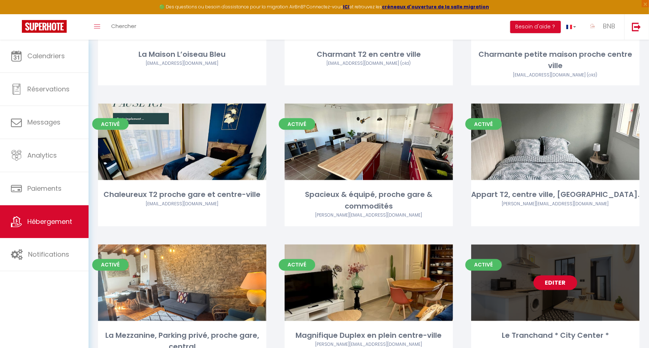
click at [557, 276] on link "Editer" at bounding box center [555, 283] width 44 height 15
click at [547, 276] on link "Editer" at bounding box center [555, 283] width 44 height 15
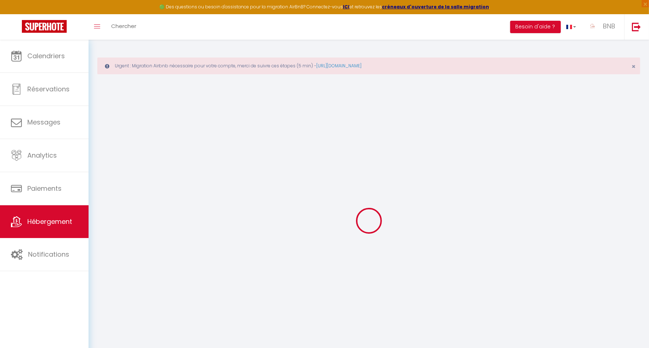
select select "+ 18 %"
select select "+ 17 %"
select select
checkbox input "false"
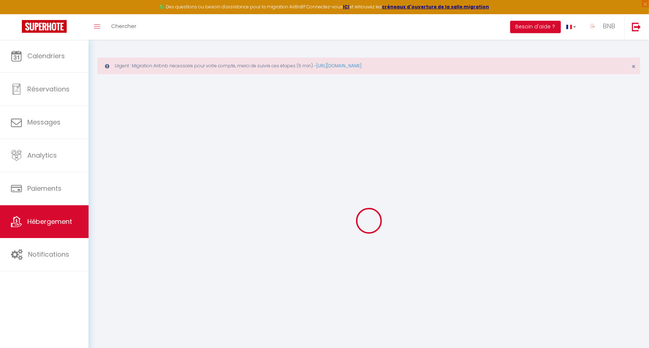
checkbox input "false"
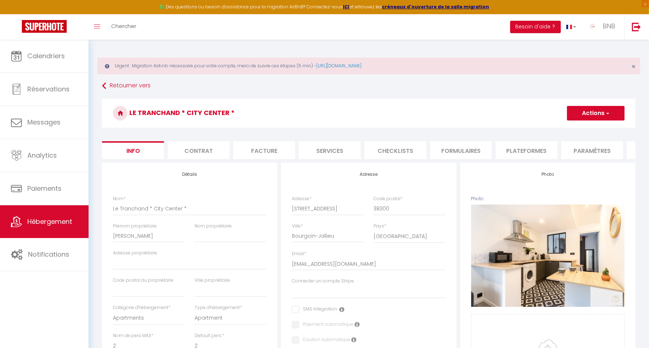
click at [515, 151] on li "Plateformes" at bounding box center [526, 150] width 62 height 18
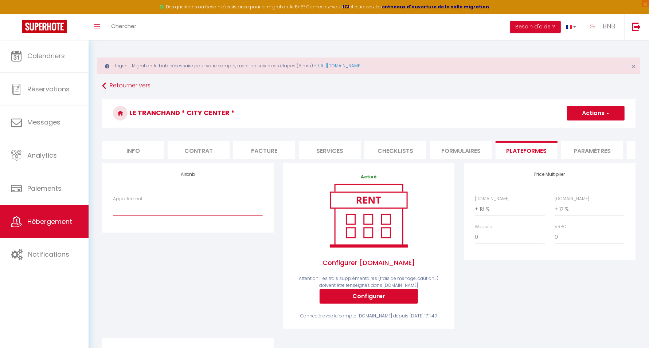
click at [203, 212] on select "La Pinède, Proche gare, Centre ville, Netflix - jp.garcon.sla@gmail.com Le numé…" at bounding box center [187, 209] width 149 height 14
select select "18192-1087021484052891158"
click at [113, 208] on select "La Pinède, Proche gare, Centre ville, Netflix - jp.garcon.sla@gmail.com Le numé…" at bounding box center [187, 209] width 149 height 14
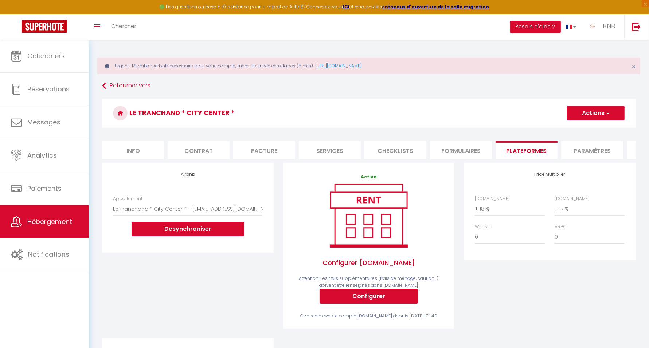
click at [602, 118] on button "Actions" at bounding box center [596, 113] width 58 height 15
click at [587, 127] on link "Enregistrer" at bounding box center [595, 129] width 58 height 9
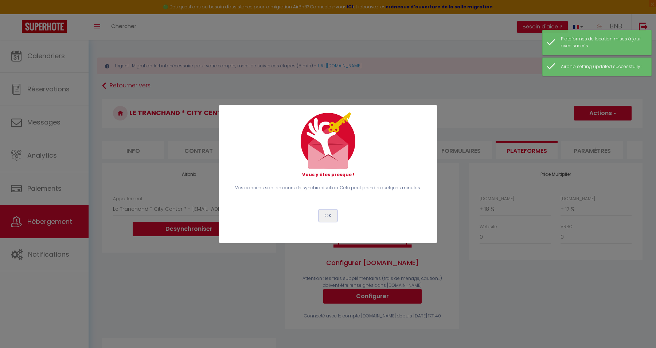
click at [328, 216] on button "OK" at bounding box center [328, 216] width 18 height 12
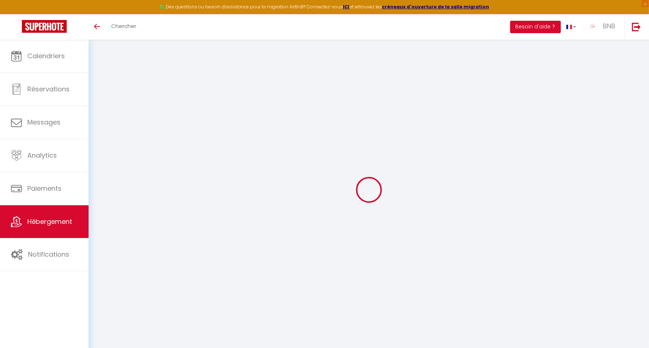
select select "18192-1087021484052891158"
select select "+ 18 %"
select select "+ 17 %"
select select
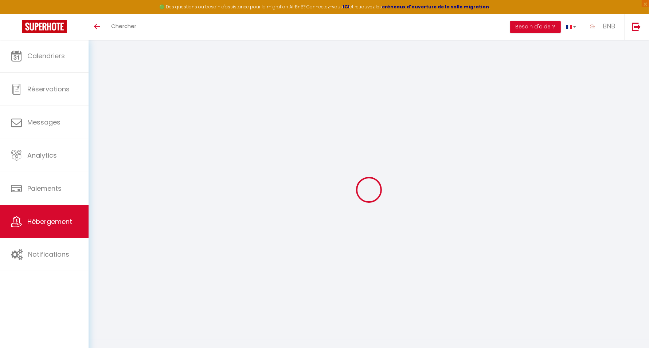
select select
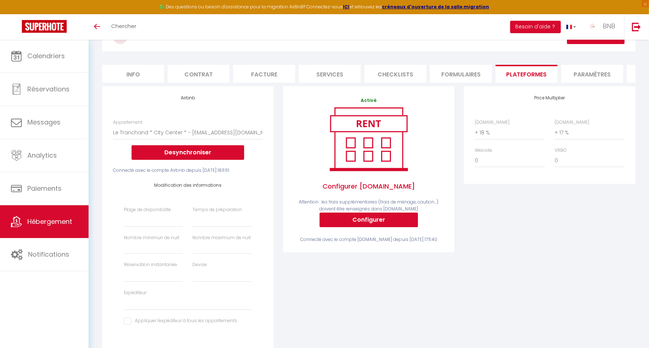
scroll to position [137, 0]
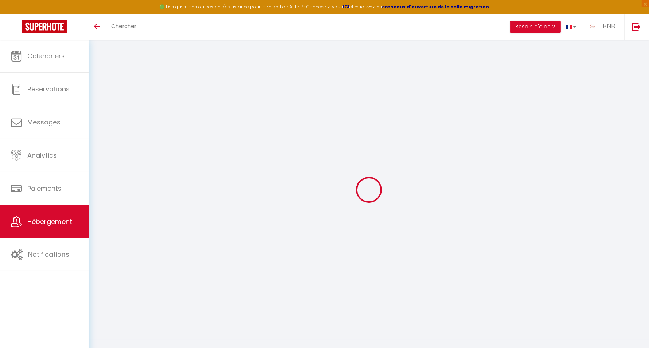
select select "18192-1087021484052891158"
select select "+ 18 %"
select select "+ 17 %"
select select
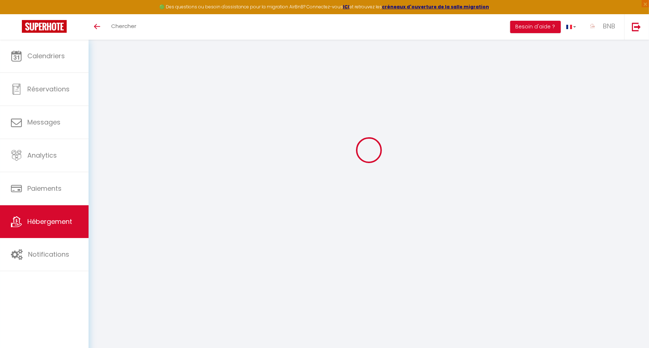
select select
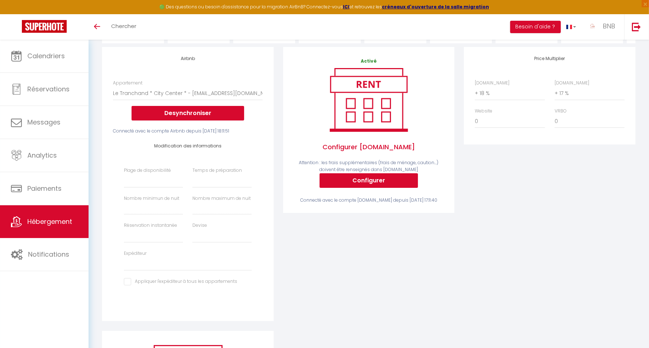
scroll to position [46, 0]
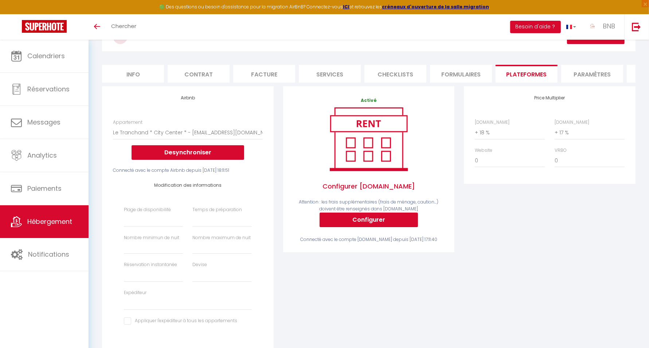
click at [45, 225] on span "Hébergement" at bounding box center [49, 221] width 45 height 9
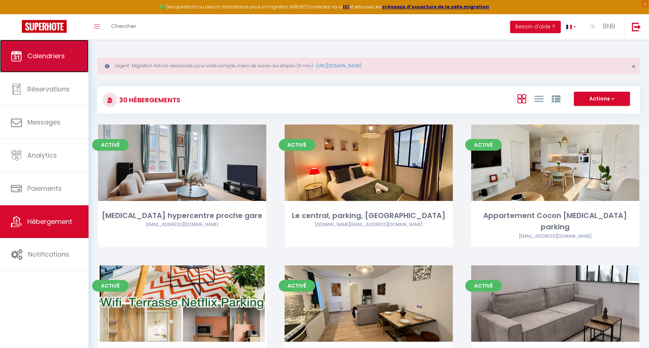
click at [68, 50] on link "Calendriers" at bounding box center [44, 56] width 89 height 33
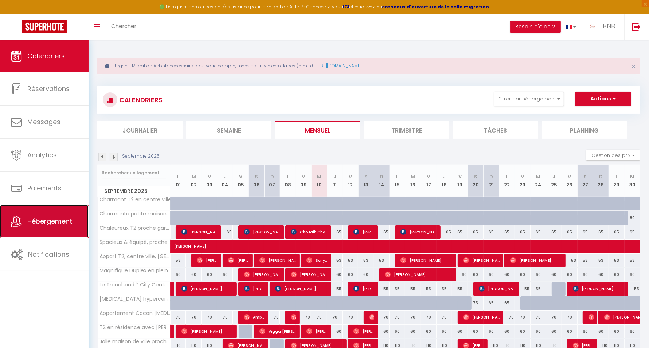
click at [62, 224] on span "Hébergement" at bounding box center [49, 221] width 45 height 9
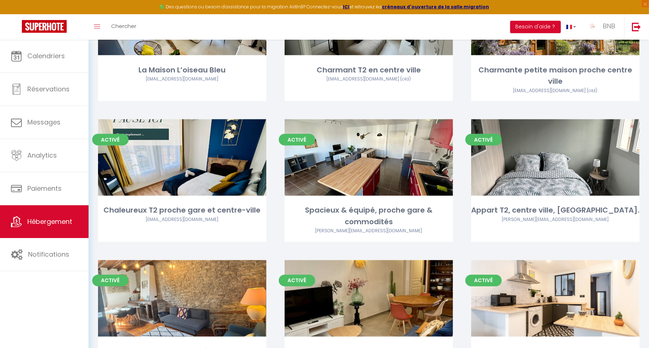
scroll to position [1147, 0]
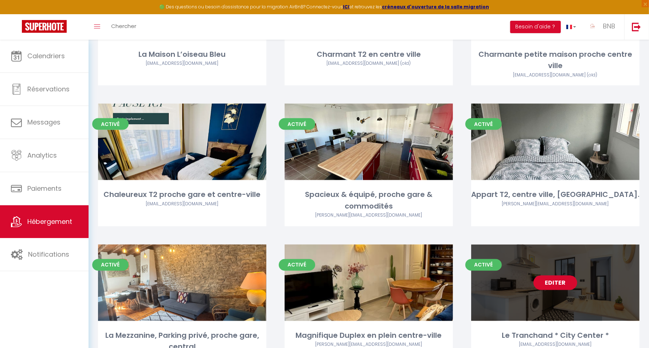
click at [566, 276] on link "Editer" at bounding box center [555, 283] width 44 height 15
select select "3"
select select "2"
select select "1"
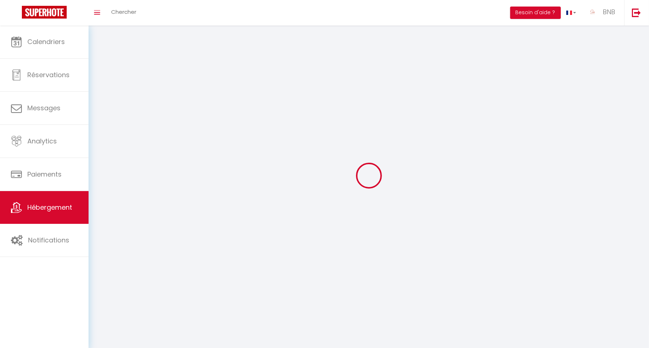
select select
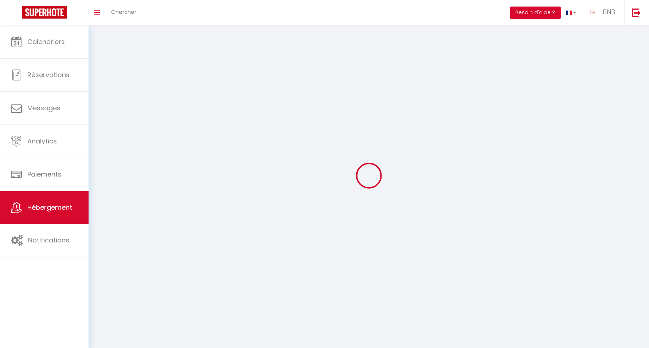
select select
checkbox input "false"
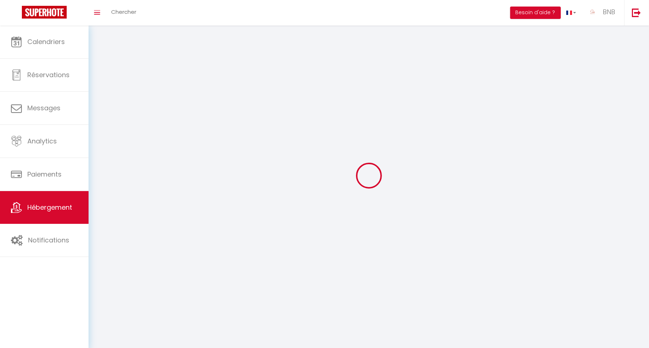
select select
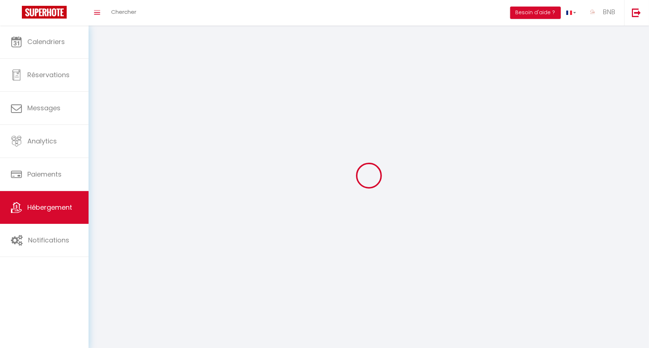
select select
checkbox input "false"
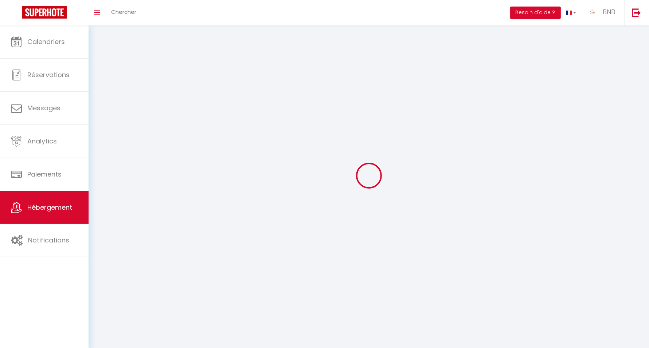
checkbox input "false"
select select
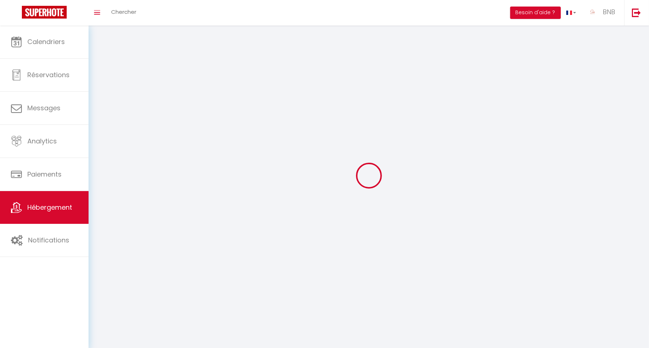
select select "1"
select select "28"
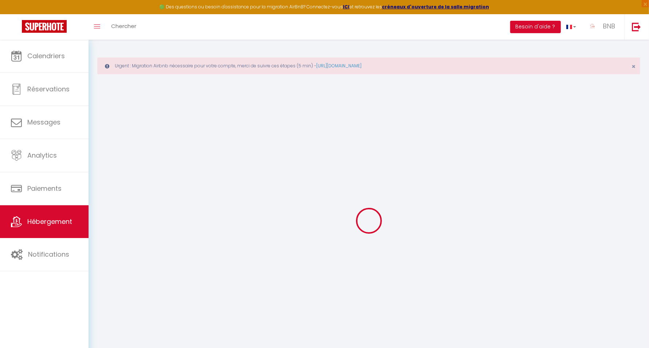
select select
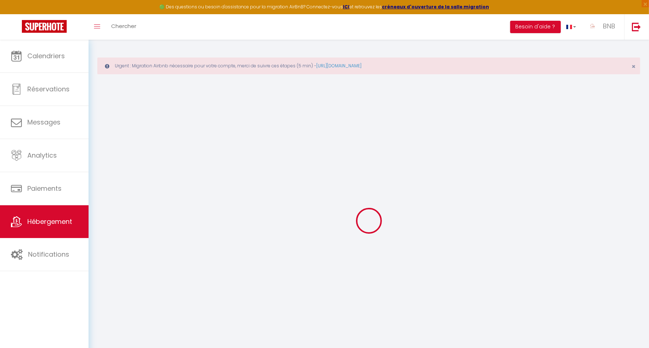
select select
checkbox input "false"
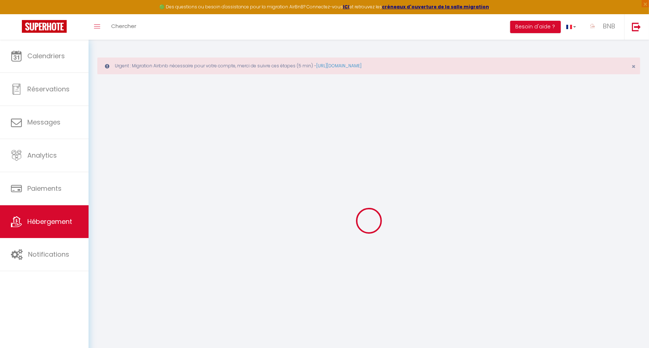
select select
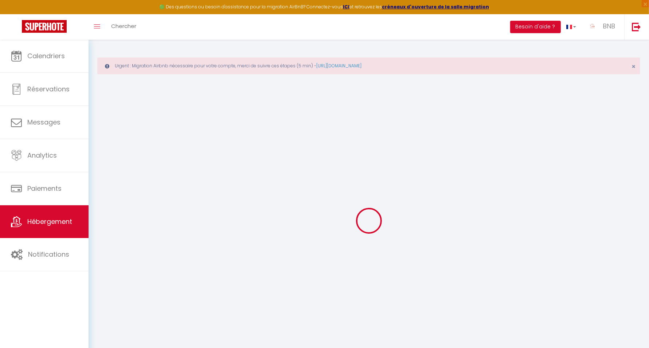
select select
checkbox input "false"
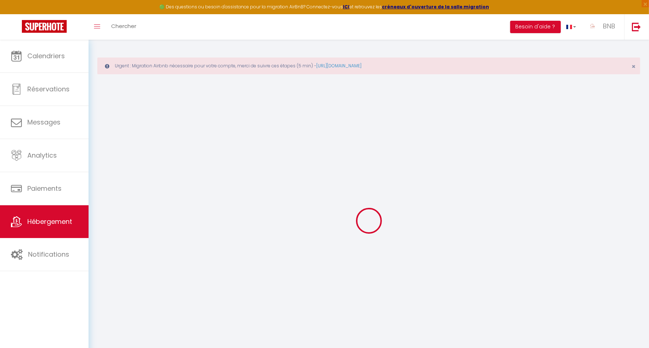
checkbox input "false"
select select
select select "18192-1087021484052891158"
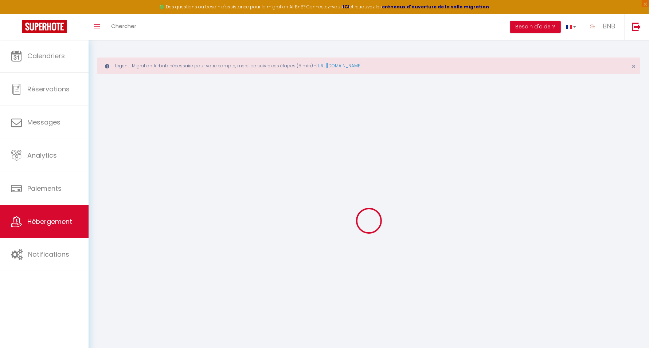
select select "+ 18 %"
select select "+ 17 %"
select select
checkbox input "false"
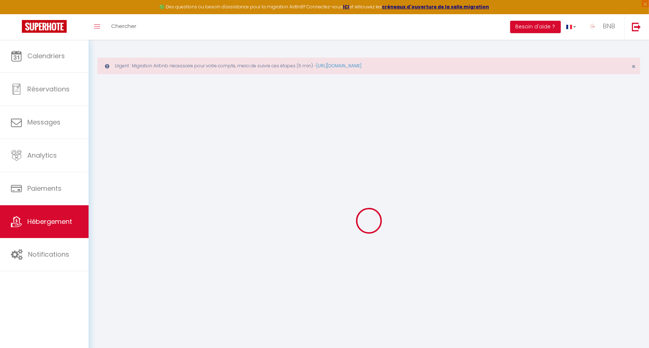
checkbox input "false"
select select
select select "EUR"
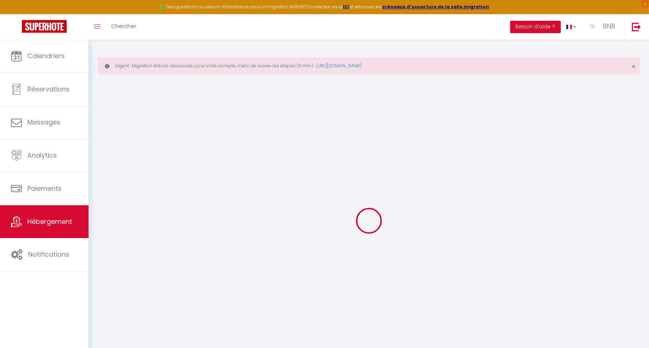
select select
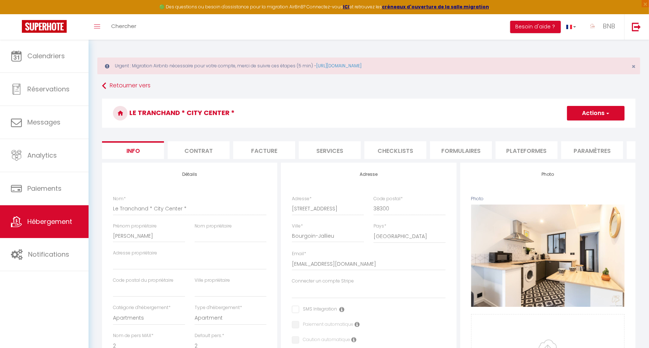
click at [541, 149] on li "Plateformes" at bounding box center [526, 150] width 62 height 18
select select
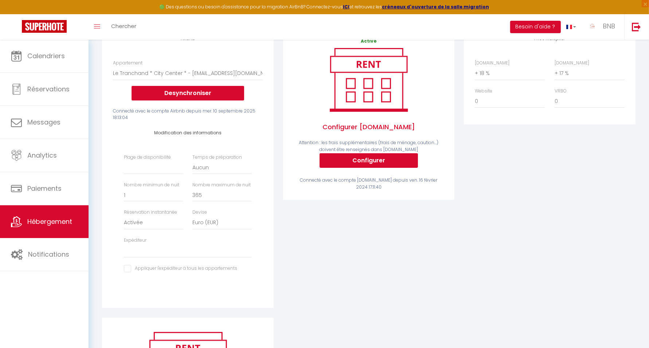
scroll to position [137, 0]
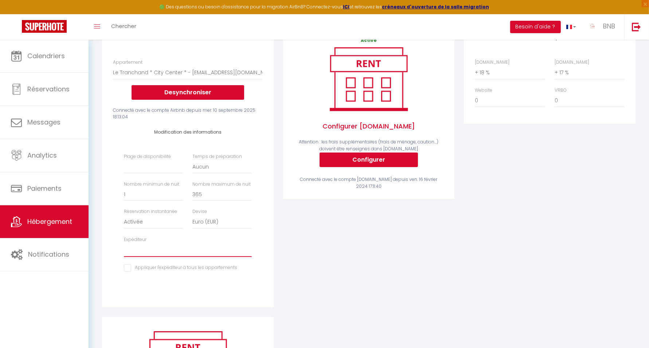
click at [173, 257] on select "[EMAIL_ADDRESS][DOMAIN_NAME] [EMAIL_ADDRESS][DOMAIN_NAME] [PERSON_NAME][EMAIL_A…" at bounding box center [187, 250] width 127 height 14
select select "4613"
click at [124, 250] on select "[EMAIL_ADDRESS][DOMAIN_NAME] [EMAIL_ADDRESS][DOMAIN_NAME] [PERSON_NAME][EMAIL_A…" at bounding box center [187, 250] width 127 height 14
select select
click at [127, 272] on input "checkbox" at bounding box center [180, 267] width 113 height 7
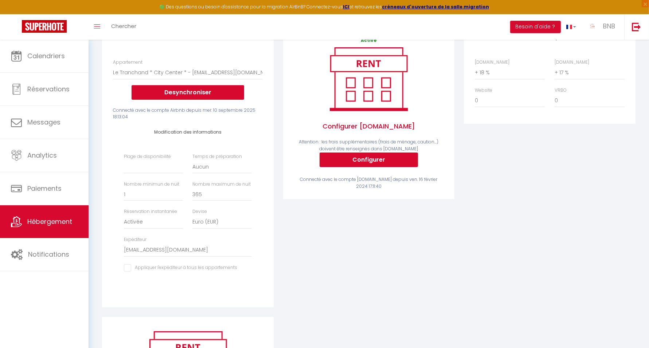
checkbox input "true"
select select
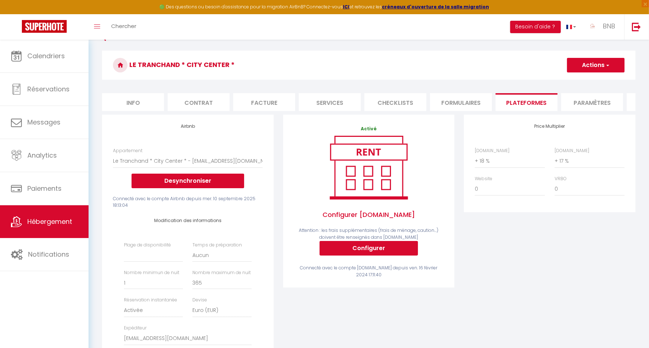
scroll to position [46, 0]
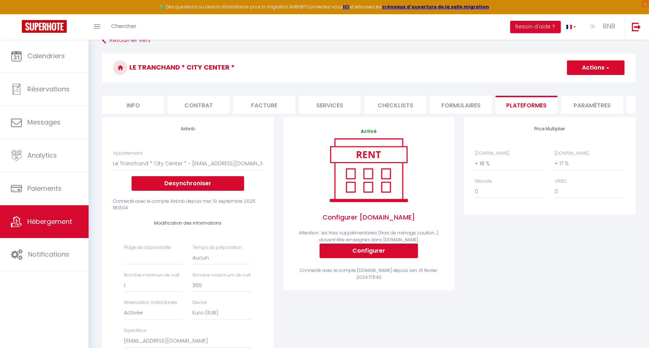
click at [587, 67] on button "Actions" at bounding box center [596, 67] width 58 height 15
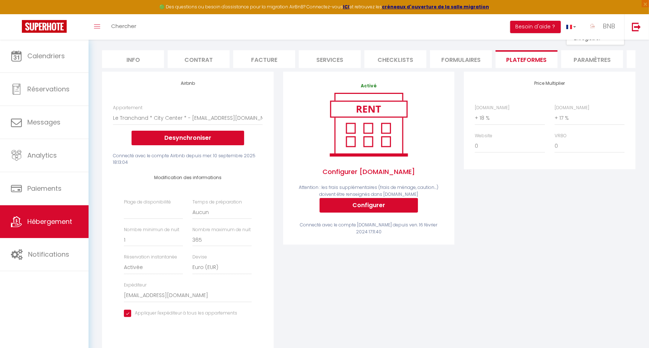
scroll to position [0, 0]
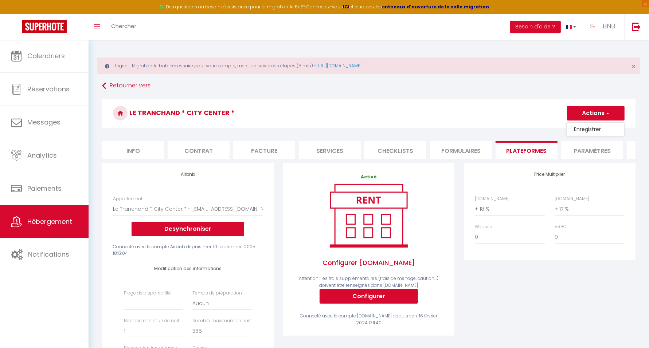
click at [582, 129] on link "Enregistrer" at bounding box center [595, 129] width 58 height 9
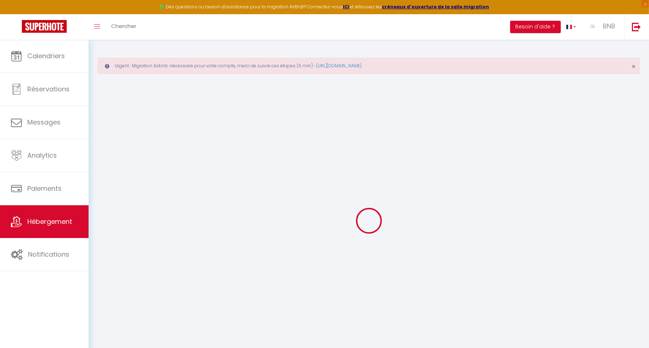
select select
select select "EUR"
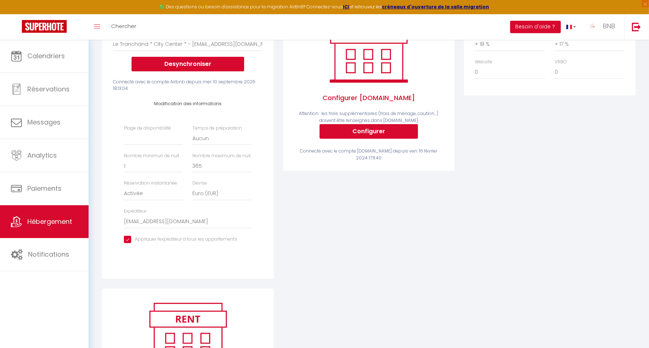
scroll to position [182, 0]
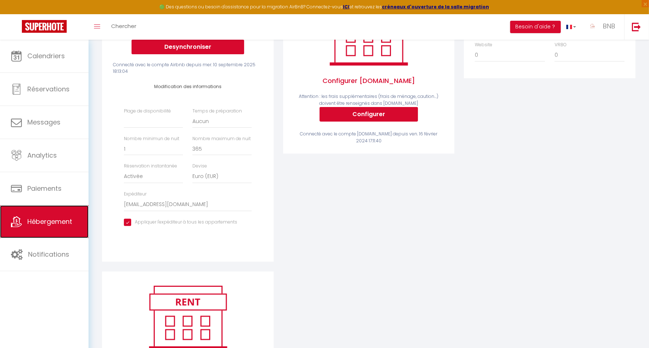
click at [54, 220] on span "Hébergement" at bounding box center [49, 221] width 45 height 9
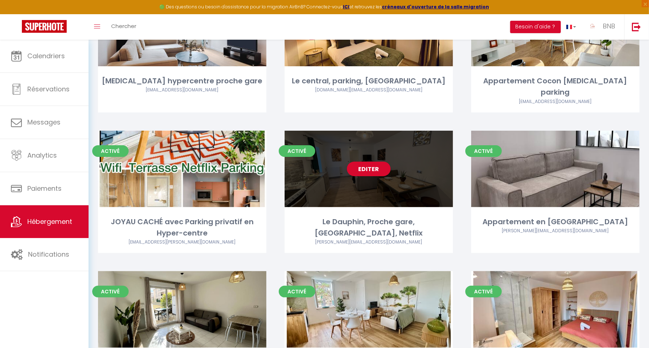
scroll to position [137, 0]
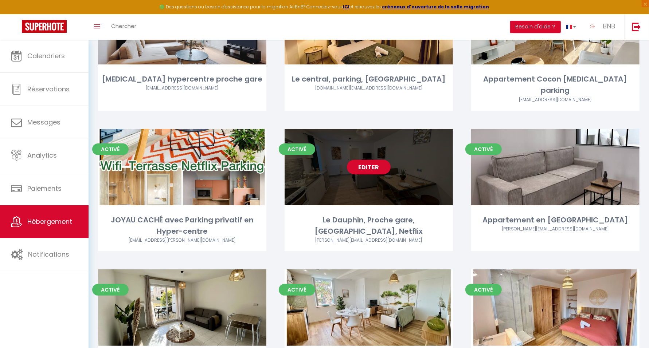
click at [364, 160] on link "Editer" at bounding box center [369, 167] width 44 height 15
select select "3"
select select "2"
select select "1"
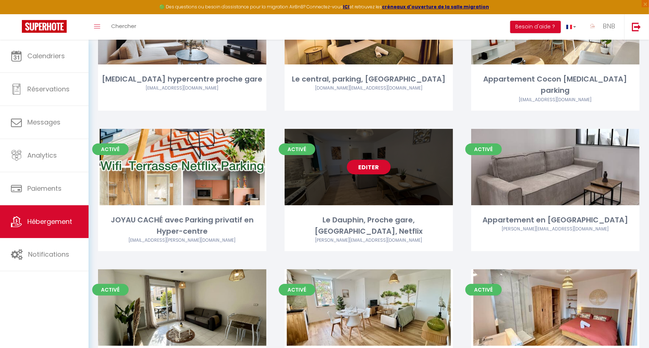
select select "28"
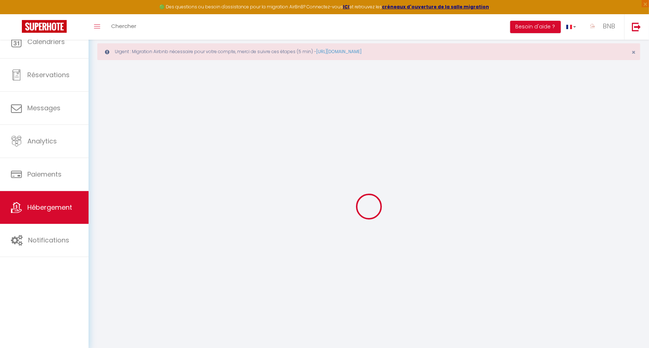
select select
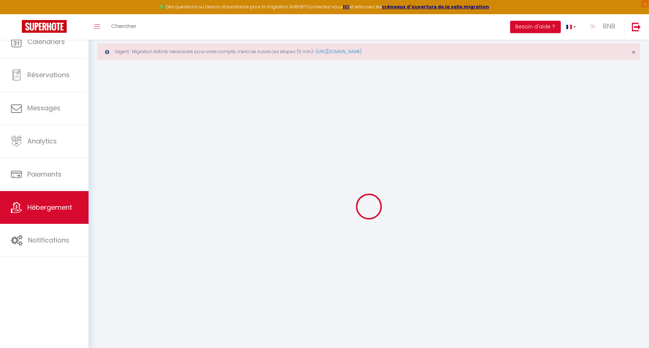
select select
checkbox input "false"
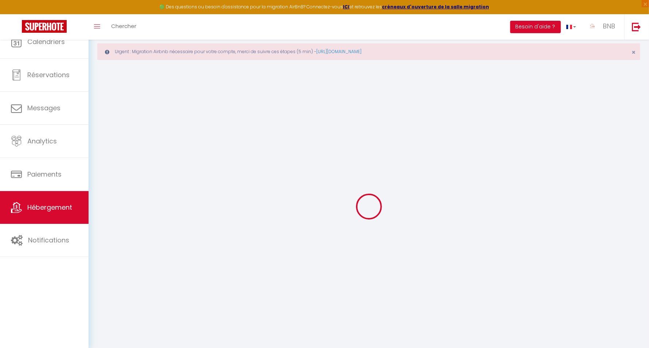
select select
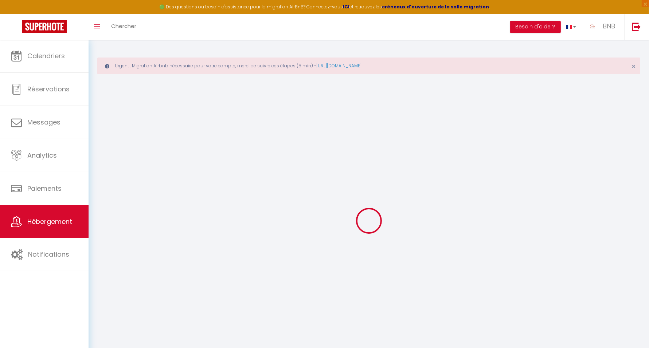
select select
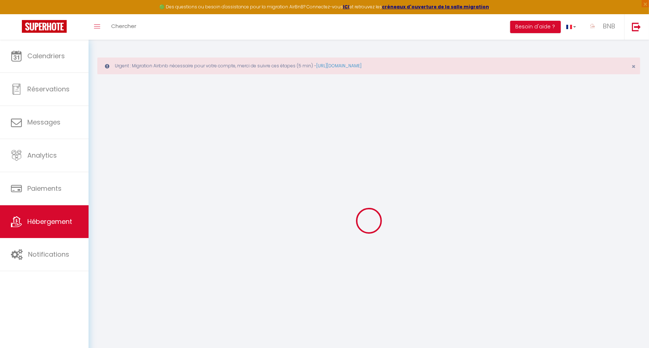
select select
checkbox input "false"
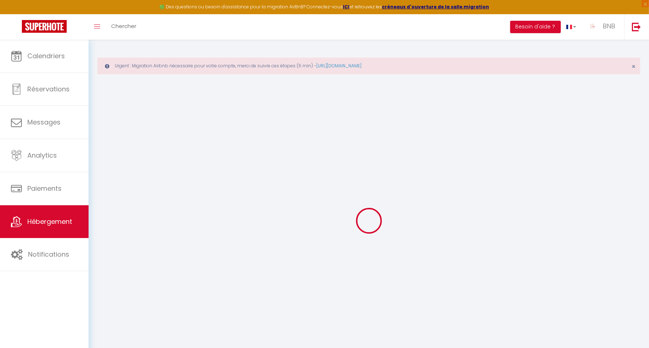
select select
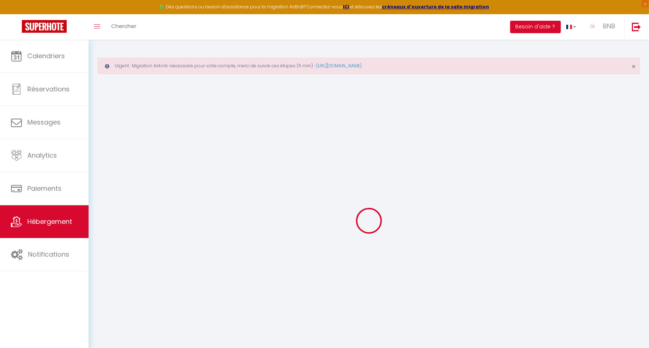
select select
checkbox input "false"
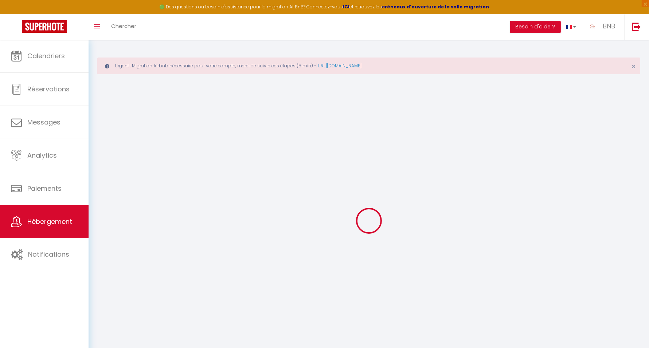
checkbox input "false"
select select
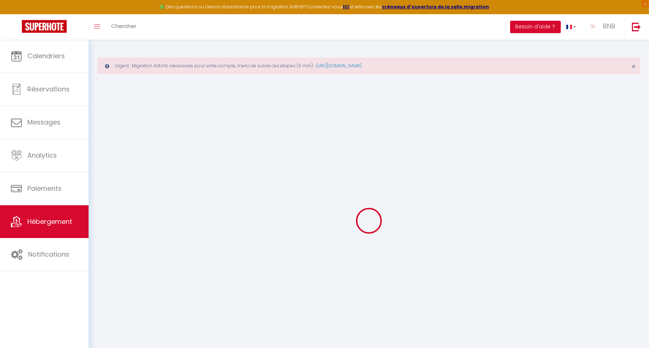
select select
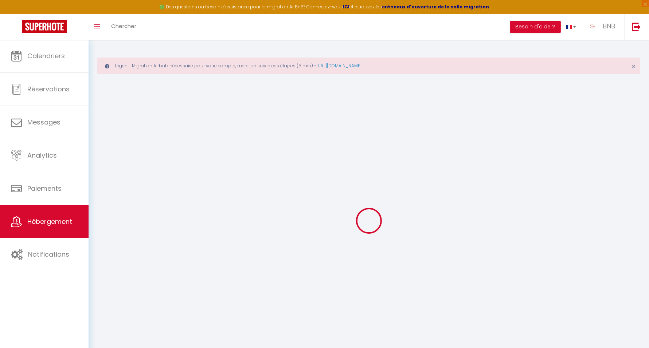
checkbox input "false"
select select
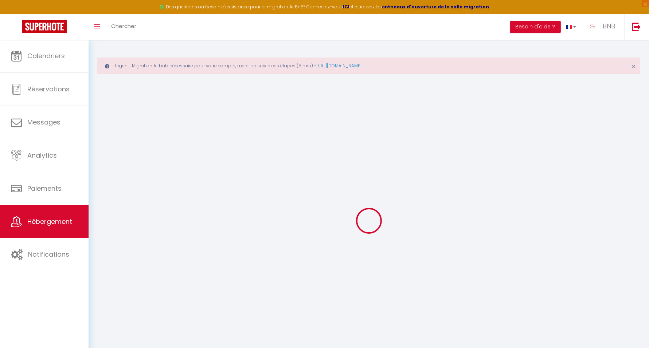
select select
type input "Le Dauphin, Proche gare, [GEOGRAPHIC_DATA], Netflix"
type input "BNB"
type input "SERENITY"
type input "5"
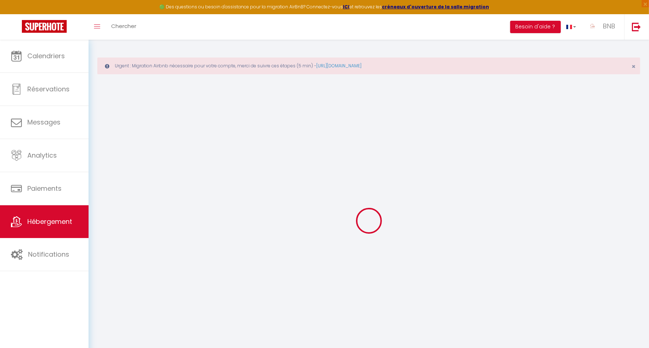
type input "35"
select select
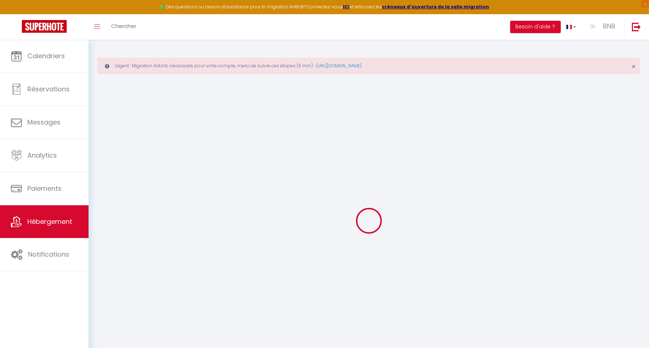
select select
type input "-"
type input "Bourgoin-Jallieu"
type input "[EMAIL_ADDRESS][DOMAIN_NAME]"
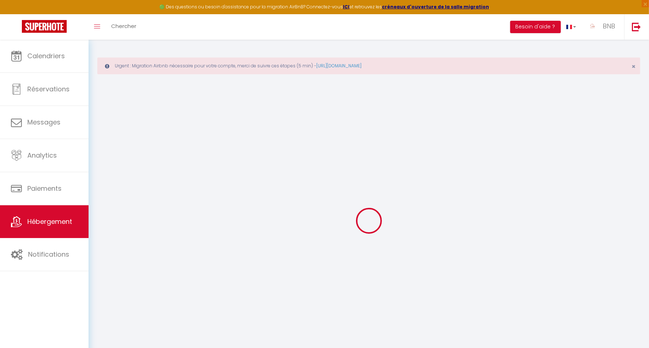
select select
checkbox input "false"
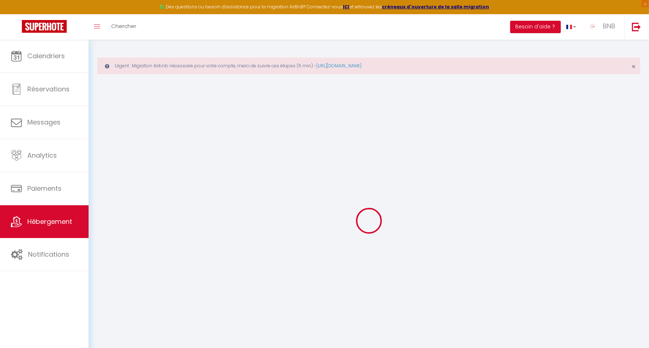
type input "0"
select select "+ 18 %"
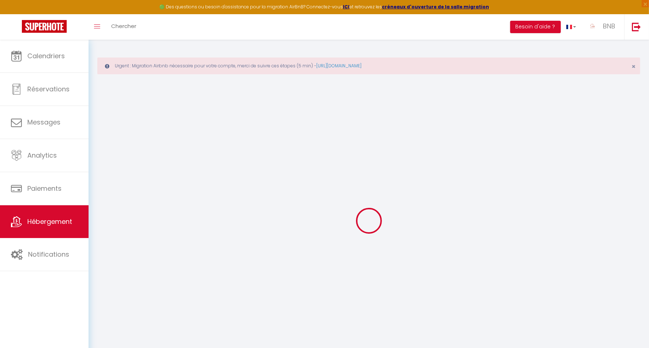
select select
checkbox input "false"
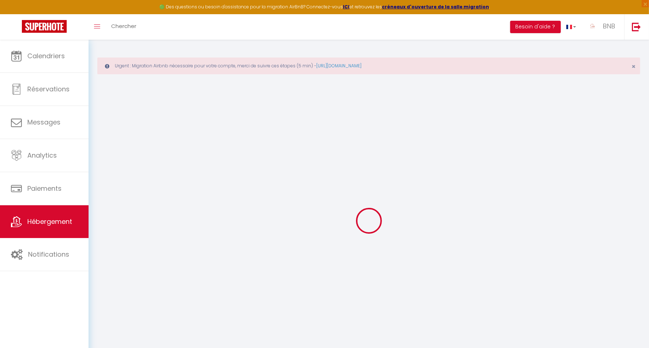
checkbox input "false"
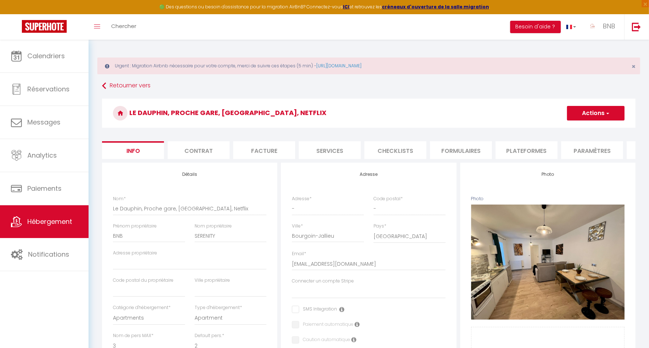
click at [537, 144] on li "Plateformes" at bounding box center [526, 150] width 62 height 18
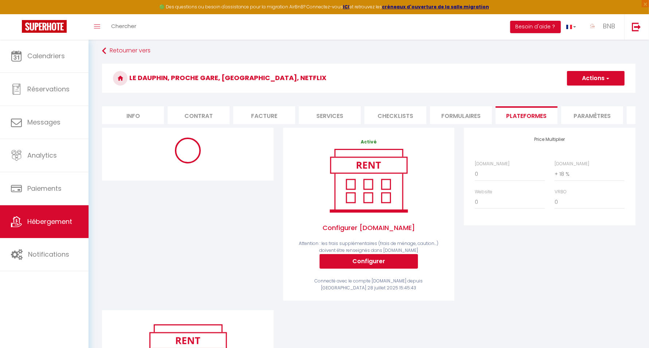
scroll to position [46, 0]
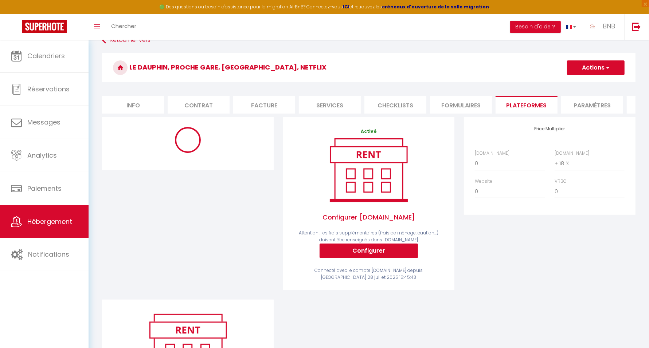
select select
select select "EUR"
select select "18122-1471492168437741336"
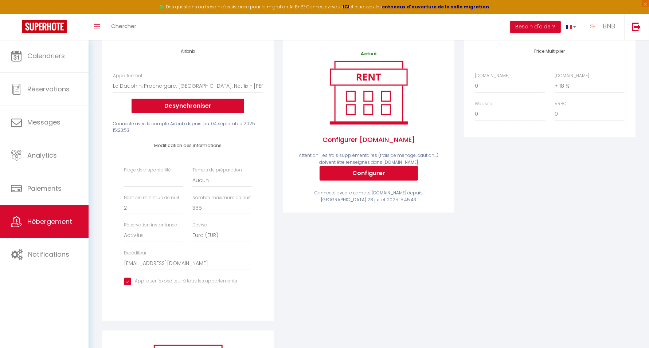
scroll to position [137, 0]
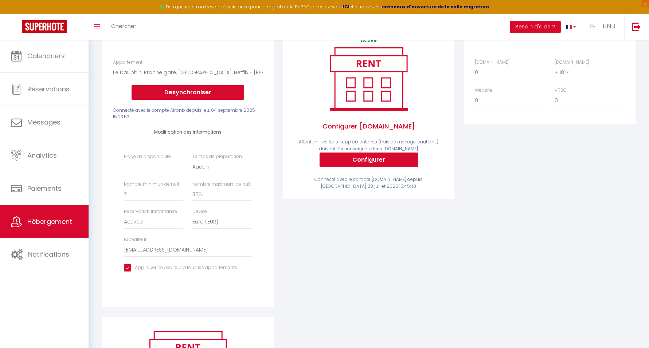
click at [129, 272] on input "checkbox" at bounding box center [180, 267] width 113 height 7
checkbox input "false"
select select
click at [129, 272] on input "checkbox" at bounding box center [180, 267] width 113 height 7
checkbox input "true"
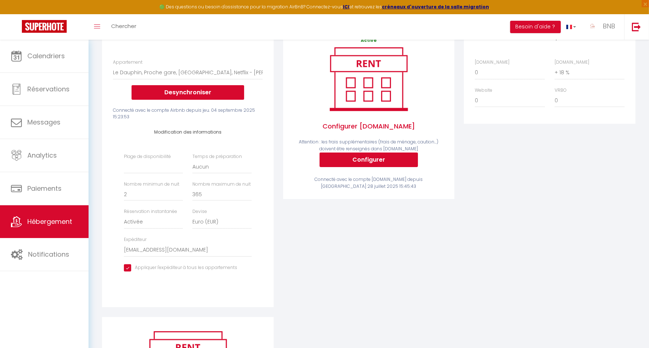
select select
click at [129, 272] on input "checkbox" at bounding box center [180, 267] width 113 height 7
checkbox input "false"
select select
click at [129, 272] on input "checkbox" at bounding box center [180, 267] width 113 height 7
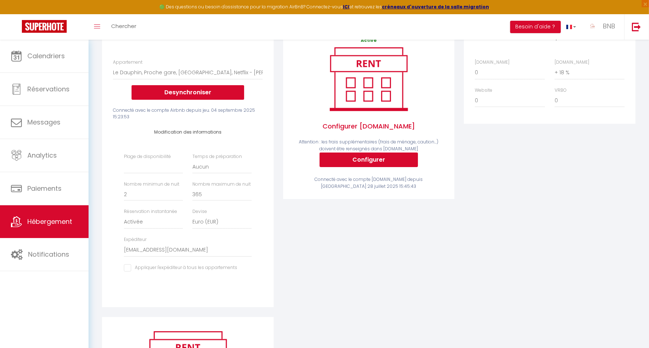
checkbox input "true"
select select
click at [129, 272] on input "checkbox" at bounding box center [180, 267] width 113 height 7
checkbox input "false"
select select
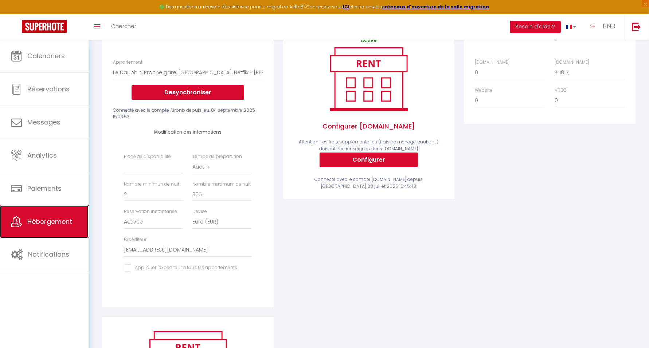
click at [38, 217] on span "Hébergement" at bounding box center [49, 221] width 45 height 9
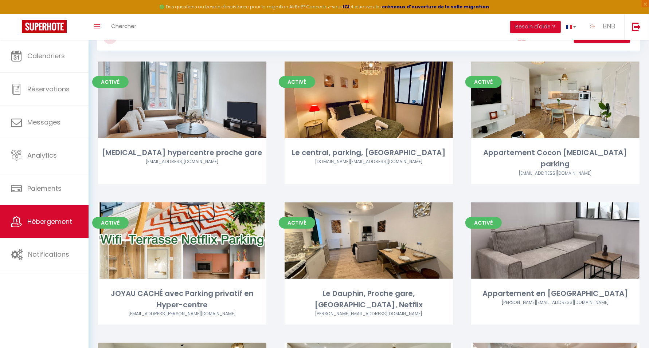
scroll to position [137, 0]
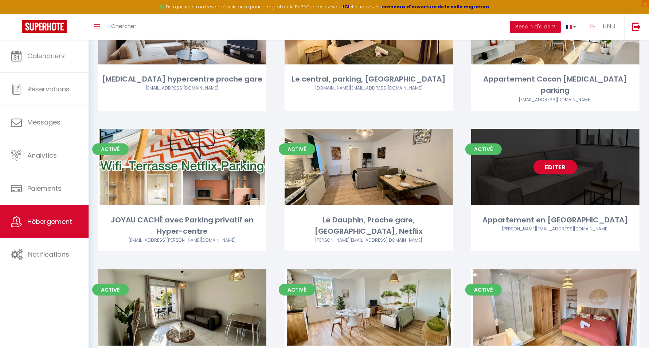
click at [542, 160] on link "Editer" at bounding box center [555, 167] width 44 height 15
select select "3"
select select "2"
select select "1"
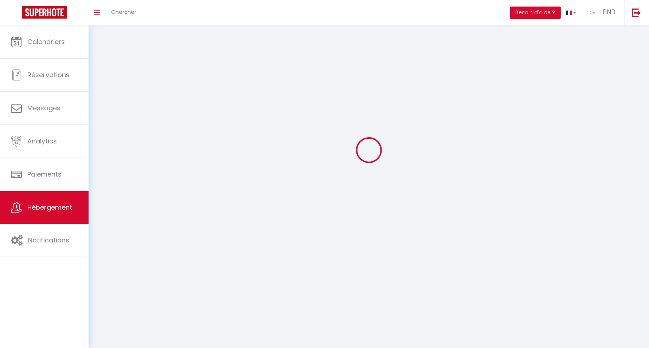
select select
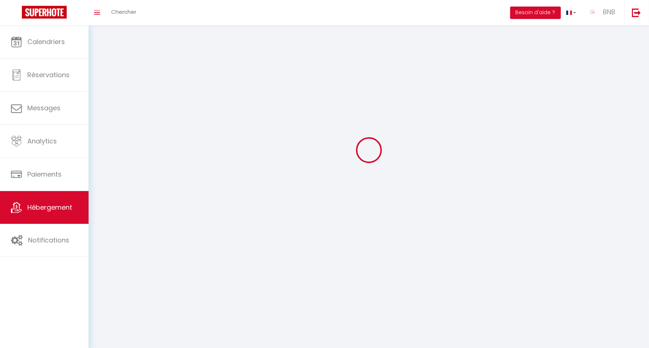
select select
checkbox input "false"
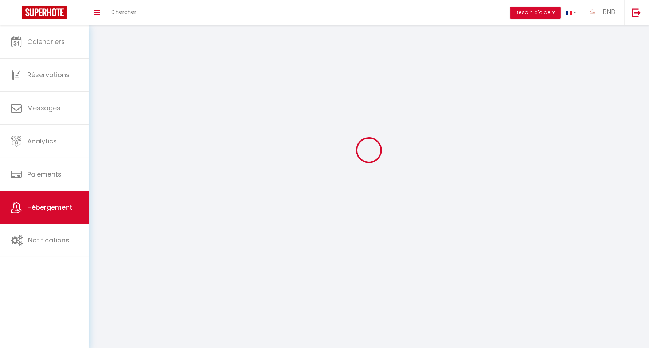
select select
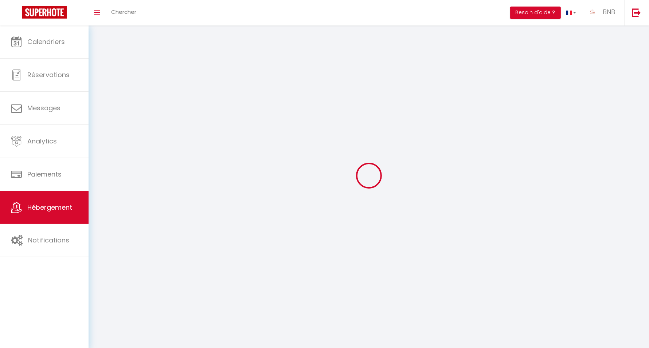
select select
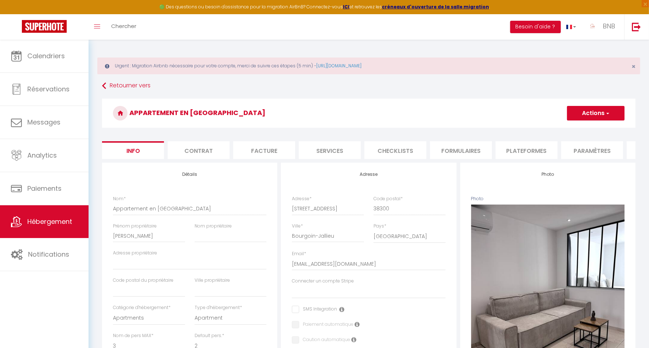
click at [467, 152] on li "Formulaires" at bounding box center [461, 150] width 62 height 18
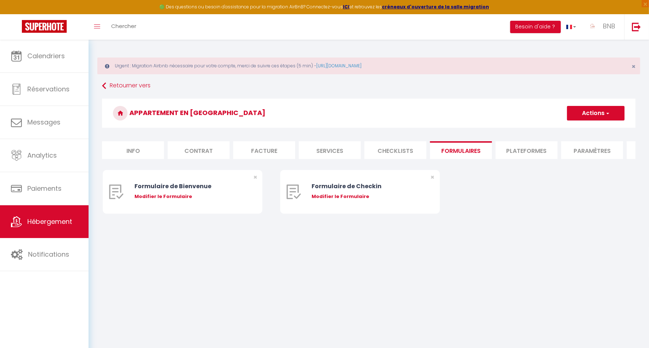
click at [530, 146] on li "Plateformes" at bounding box center [526, 150] width 62 height 18
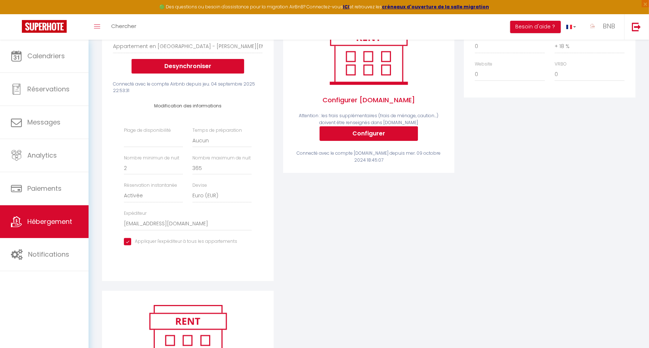
scroll to position [182, 0]
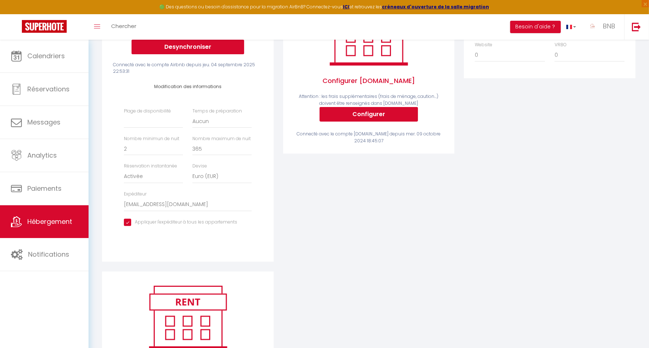
click at [127, 226] on input "checkbox" at bounding box center [180, 222] width 113 height 7
click at [156, 208] on select "[EMAIL_ADDRESS][DOMAIN_NAME] [EMAIL_ADDRESS][DOMAIN_NAME] [PERSON_NAME][EMAIL_A…" at bounding box center [187, 205] width 127 height 14
click at [357, 219] on div "Activé Configurer [DOMAIN_NAME] Attention : les frais supplémentaires (frais de…" at bounding box center [368, 126] width 181 height 291
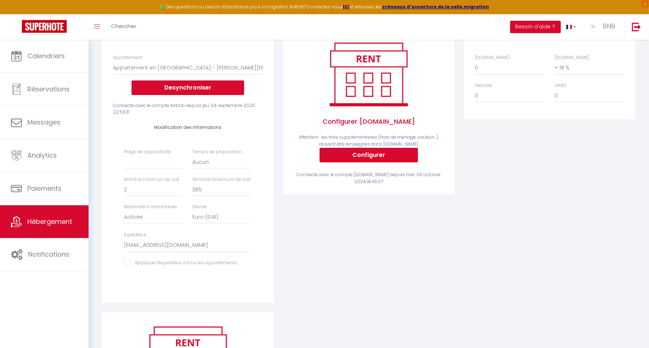
scroll to position [46, 0]
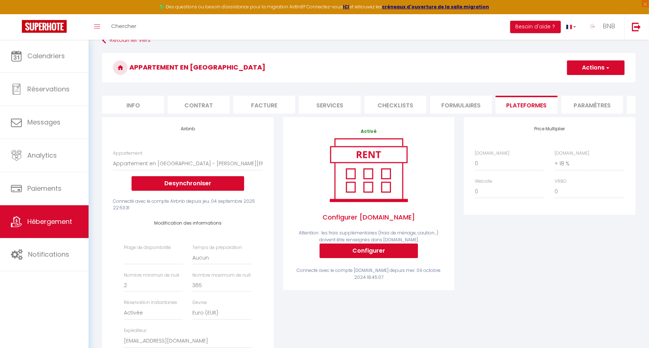
click at [606, 69] on span "button" at bounding box center [607, 67] width 5 height 7
click at [583, 81] on link "Enregistrer" at bounding box center [595, 83] width 58 height 9
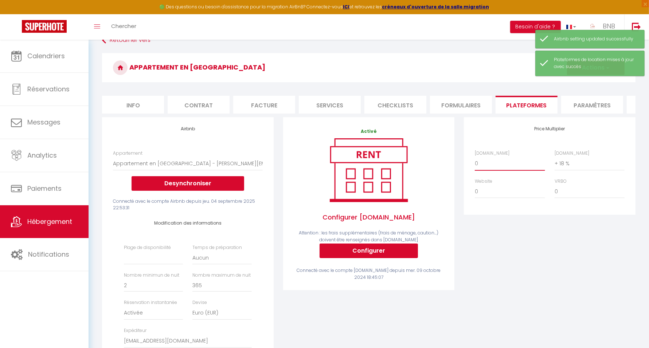
drag, startPoint x: 521, startPoint y: 169, endPoint x: 516, endPoint y: 175, distance: 8.3
click at [521, 169] on select "0 + 1 % + 2 % + 3 % + 4 % + 5 % + 6 % + 7 % + 8 % + 9 %" at bounding box center [510, 164] width 70 height 14
click at [475, 163] on select "0 + 1 % + 2 % + 3 % + 4 % + 5 % + 6 % + 7 % + 8 % + 9 %" at bounding box center [510, 164] width 70 height 14
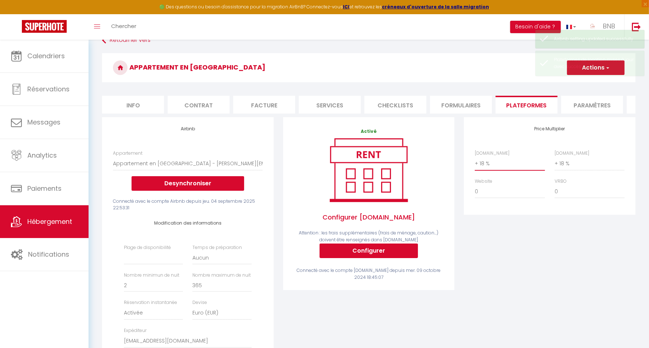
scroll to position [0, 0]
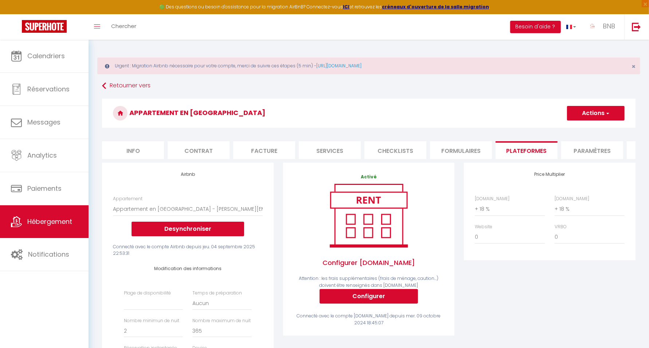
click at [587, 106] on button "Actions" at bounding box center [596, 113] width 58 height 15
click at [582, 129] on link "Enregistrer" at bounding box center [595, 129] width 58 height 9
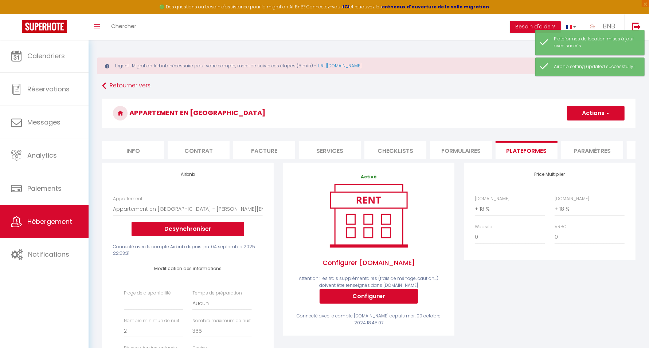
scroll to position [182, 0]
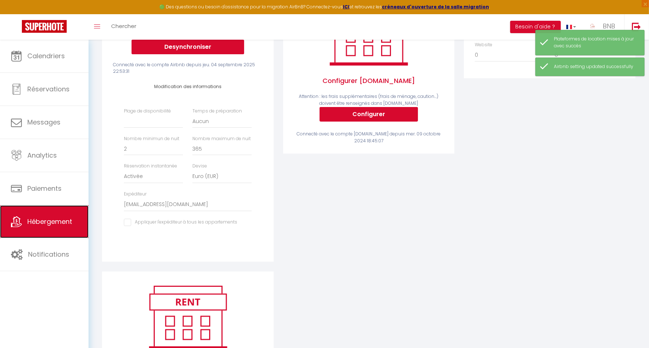
click at [68, 217] on span "Hébergement" at bounding box center [49, 221] width 45 height 9
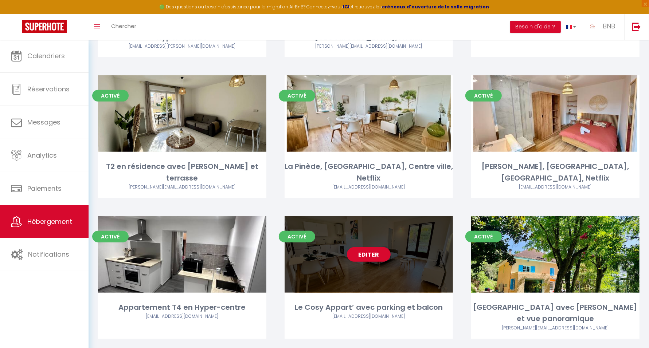
scroll to position [364, 0]
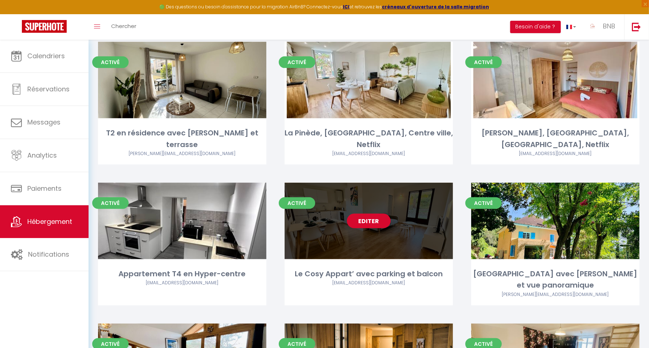
click at [373, 214] on link "Editer" at bounding box center [369, 221] width 44 height 15
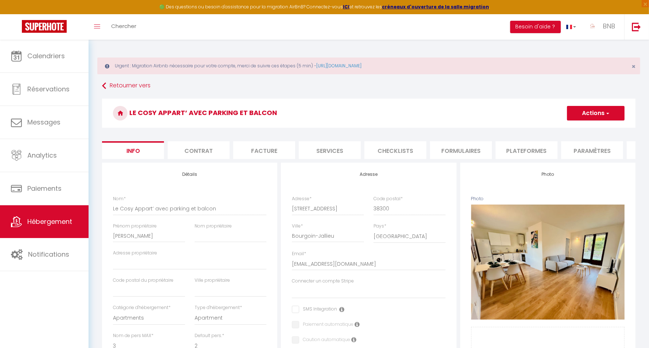
click at [529, 148] on li "Plateformes" at bounding box center [526, 150] width 62 height 18
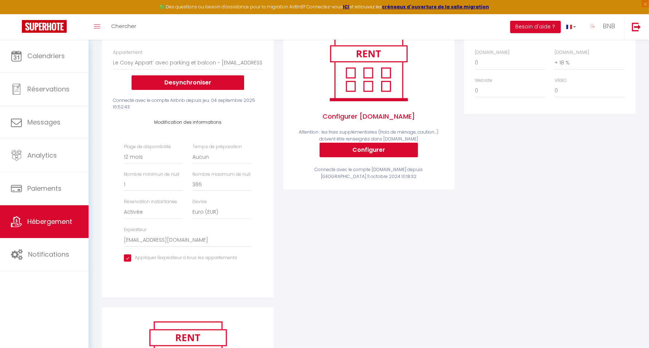
scroll to position [137, 0]
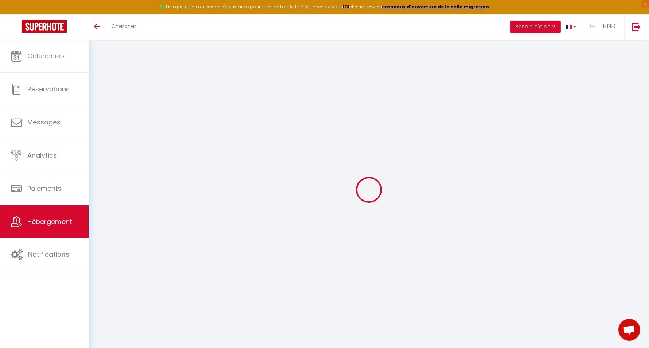
select select "18109-1264279680430841910"
select select "+ 18 %"
select select "365"
select select "EUR"
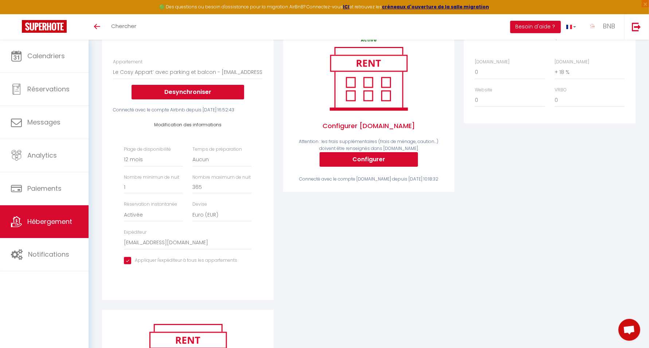
click at [632, 330] on span "Ouvrir le chat" at bounding box center [629, 331] width 12 height 10
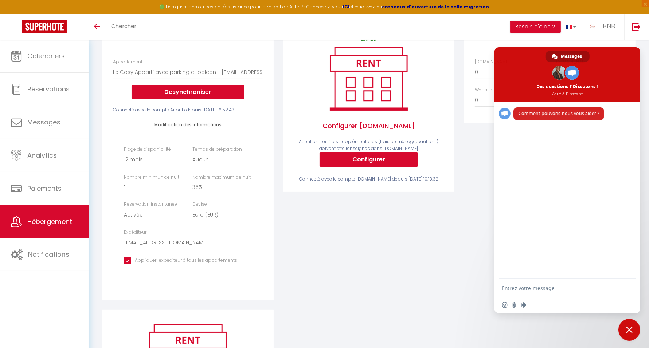
click at [560, 292] on form at bounding box center [559, 289] width 115 height 20
click at [550, 288] on textarea "Entrez votre message..." at bounding box center [559, 288] width 115 height 7
type textarea "Hello"
drag, startPoint x: 500, startPoint y: 285, endPoint x: 469, endPoint y: 283, distance: 31.4
click at [469, 283] on body "🟢 Des questions ou besoin d'assistance pour la migration AirBnB? Connectez-vous…" at bounding box center [324, 196] width 649 height 524
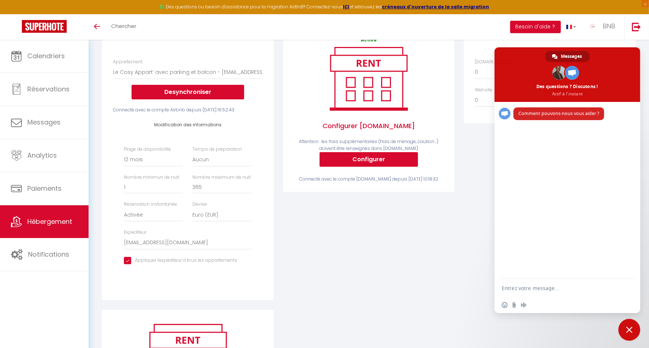
click at [631, 332] on span "Fermer le chat" at bounding box center [629, 330] width 7 height 7
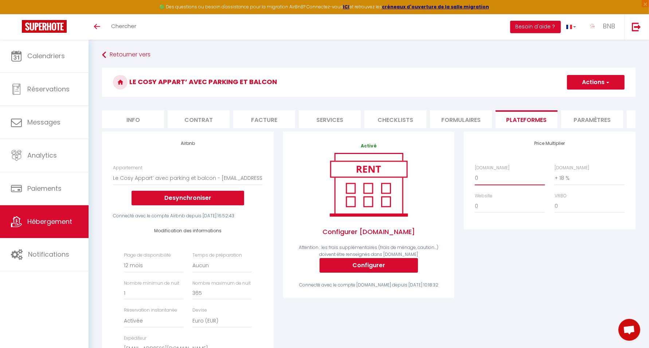
click at [485, 184] on select "0 + 1 % + 2 % + 3 % + 4 % + 5 % + 6 % + 7 % + 8 % + 9 %" at bounding box center [510, 178] width 70 height 14
select select "+ 18 %"
click at [475, 178] on select "0 + 1 % + 2 % + 3 % + 4 % + 5 % + 6 % + 7 % + 8 % + 9 %" at bounding box center [510, 178] width 70 height 14
click at [591, 79] on button "Actions" at bounding box center [596, 82] width 58 height 15
click at [588, 95] on link "Enregistrer" at bounding box center [595, 98] width 58 height 9
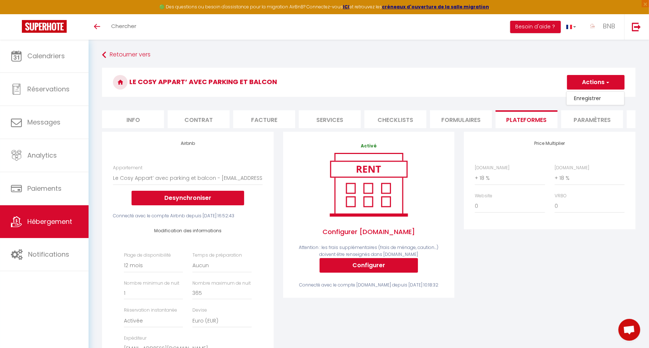
select select "365"
select select "EUR"
click at [636, 28] on img at bounding box center [636, 26] width 9 height 9
click at [636, 27] on img at bounding box center [636, 26] width 9 height 9
click at [632, 29] on img at bounding box center [636, 26] width 9 height 9
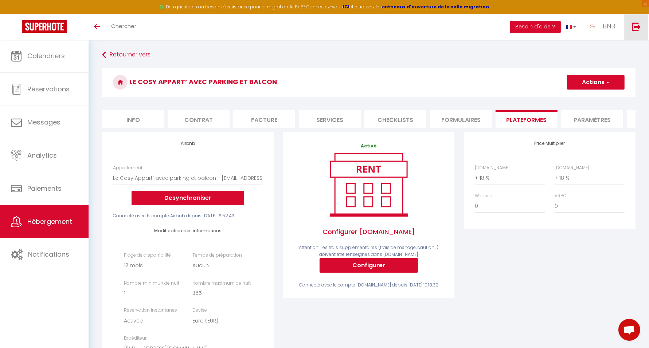
select select
checkbox input "false"
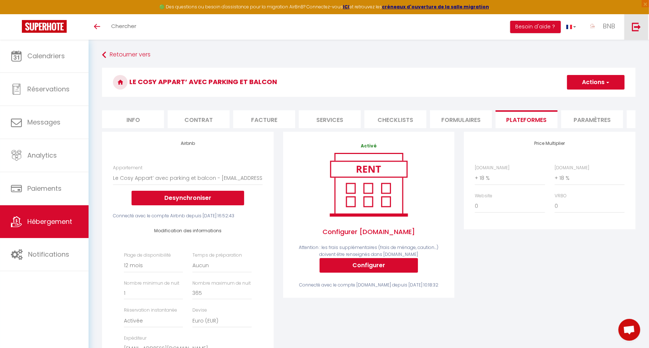
checkbox input "false"
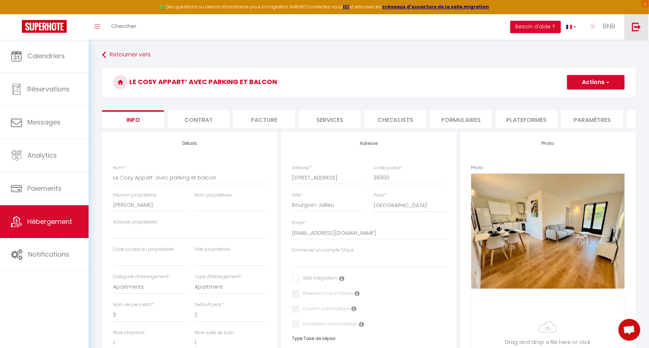
click at [633, 28] on img at bounding box center [636, 26] width 9 height 9
click at [637, 23] on img at bounding box center [636, 26] width 9 height 9
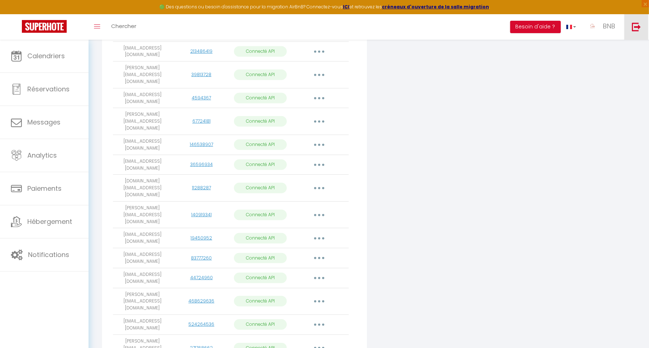
click at [640, 30] on img at bounding box center [636, 26] width 9 height 9
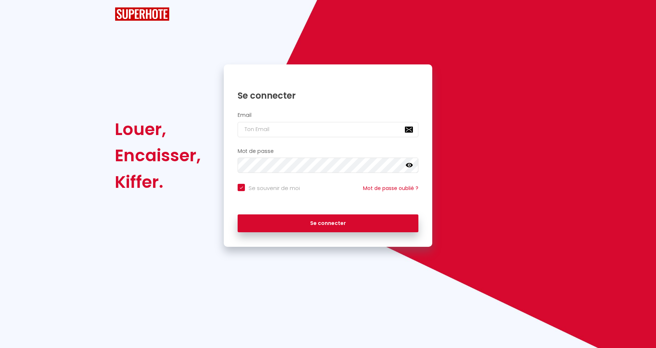
checkbox input "true"
type input "[EMAIL_ADDRESS][DOMAIN_NAME]"
checkbox input "true"
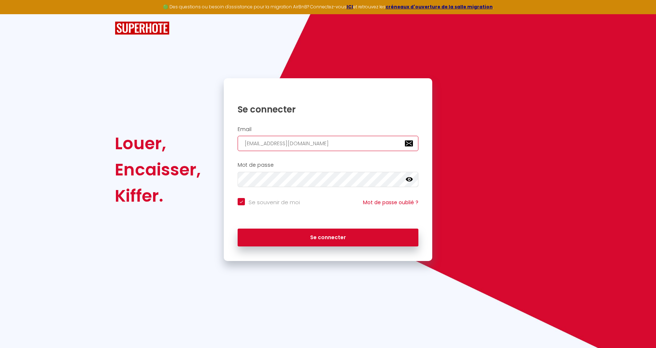
drag, startPoint x: 343, startPoint y: 142, endPoint x: 214, endPoint y: 136, distance: 129.8
click at [214, 136] on div "Louer, Encaisser, Kiffer. Se connecter Email bnbserenityfr@gmail.com Mot de pas…" at bounding box center [328, 169] width 436 height 183
paste input "☞ SH id: thbouche@gmail.com ☞ Logement: ☞ Résa: 6608386"
type input "☞ SH id: thbouche@gmail.com ☞ Logement: ☞ Résa: 6608386"
checkbox input "true"
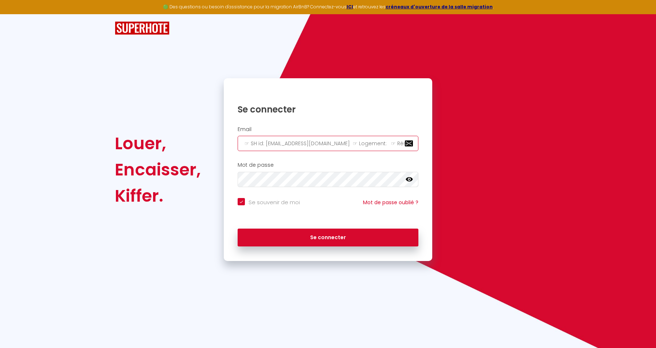
drag, startPoint x: 264, startPoint y: 141, endPoint x: 229, endPoint y: 144, distance: 35.8
click at [229, 144] on div "Email ☞ SH id: thbouche@gmail.com ☞ Logement: ☞ Résa: 6608386" at bounding box center [327, 138] width 199 height 25
type input "thbouche@gmail.com ☞ Logement: ☞ Résa: 6608386"
checkbox input "true"
click at [372, 144] on input "thbouche@gmail.com ☞ Logement: ☞ Résa: 6608386" at bounding box center [327, 143] width 181 height 15
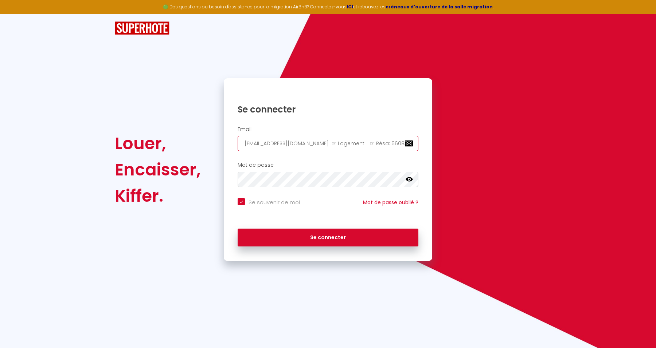
click at [372, 144] on input "thbouche@gmail.com ☞ Logement: ☞ Résa: 6608386" at bounding box center [327, 143] width 181 height 15
drag, startPoint x: 301, startPoint y: 143, endPoint x: 576, endPoint y: 147, distance: 275.4
click at [576, 147] on div "Louer, Encaisser, Kiffer. Se connecter Email thbouche@gmail.com ☞ Logement: ☞ R…" at bounding box center [328, 137] width 656 height 247
type input "[EMAIL_ADDRESS][DOMAIN_NAME]"
checkbox input "true"
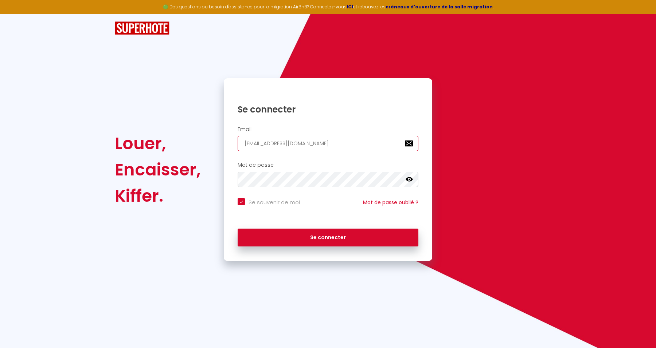
type input "[EMAIL_ADDRESS][DOMAIN_NAME]"
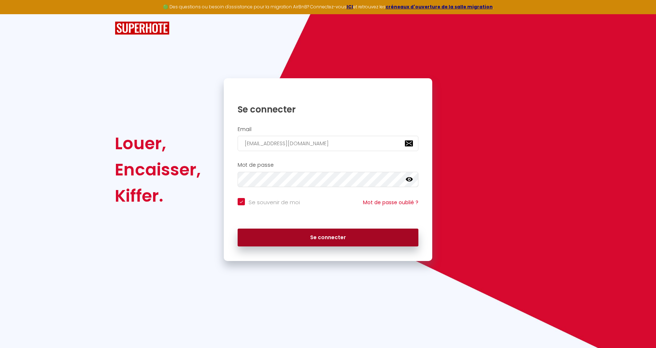
click at [372, 231] on button "Se connecter" at bounding box center [327, 238] width 181 height 18
checkbox input "true"
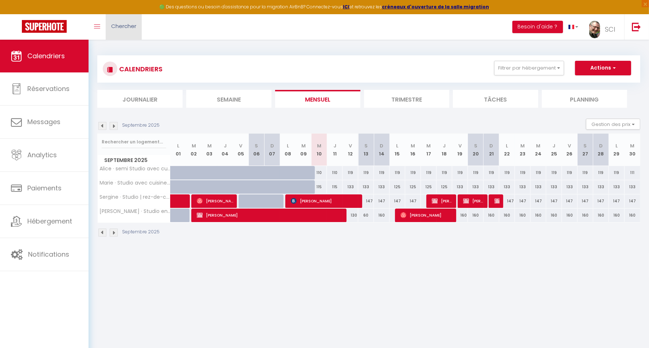
click at [116, 24] on span "Chercher" at bounding box center [123, 26] width 25 height 8
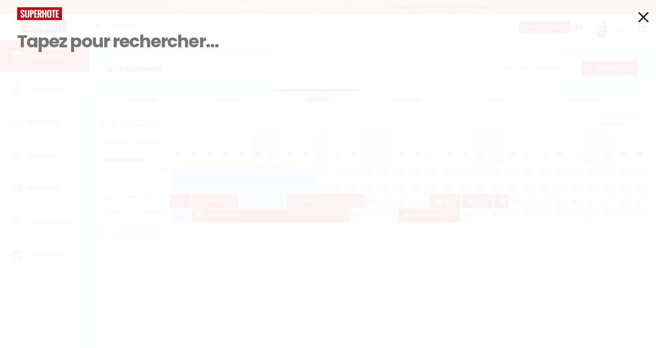
paste input "6608386"
type input "6608386"
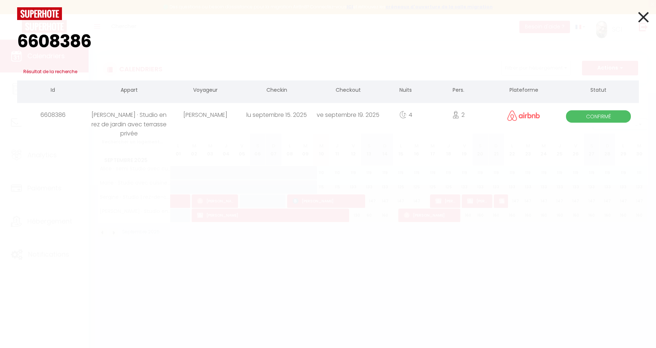
click at [290, 117] on div "lu septembre 15. 2025" at bounding box center [276, 115] width 71 height 24
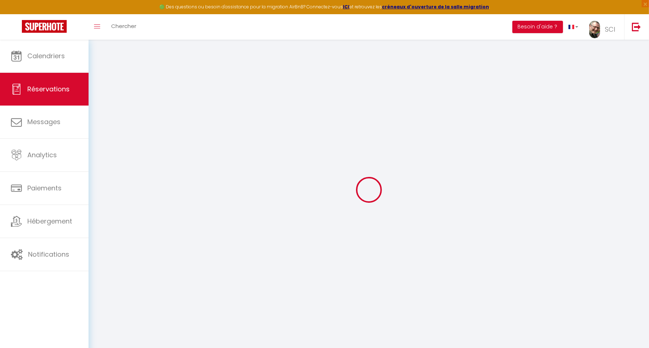
type input "Sandrine"
type input "Rousseau"
type input "faslzxrodcsnpowtan2vfdaw9shz@reply.superhote.com"
type input "+33689431589"
select select
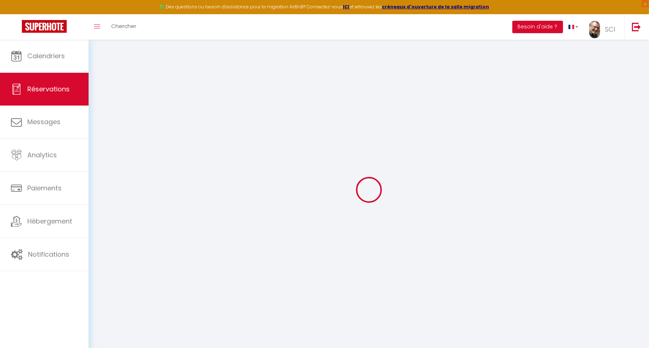
type input "47.95"
select select "15983"
select select "1"
select select
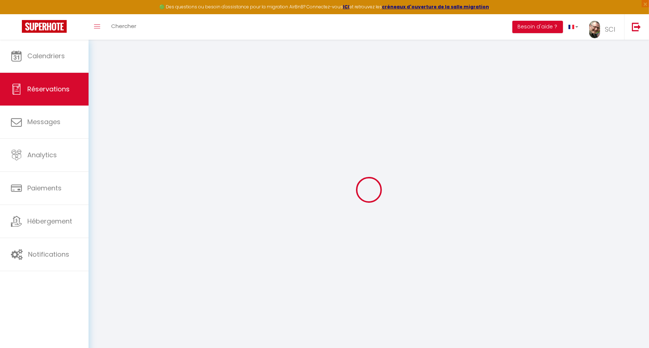
type input "2"
select select "12"
select select
type input "804"
checkbox input "false"
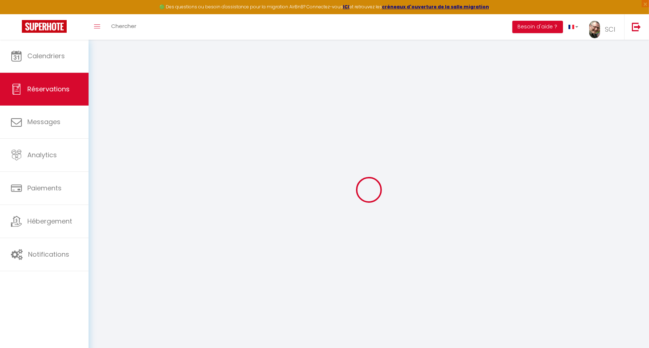
type input "537.6"
select select "1"
type input "0"
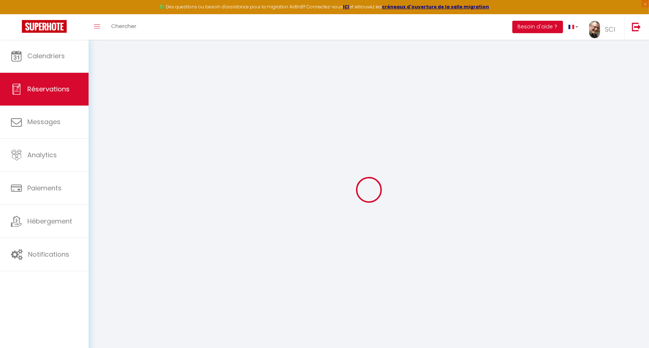
select select
select select "15"
checkbox input "false"
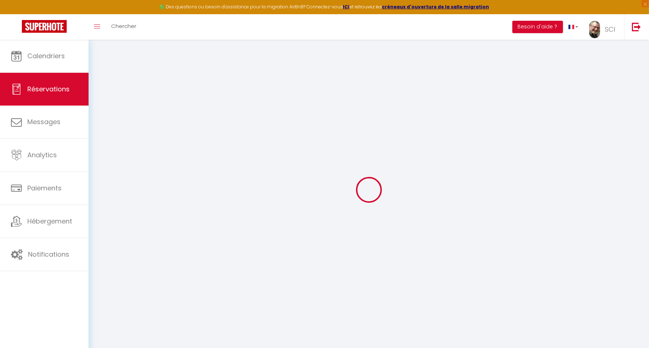
select select
checkbox input "false"
select select
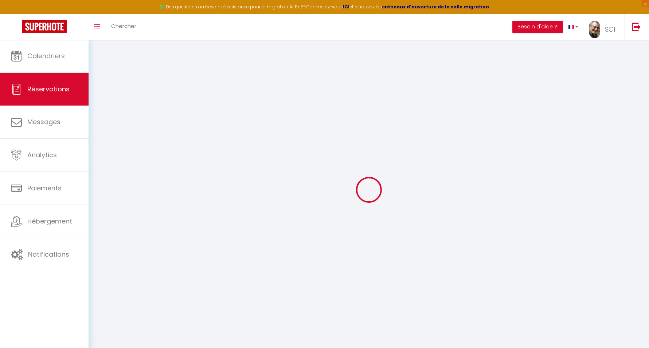
select select
checkbox input "false"
select select
type input "14.65"
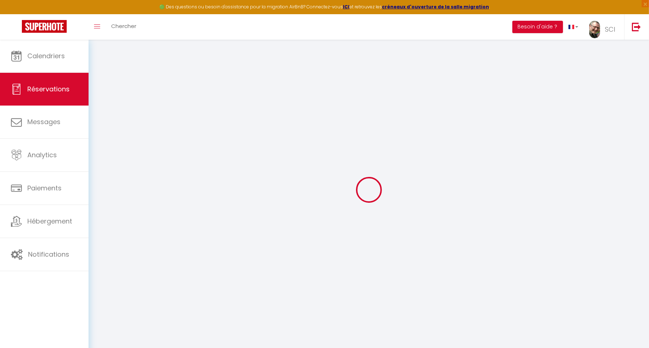
select select
checkbox input "false"
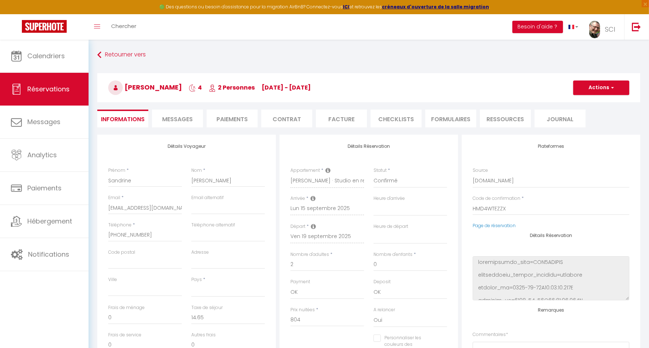
select select
checkbox input "false"
select select
click at [225, 117] on li "Paiements" at bounding box center [232, 119] width 51 height 18
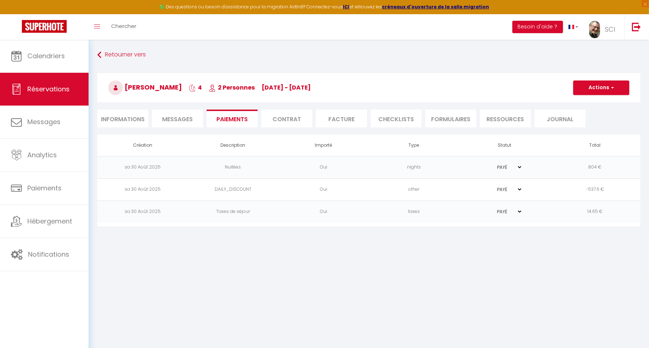
select select
click at [129, 121] on li "Informations" at bounding box center [122, 119] width 51 height 18
select select
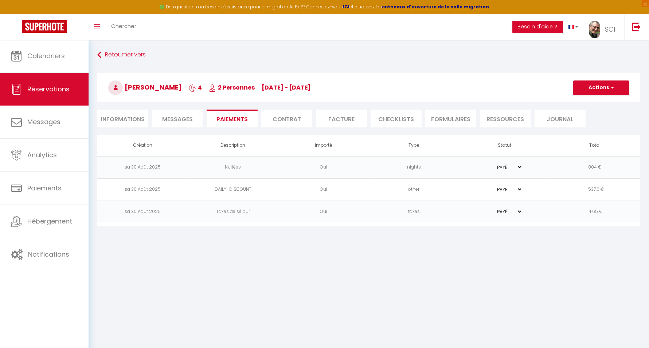
select select
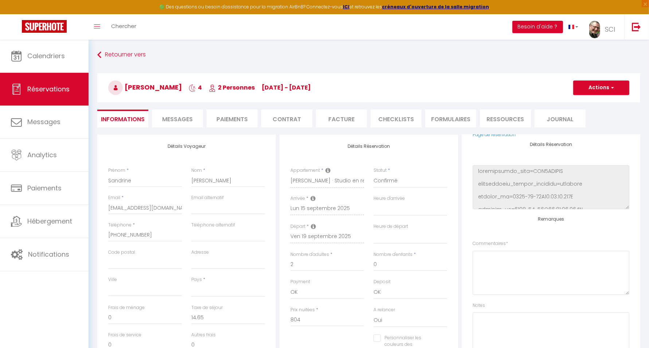
click at [188, 119] on span "Messages" at bounding box center [177, 119] width 31 height 8
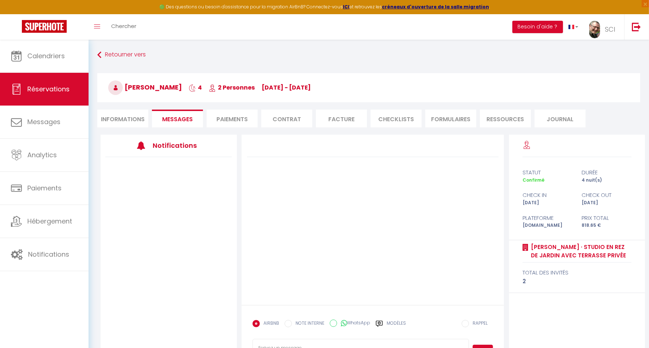
click at [231, 121] on li "Paiements" at bounding box center [232, 119] width 51 height 18
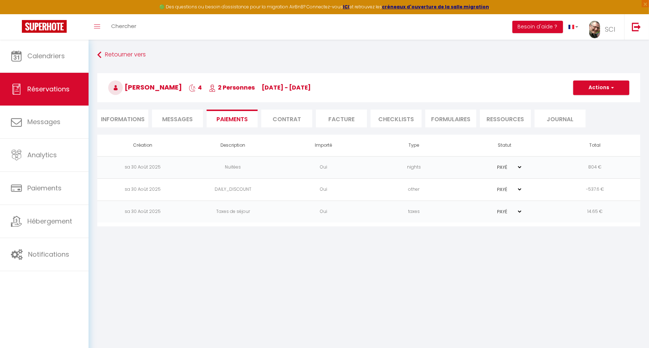
click at [116, 119] on li "Informations" at bounding box center [122, 119] width 51 height 18
select select
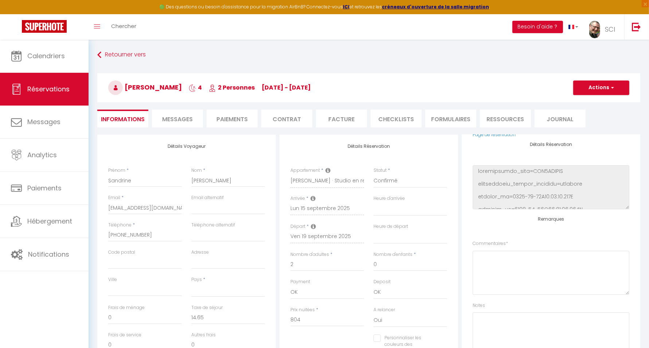
click at [182, 125] on li "Messages" at bounding box center [177, 119] width 51 height 18
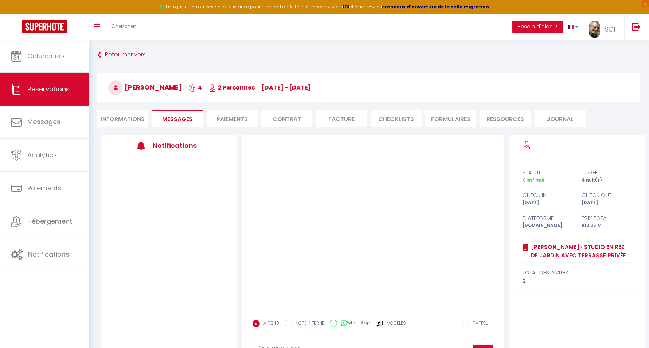
click at [124, 118] on li "Informations" at bounding box center [122, 119] width 51 height 18
select select
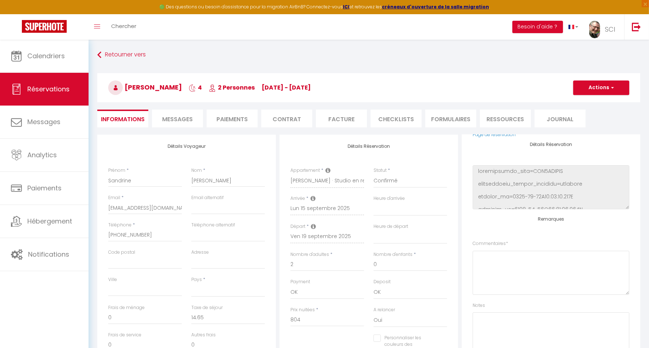
select select
checkbox input "false"
select select
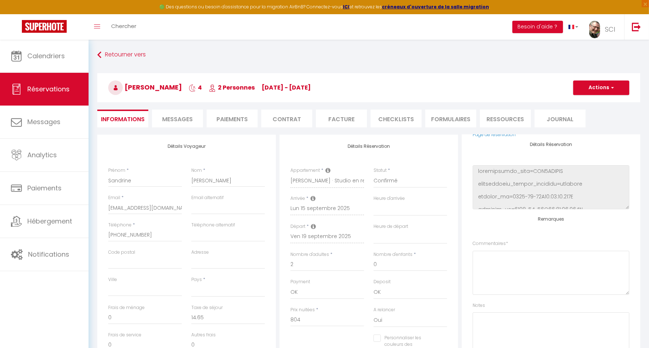
select select
checkbox input "false"
select select
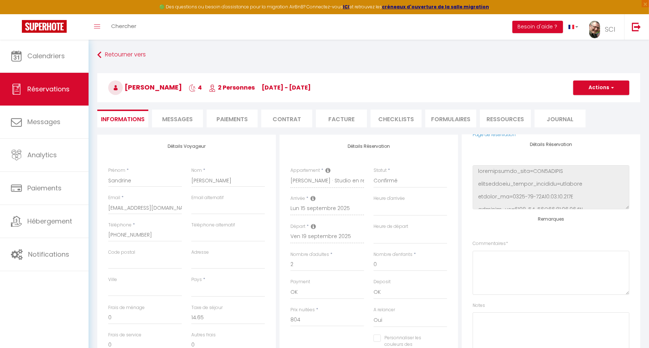
select select
checkbox input "false"
select select
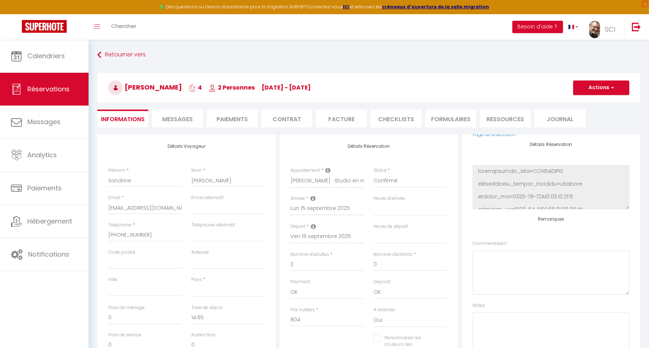
checkbox input "false"
select select
checkbox input "false"
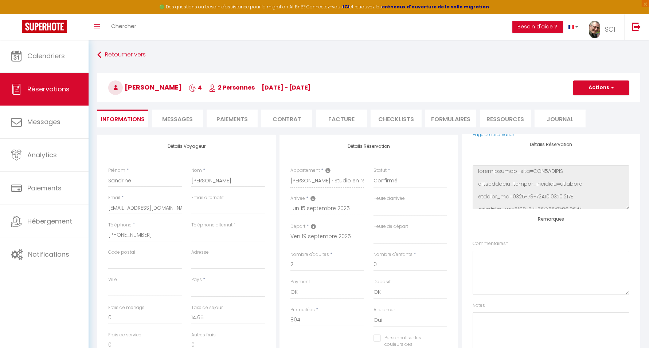
select select
checkbox input "false"
select select
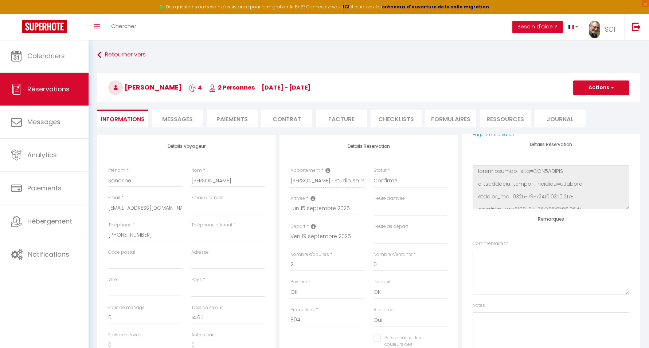
select select
checkbox input "false"
select select
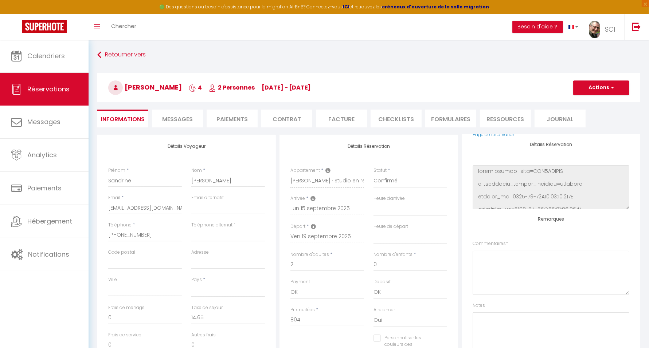
select select
checkbox input "false"
select select
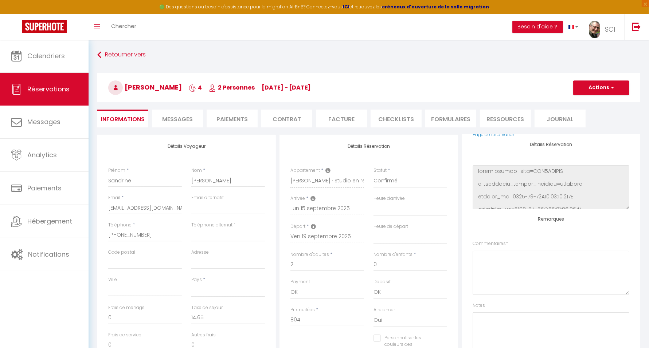
checkbox input "false"
select select
checkbox input "false"
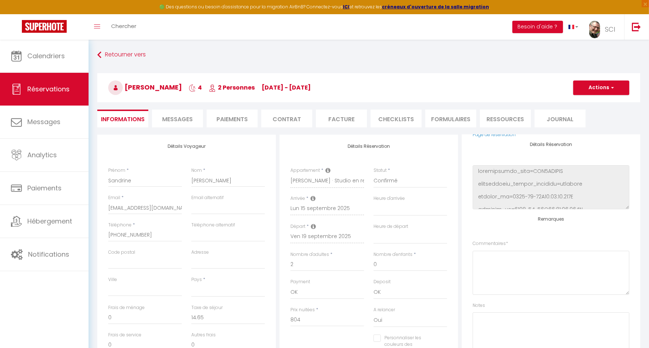
select select
checkbox input "false"
select select
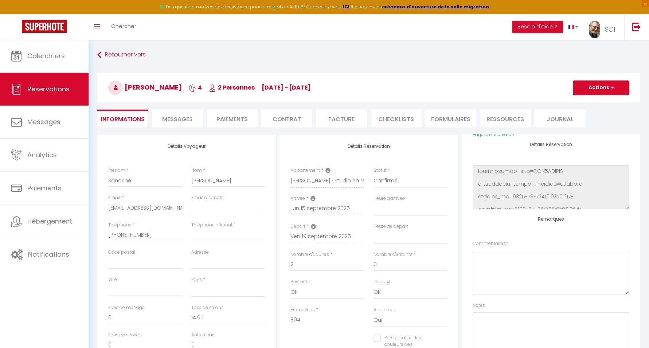
select select
checkbox input "false"
select select
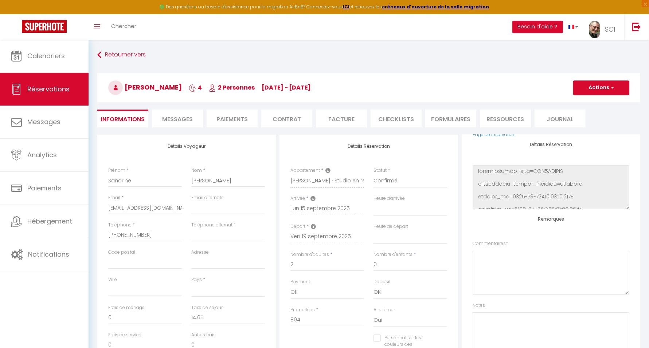
select select
checkbox input "false"
select select
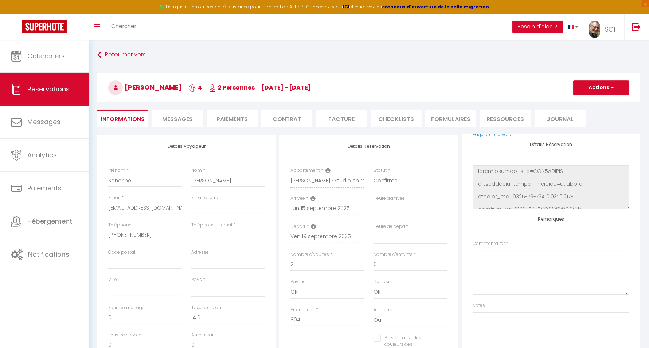
checkbox input "false"
select select
checkbox input "false"
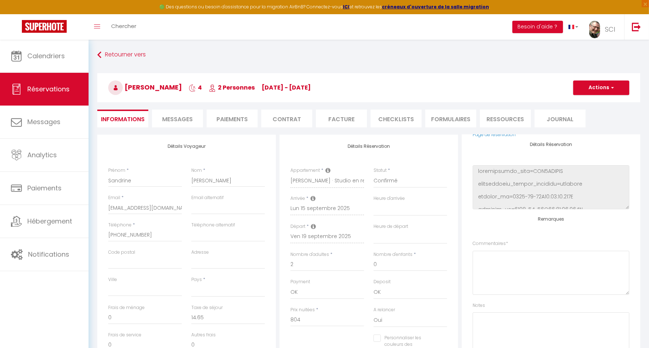
select select
checkbox input "false"
select select
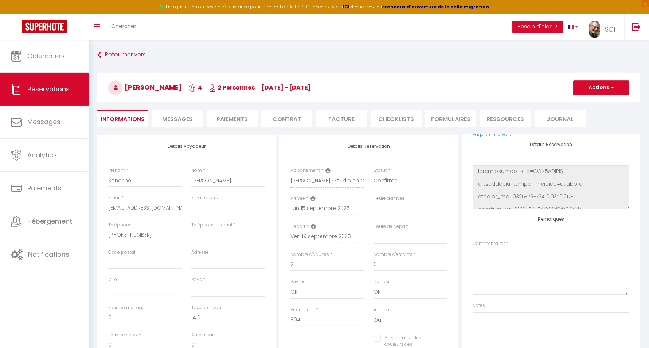
select select
checkbox input "false"
select select
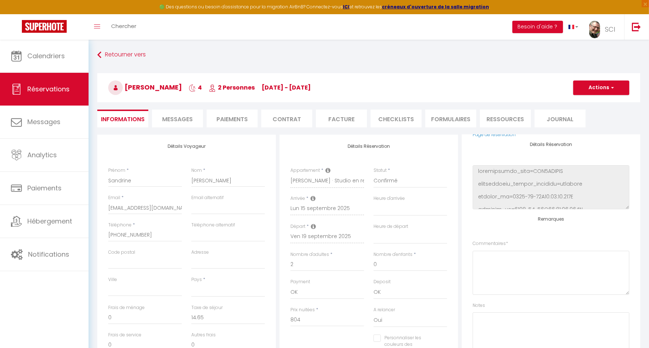
select select
checkbox input "false"
select select
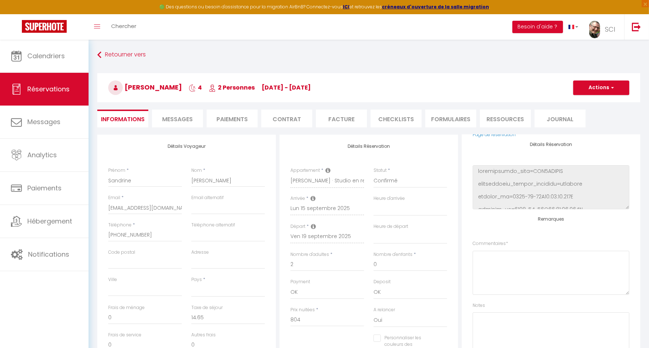
checkbox input "false"
select select
checkbox input "false"
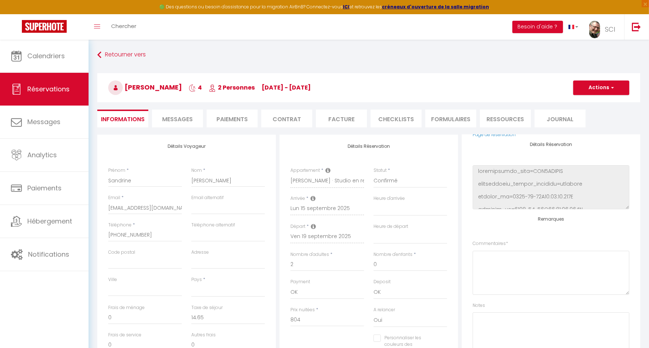
select select
checkbox input "false"
select select
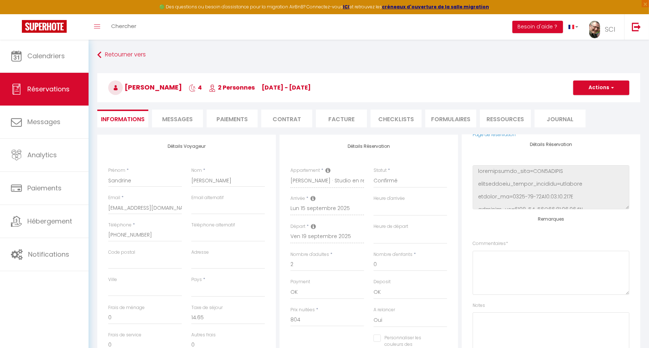
select select
checkbox input "false"
select select
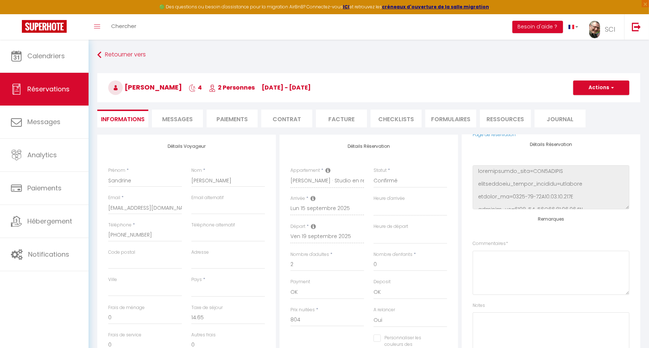
select select
checkbox input "false"
select select
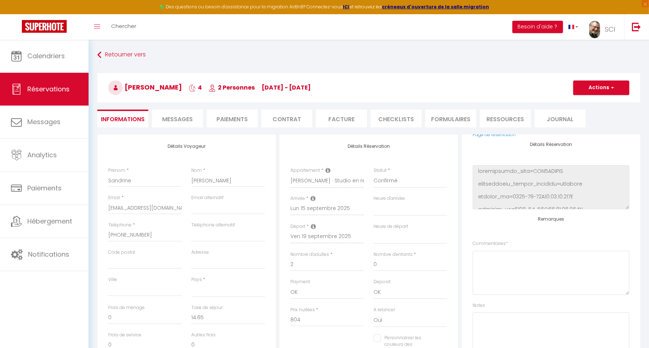
checkbox input "false"
select select
checkbox input "false"
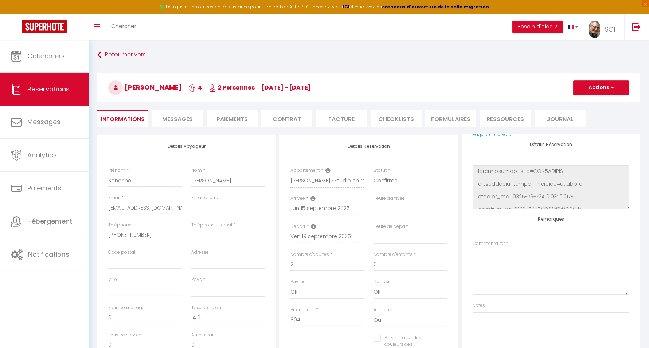
select select
checkbox input "false"
select select
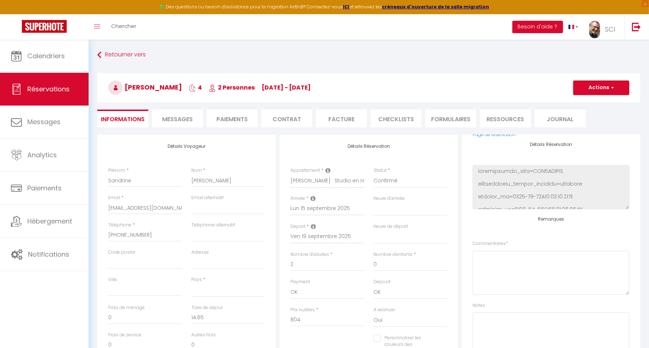
select select
checkbox input "false"
select select
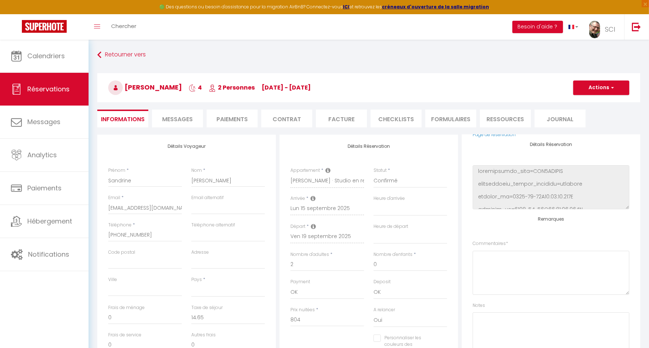
select select
checkbox input "false"
select select
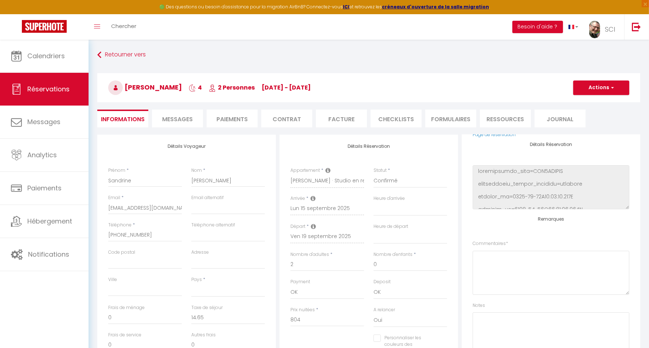
checkbox input "false"
select select
checkbox input "false"
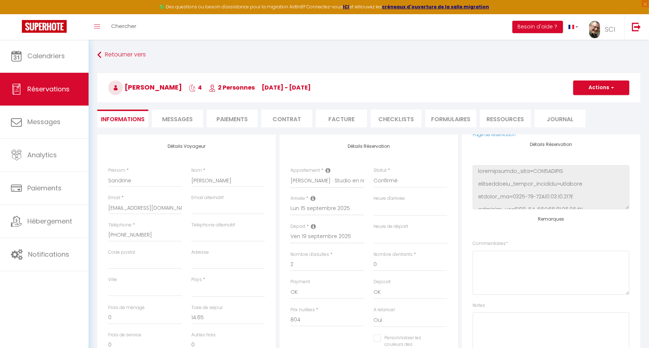
select select
checkbox input "false"
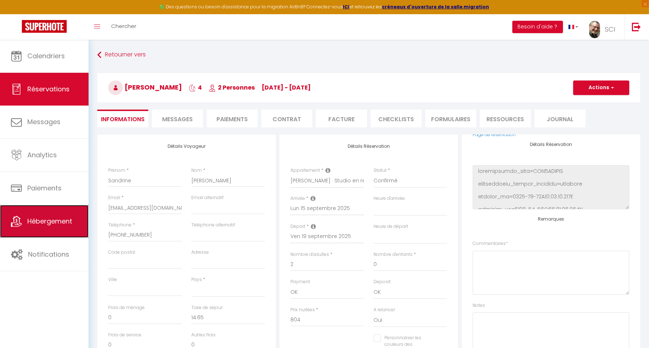
click at [63, 219] on span "Hébergement" at bounding box center [49, 221] width 45 height 9
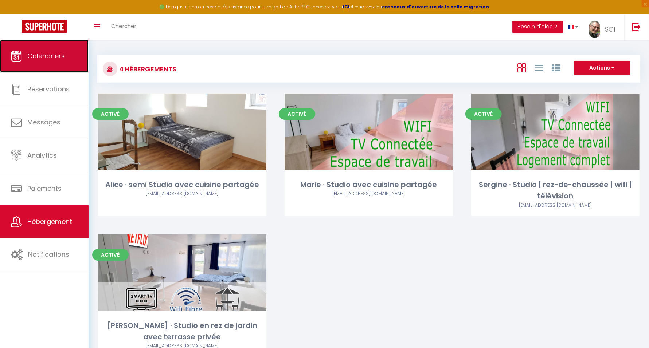
click at [55, 58] on span "Calendriers" at bounding box center [46, 55] width 38 height 9
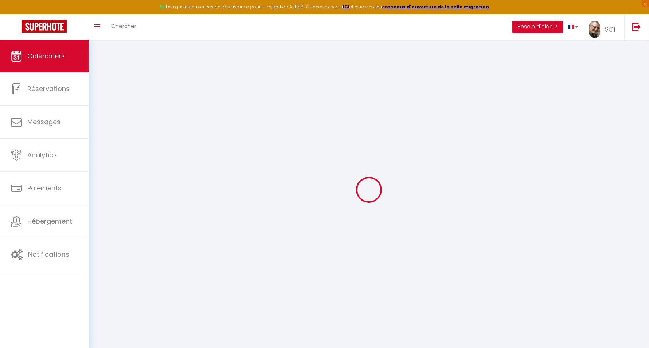
select select
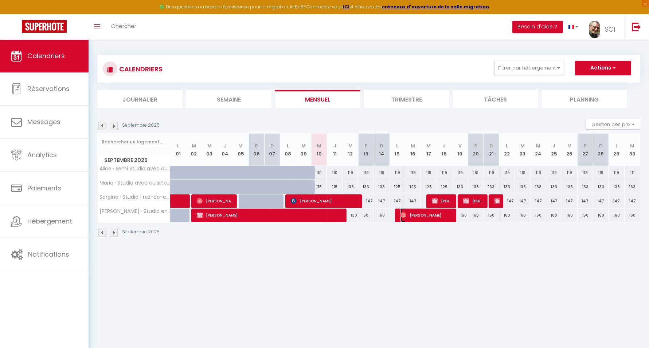
click at [416, 217] on span "Sandrine Rousseau" at bounding box center [426, 215] width 52 height 14
select select "OK"
select select "0"
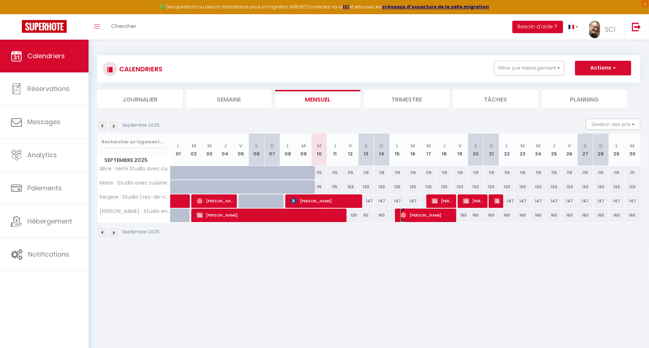
select select "1"
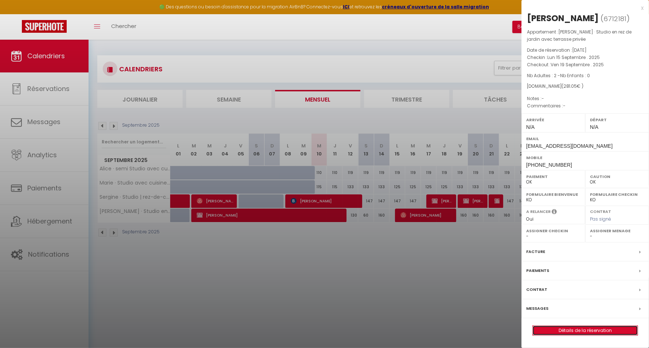
click at [578, 330] on link "Détails de la réservation" at bounding box center [585, 330] width 105 height 9
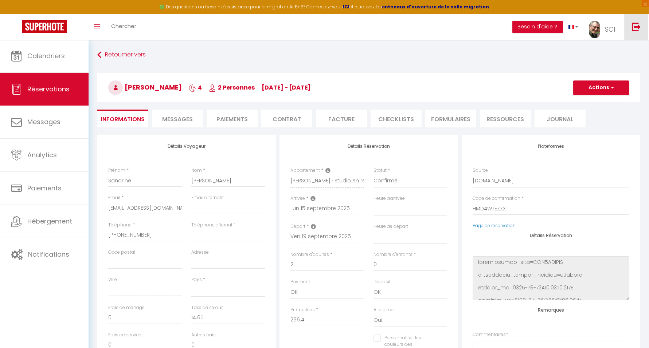
click at [631, 22] on link at bounding box center [636, 26] width 24 height 25
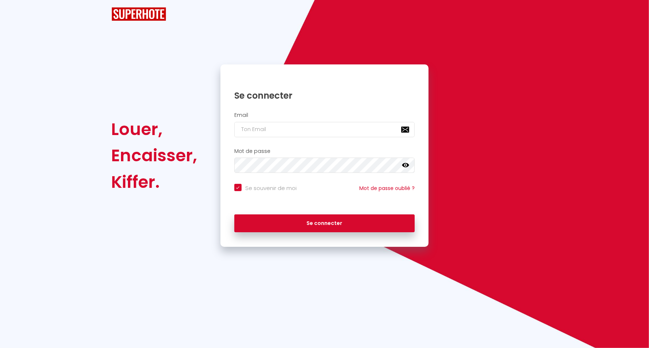
click at [636, 25] on div "Louer, Encaisser, Kiffer. Se connecter Email Mot de passe false Se souvenir de …" at bounding box center [324, 123] width 649 height 247
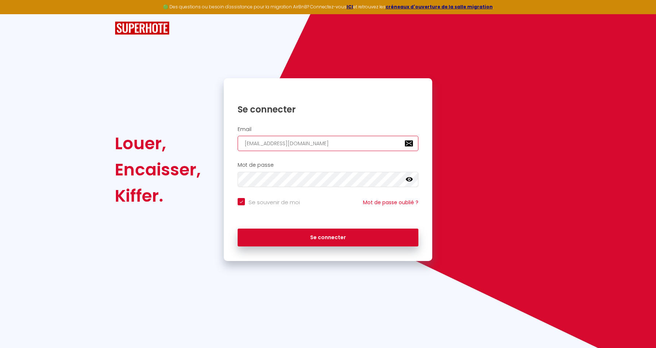
drag, startPoint x: 341, startPoint y: 142, endPoint x: 354, endPoint y: 153, distance: 17.1
click at [341, 142] on input "[EMAIL_ADDRESS][DOMAIN_NAME]" at bounding box center [327, 143] width 181 height 15
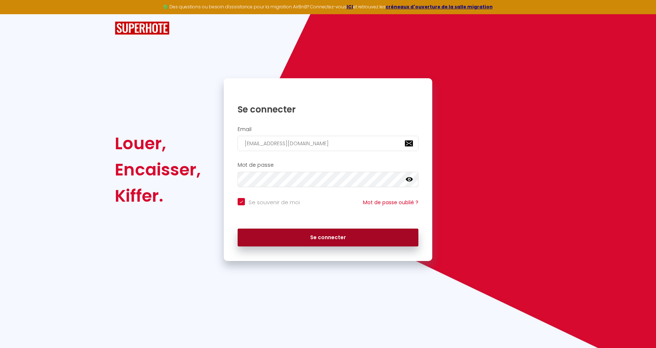
click at [342, 235] on button "Se connecter" at bounding box center [327, 238] width 181 height 18
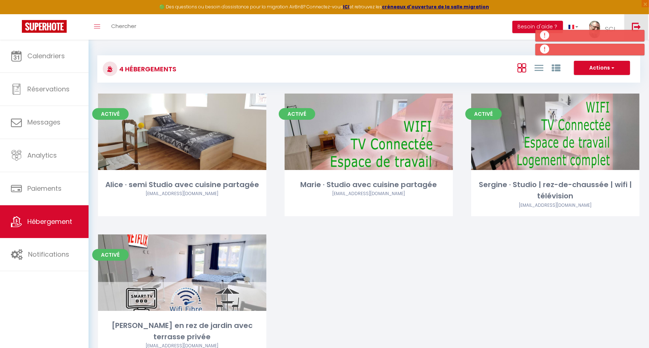
click at [639, 26] on img at bounding box center [636, 26] width 9 height 9
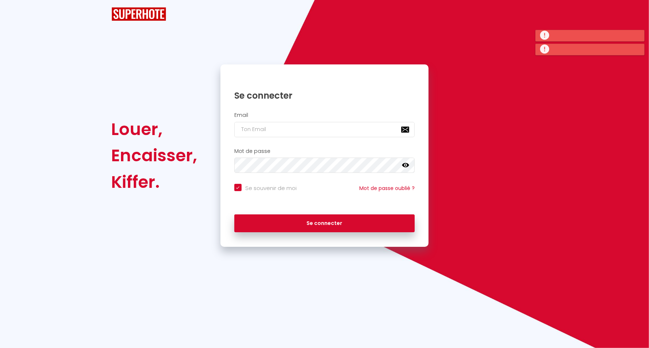
checkbox input "true"
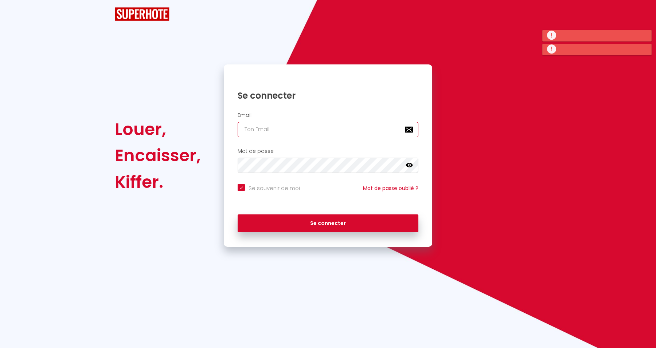
type input "[EMAIL_ADDRESS][DOMAIN_NAME]"
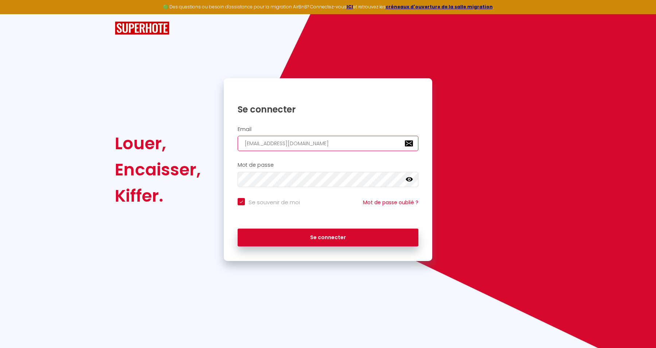
click at [347, 145] on input "[EMAIL_ADDRESS][DOMAIN_NAME]" at bounding box center [327, 143] width 181 height 15
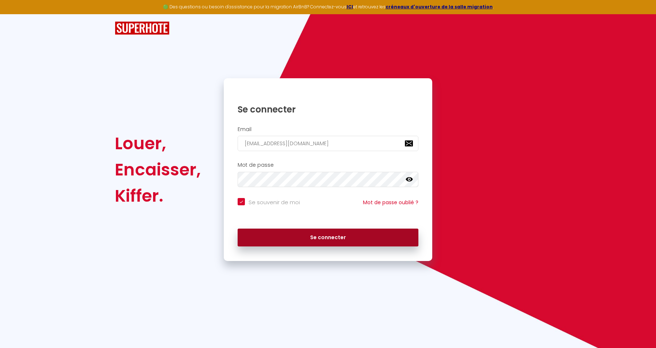
click at [327, 235] on button "Se connecter" at bounding box center [327, 238] width 181 height 18
checkbox input "true"
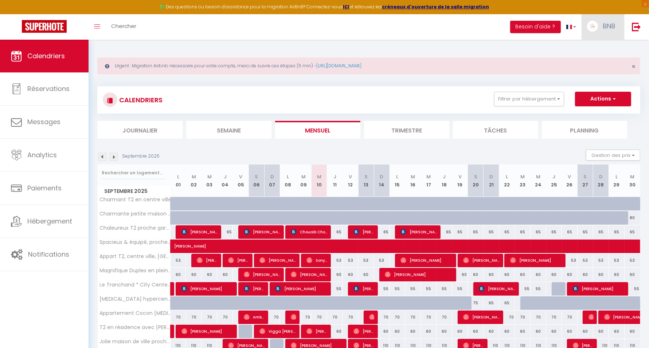
click at [602, 28] on link "BNB" at bounding box center [602, 26] width 43 height 25
click at [601, 48] on link "Paramètres" at bounding box center [595, 50] width 54 height 12
select select "fr"
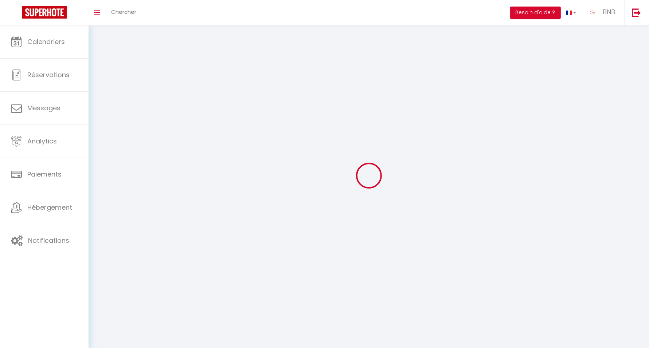
type input "BNB"
type input "SERENITY"
type input "0698093746"
type input "[STREET_ADDRESS]"
type input "38300"
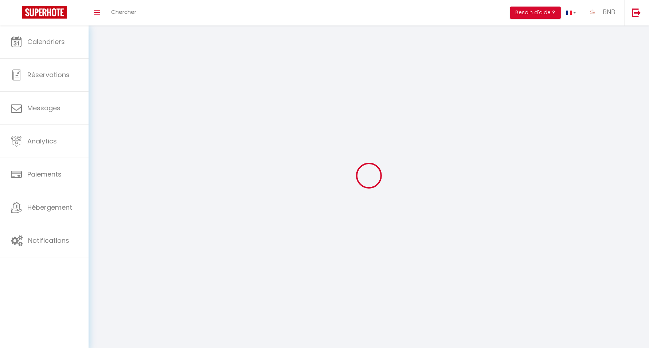
type input "Bourgoin-Jallieu"
type input "inMVcPB2H0TAnwskDZx6lJrIc"
type input "UoTeXMoogfRcUXai7I74fopHf"
type input "[URL][DOMAIN_NAME]"
select select "28"
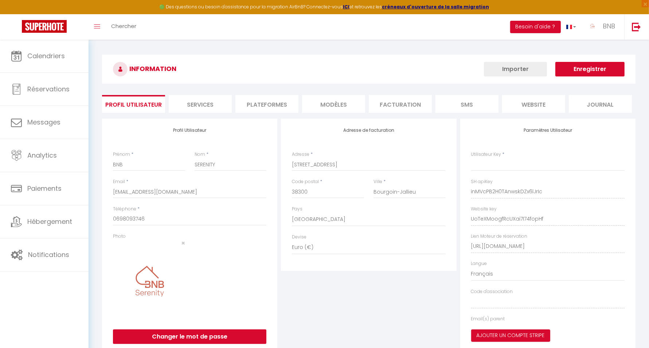
type input "inMVcPB2H0TAnwskDZx6lJrIc"
type input "UoTeXMoogfRcUXai7I74fopHf"
type input "[URL][DOMAIN_NAME]"
select select "fr"
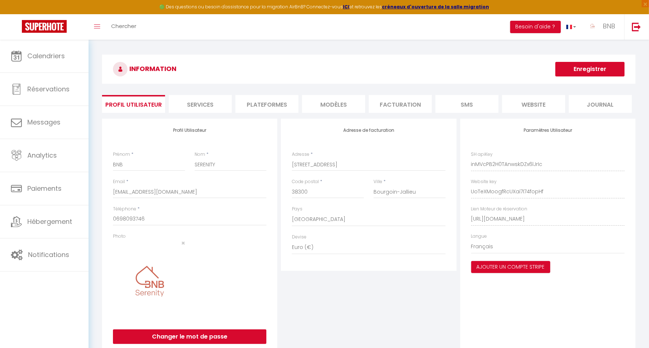
click at [267, 98] on li "Plateformes" at bounding box center [266, 104] width 63 height 18
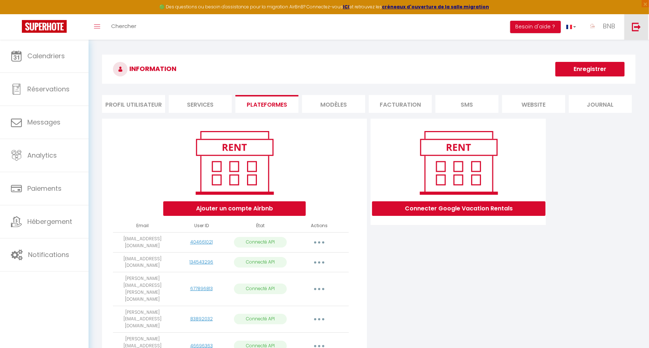
click at [637, 28] on img at bounding box center [636, 26] width 9 height 9
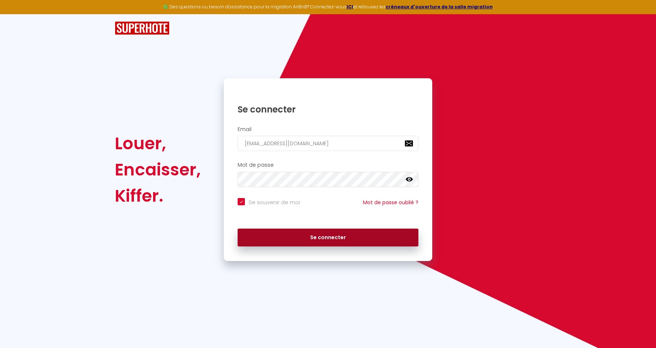
click at [324, 235] on button "Se connecter" at bounding box center [327, 238] width 181 height 18
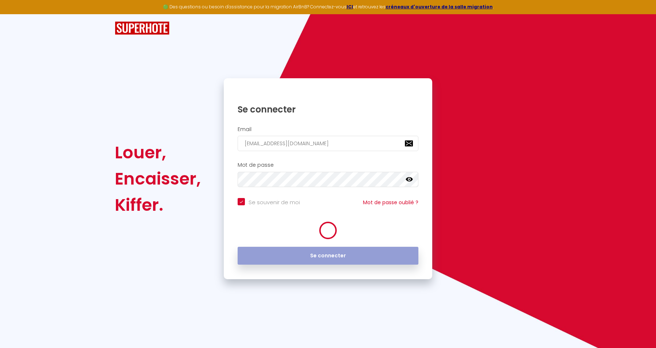
checkbox input "true"
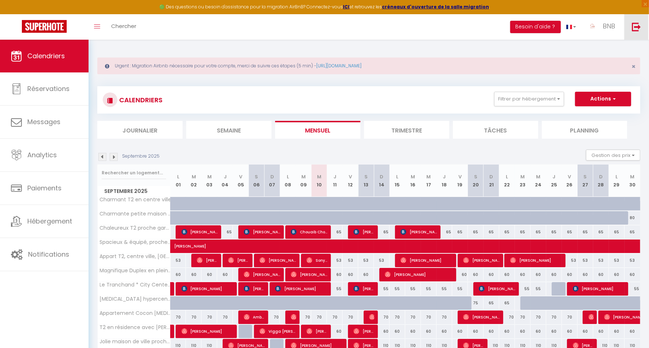
click at [635, 25] on img at bounding box center [636, 26] width 9 height 9
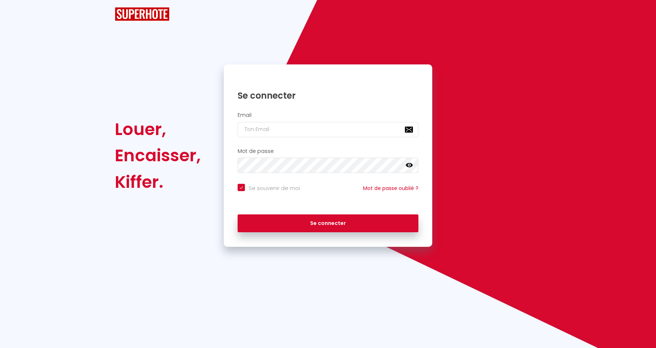
checkbox input "true"
type input "[EMAIL_ADDRESS][DOMAIN_NAME]"
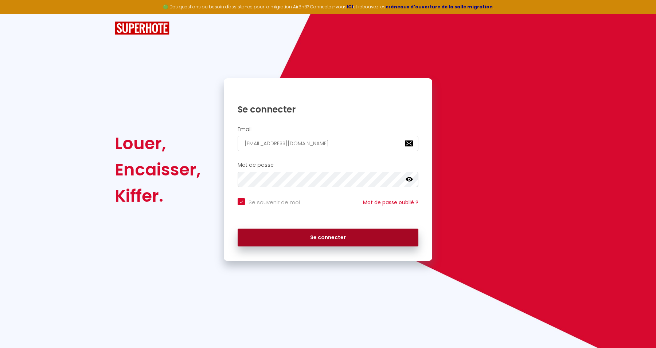
click at [339, 237] on button "Se connecter" at bounding box center [327, 238] width 181 height 18
checkbox input "true"
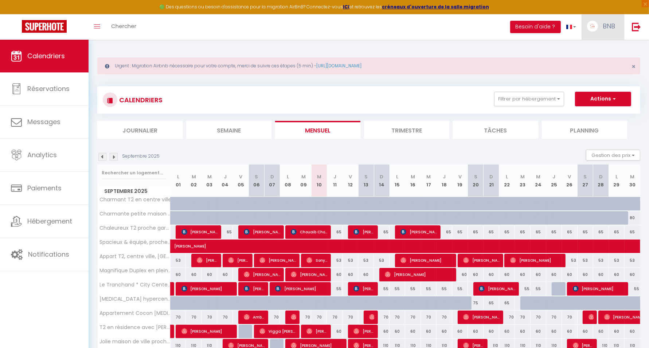
click at [606, 24] on span "BNB" at bounding box center [608, 25] width 12 height 9
click at [605, 28] on span "BNB" at bounding box center [608, 25] width 12 height 9
click at [598, 50] on link "Paramètres" at bounding box center [595, 50] width 54 height 12
select select "fr"
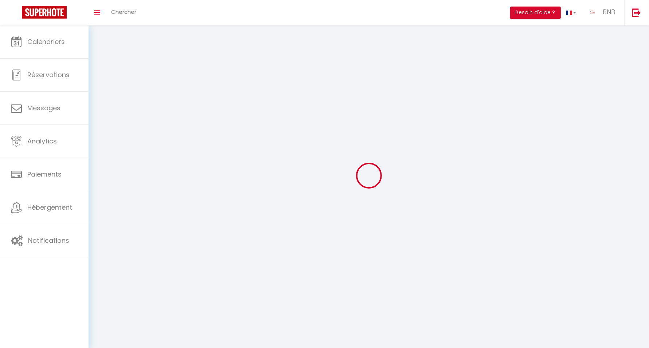
type input "BNB"
type input "SERENITY"
type input "0698093746"
type input "[STREET_ADDRESS]"
type input "38300"
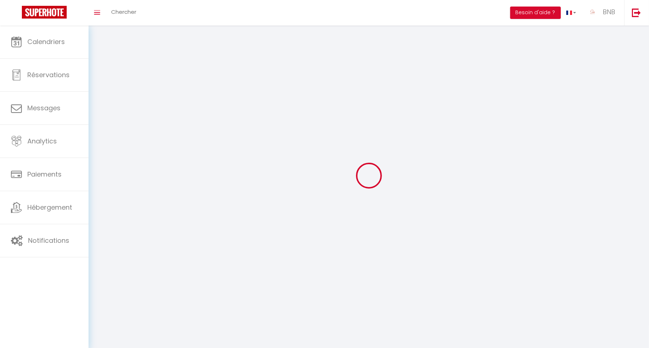
type input "Bourgoin-Jallieu"
type input "inMVcPB2H0TAnwskDZx6lJrIc"
type input "UoTeXMoogfRcUXai7I74fopHf"
type input "[URL][DOMAIN_NAME]"
select select "28"
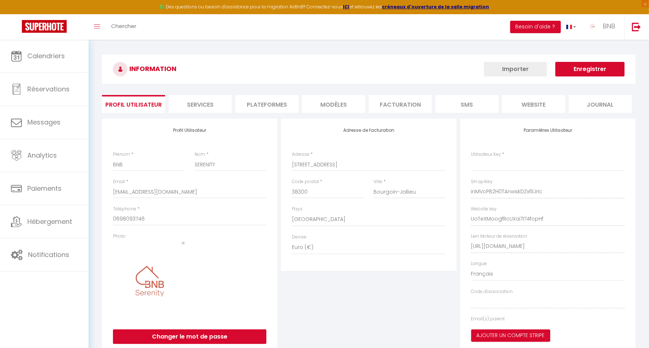
type input "inMVcPB2H0TAnwskDZx6lJrIc"
type input "UoTeXMoogfRcUXai7I74fopHf"
type input "[URL][DOMAIN_NAME]"
select select "fr"
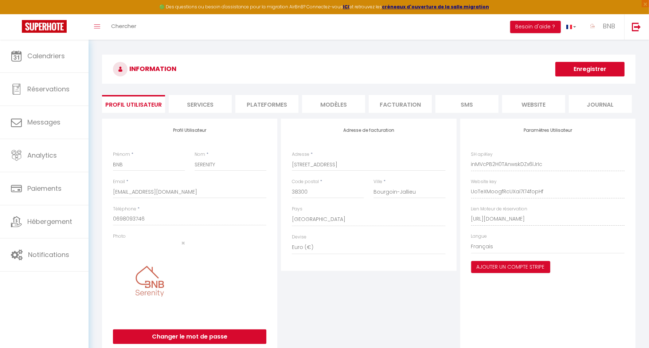
click at [286, 104] on li "Plateformes" at bounding box center [266, 104] width 63 height 18
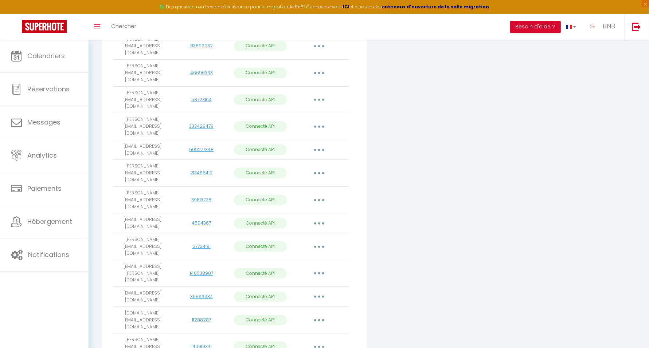
scroll to position [250, 0]
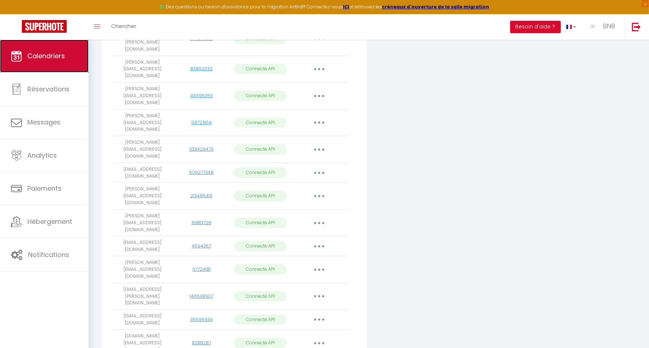
click at [45, 64] on link "Calendriers" at bounding box center [44, 56] width 89 height 33
